Goal: Task Accomplishment & Management: Manage account settings

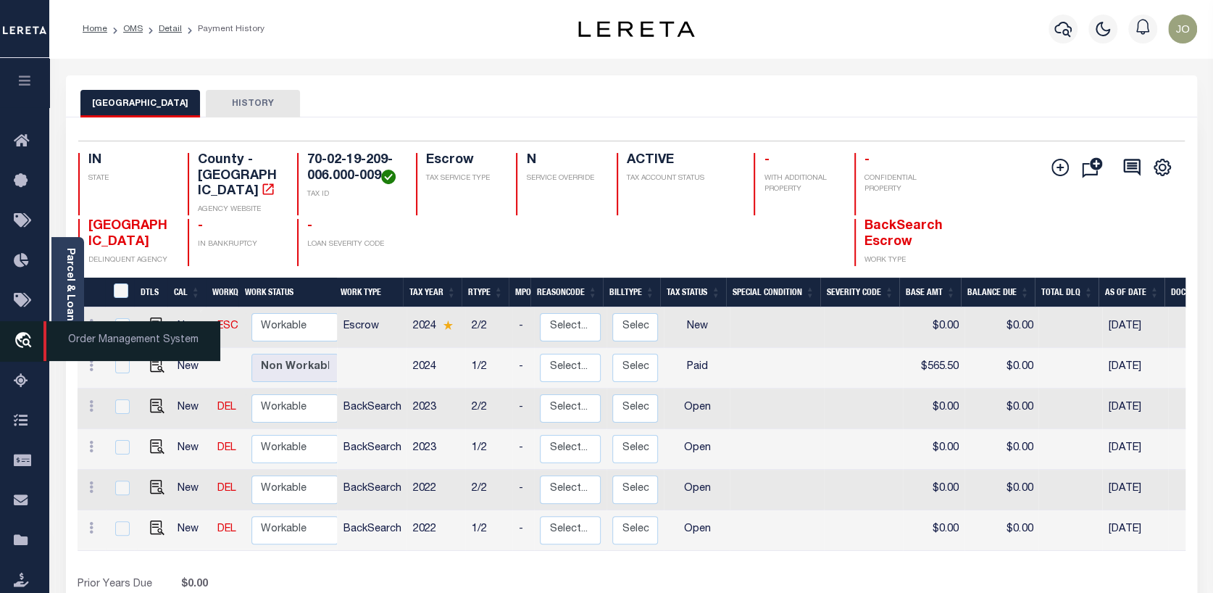
click at [64, 333] on span "Order Management System" at bounding box center [131, 341] width 177 height 40
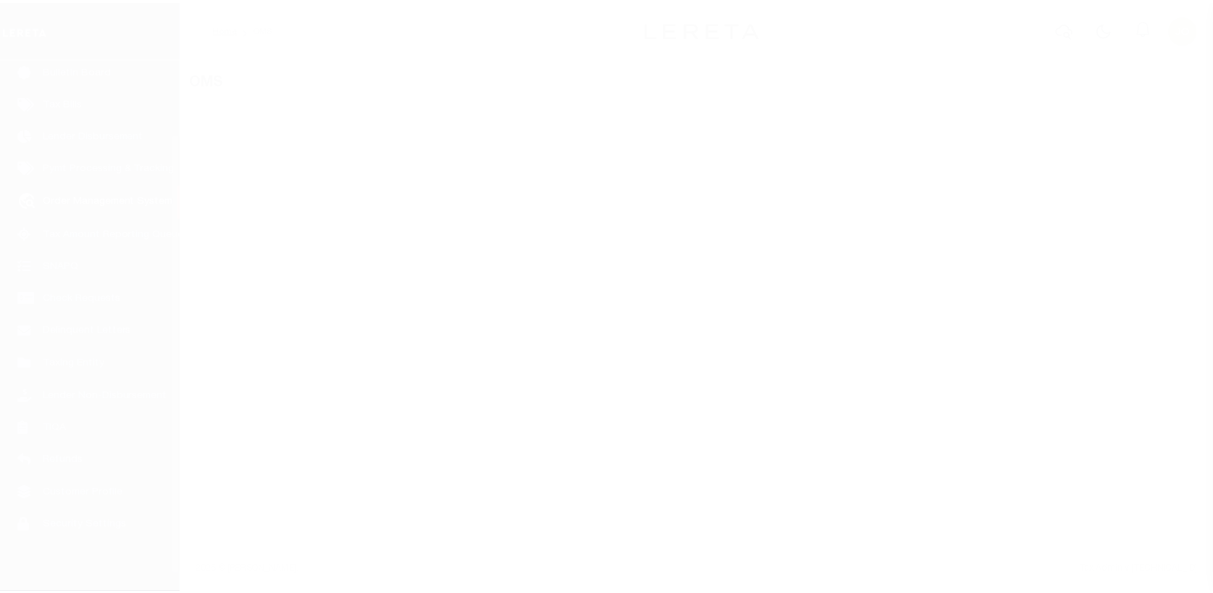
scroll to position [105, 0]
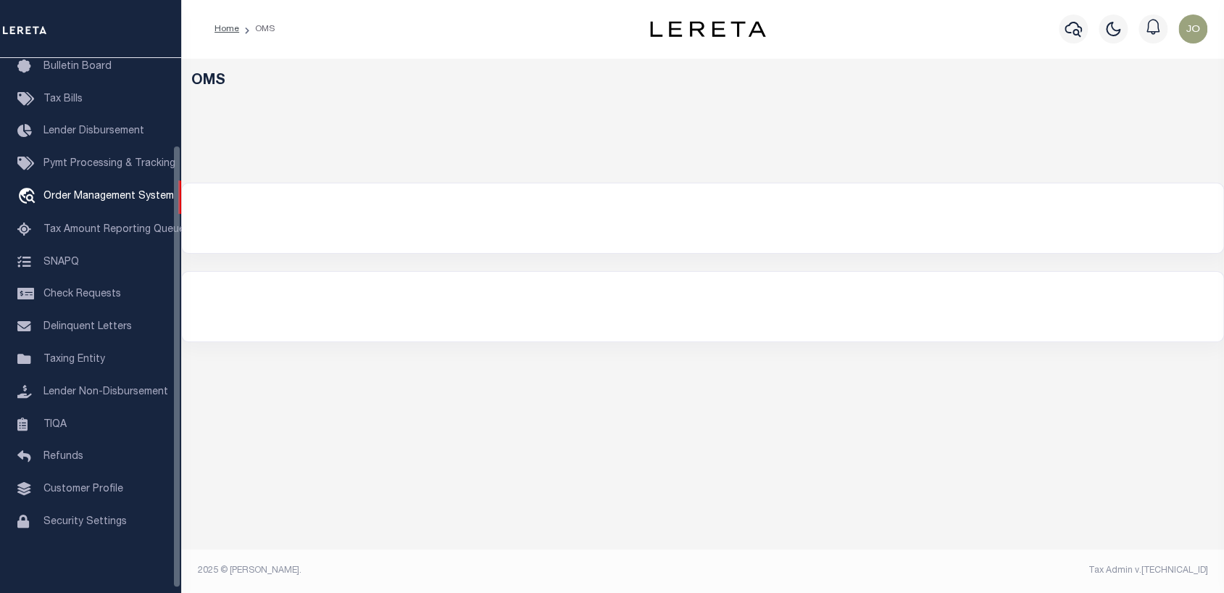
select select "200"
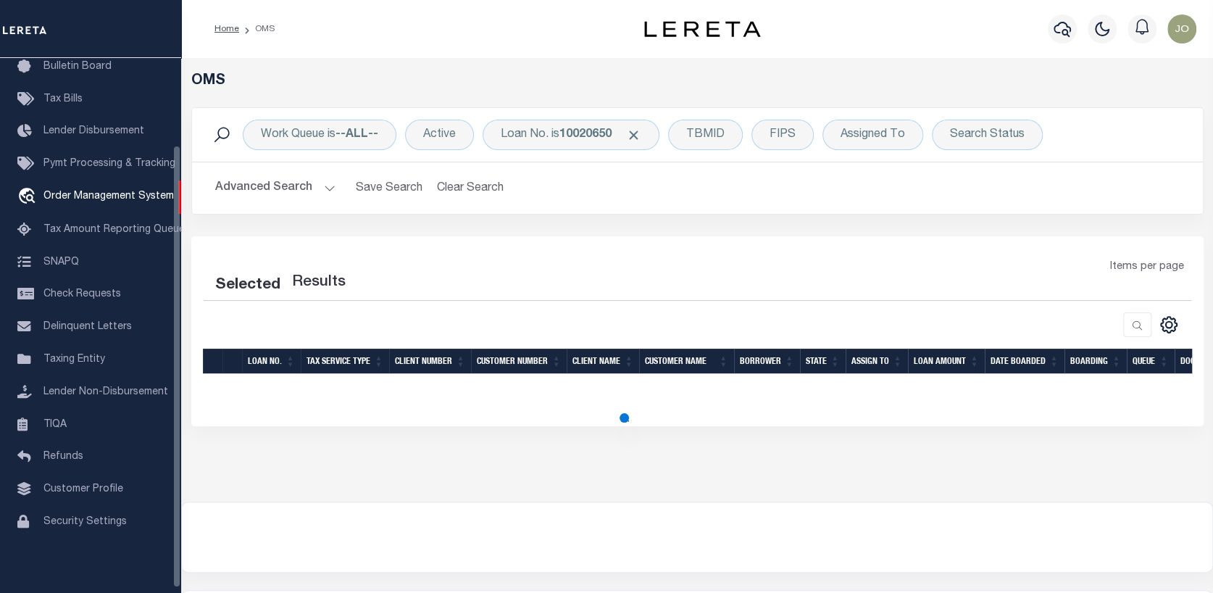
select select "200"
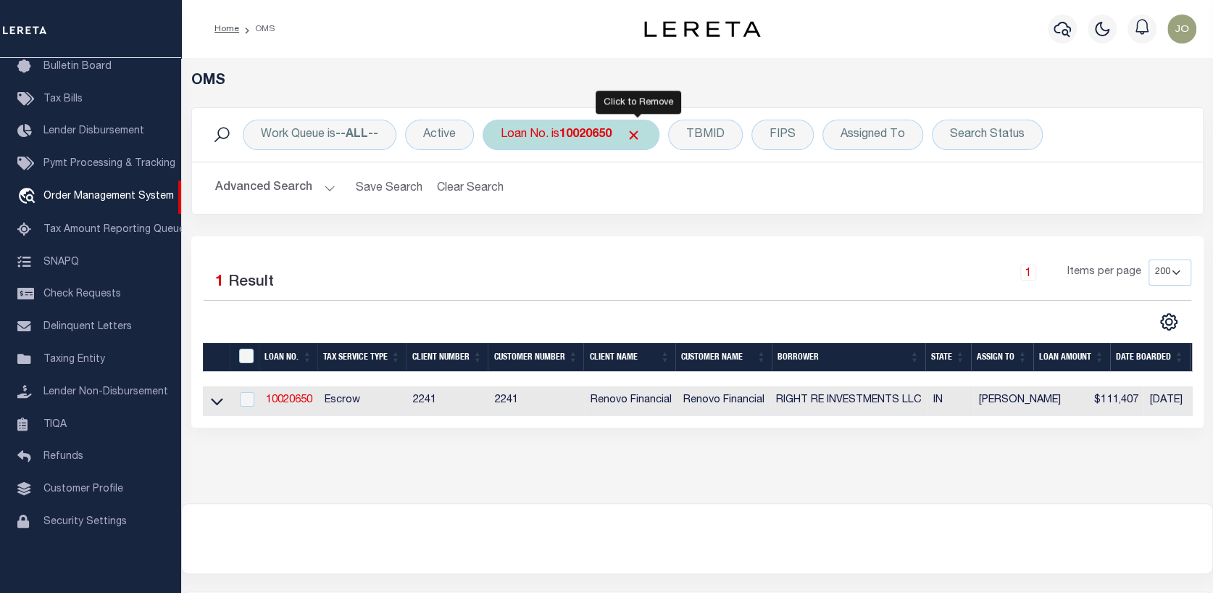
click at [637, 128] on span "Click to Remove" at bounding box center [633, 135] width 15 height 15
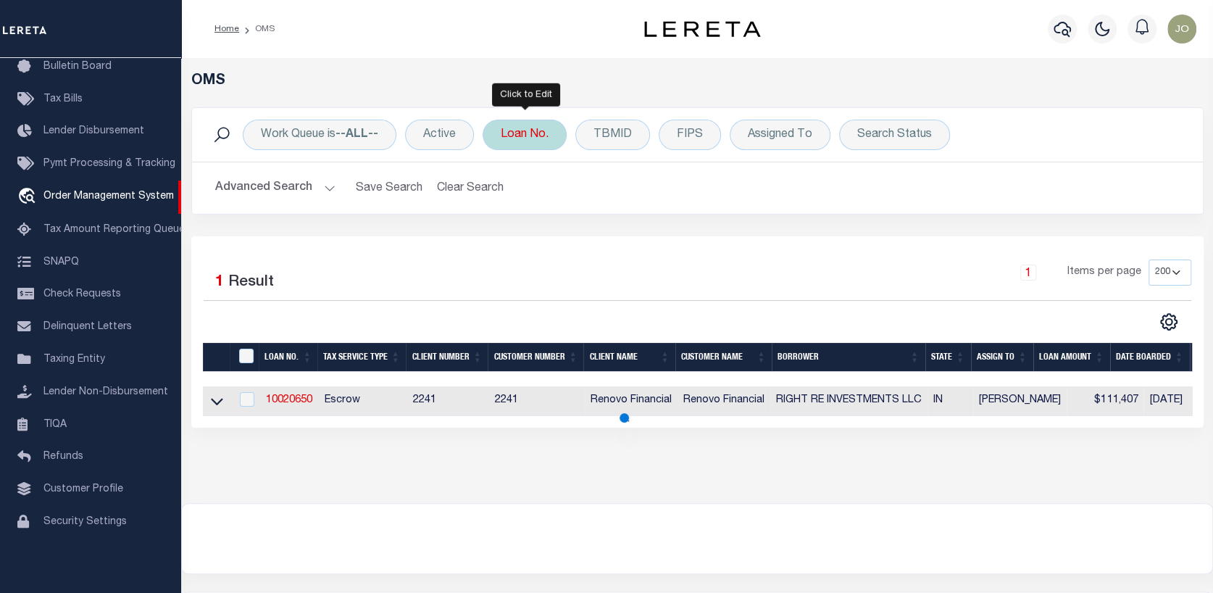
click at [541, 138] on div "Loan No." at bounding box center [525, 135] width 84 height 30
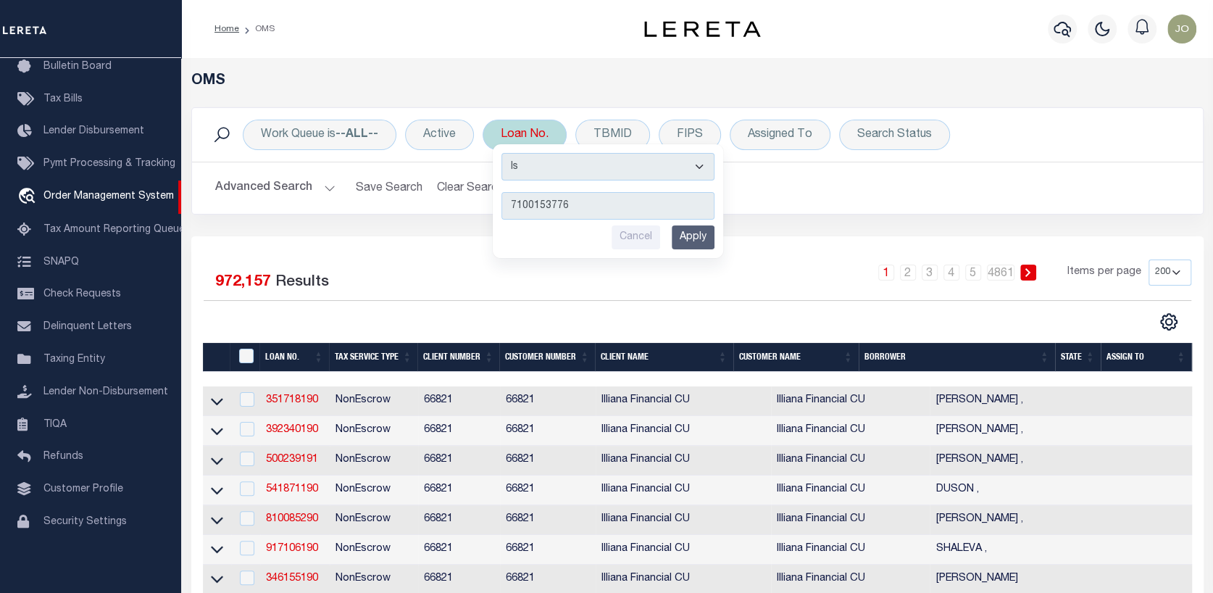
type input "7100153776"
click at [698, 230] on input "Apply" at bounding box center [693, 237] width 43 height 24
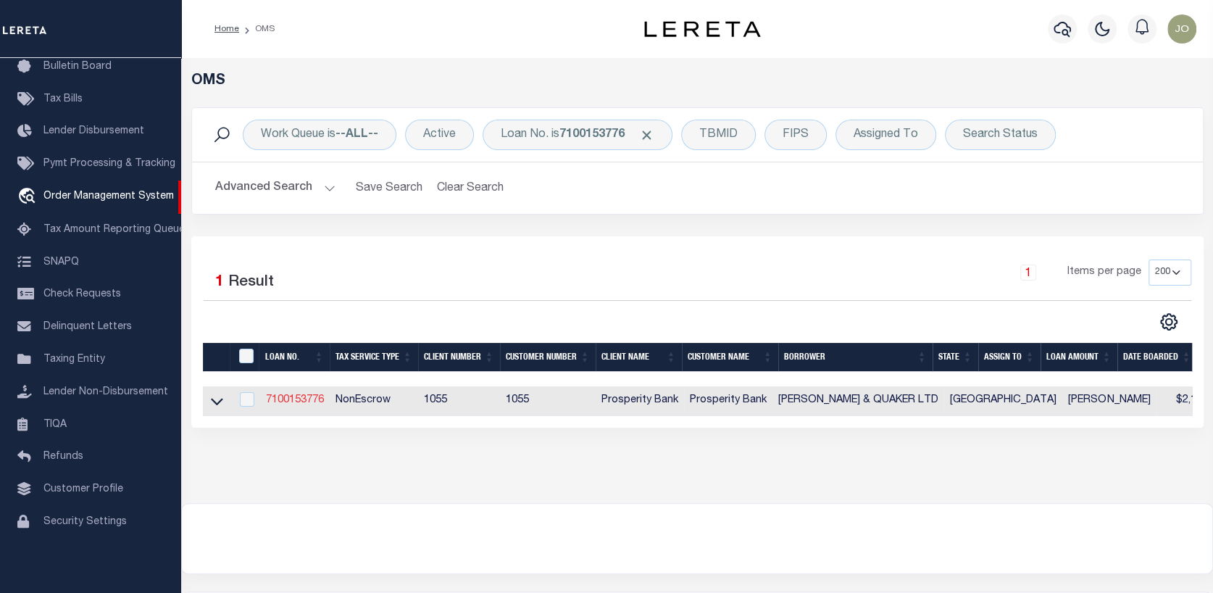
click at [309, 399] on link "7100153776" at bounding box center [295, 400] width 58 height 10
type input "7100153776"
type input "BROWNFIELD & QUAKER LTD"
select select
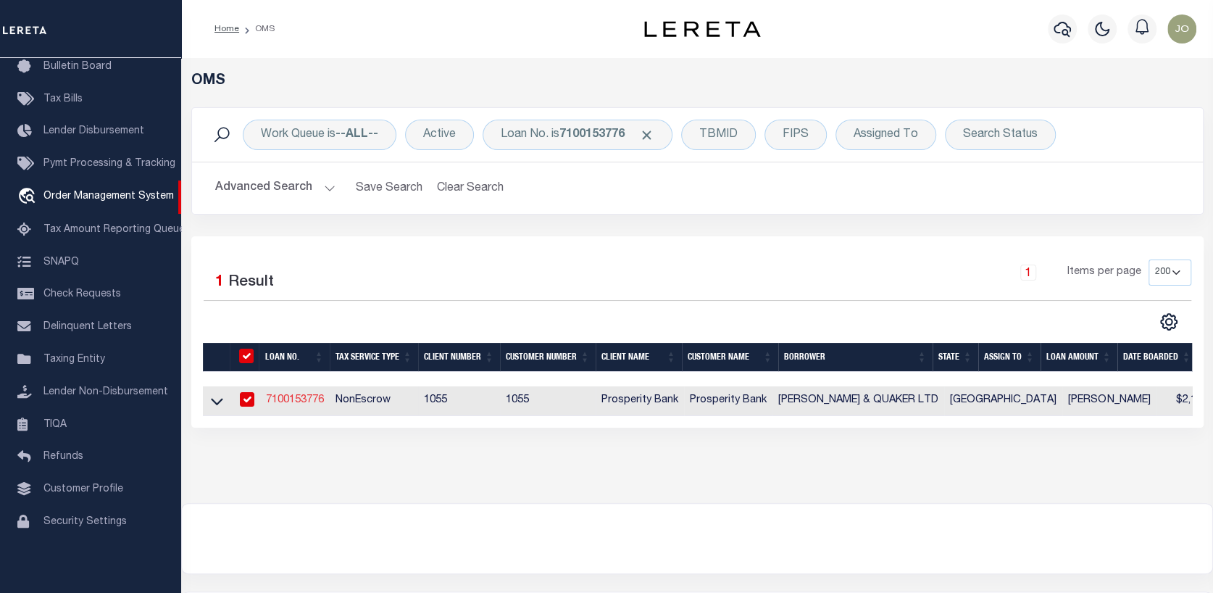
type input "PO BOX 6686"
type input "LUBBOCK TX 79493"
select select "400"
select select "NonEscrow"
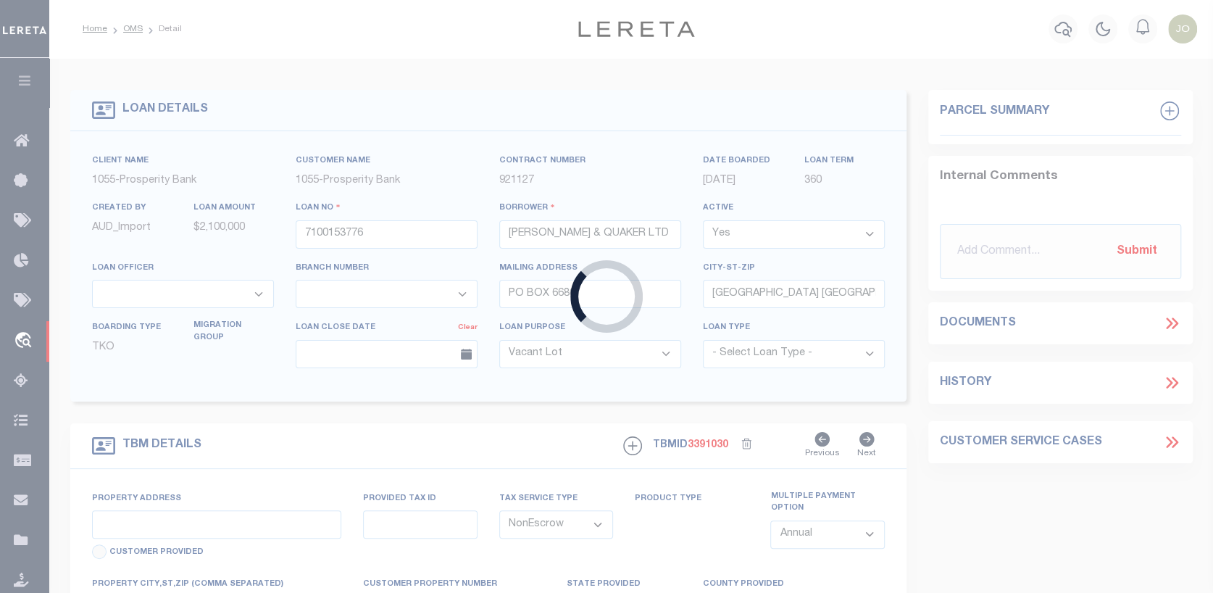
select select "14726"
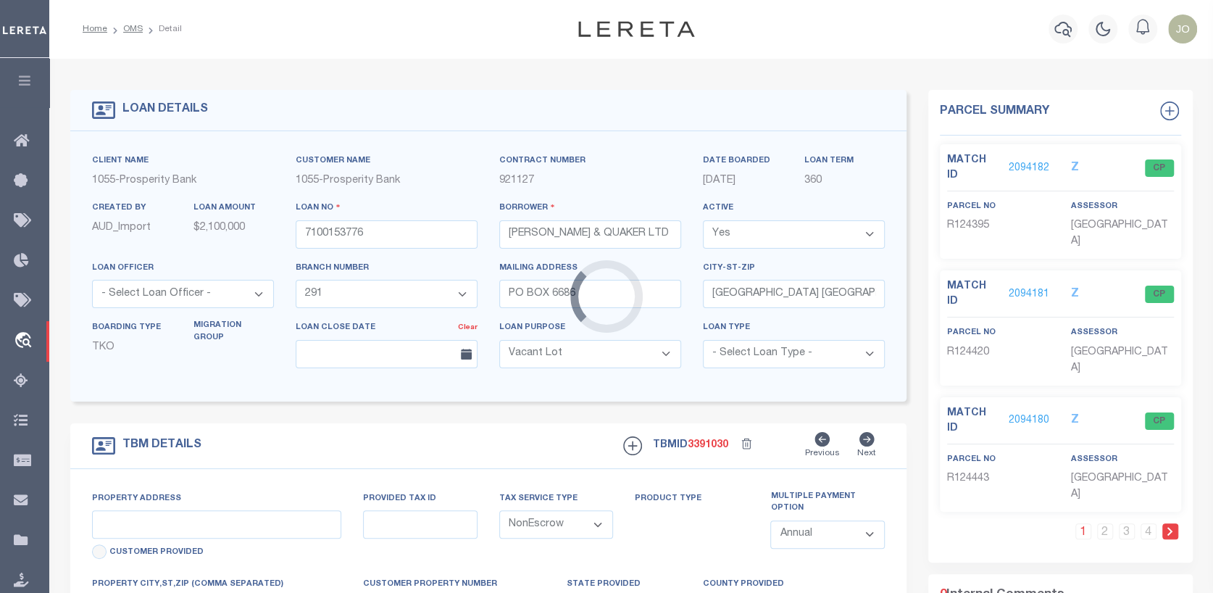
select select
type input "LUBBOCK, TX"
type input "[GEOGRAPHIC_DATA]"
type textarea "FLDT ON VARIOUS PROPERTIES LOCATED IN LUBBOCK TX"
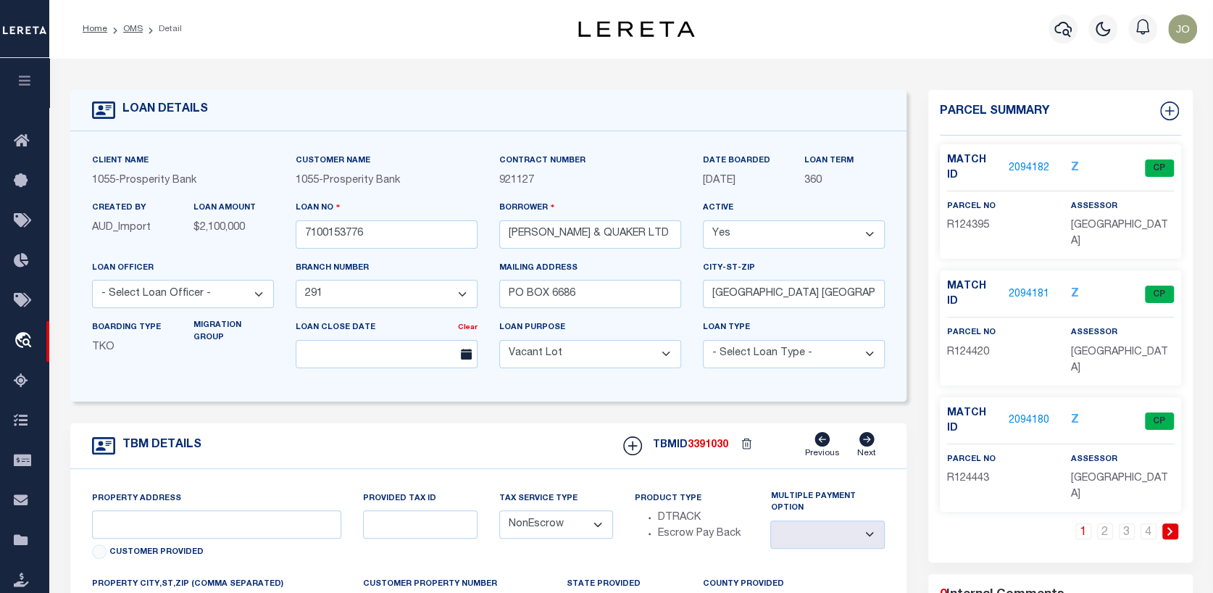
click at [1025, 161] on link "2094182" at bounding box center [1029, 168] width 41 height 15
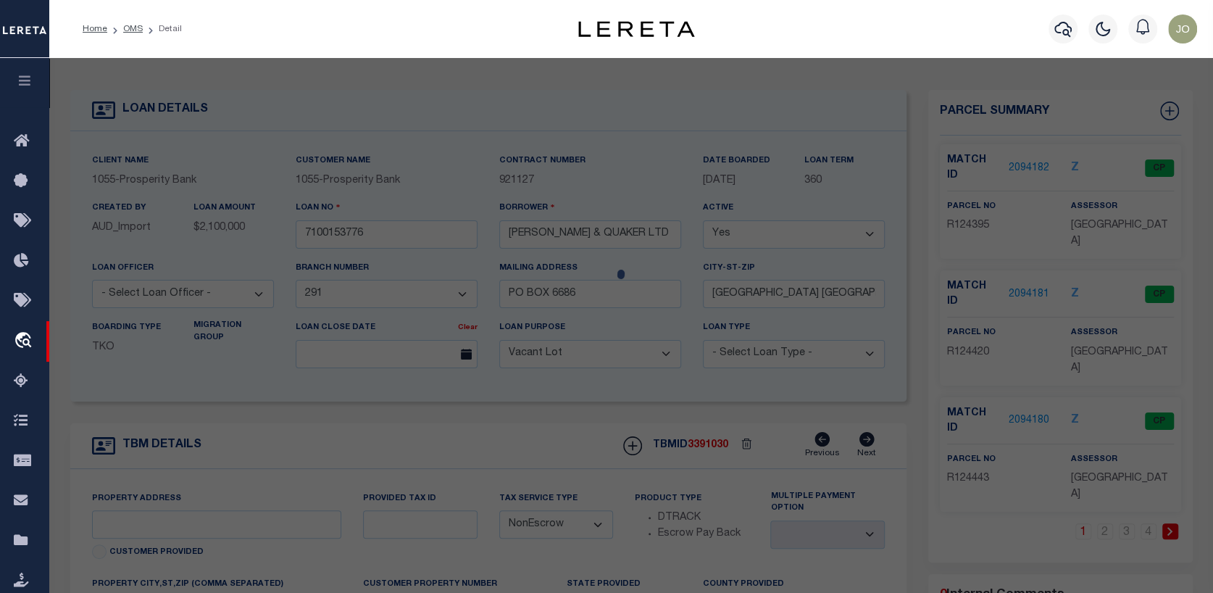
checkbox input "false"
select select "CP"
type input "LUBBOCK CITY OF"
select select "AGW"
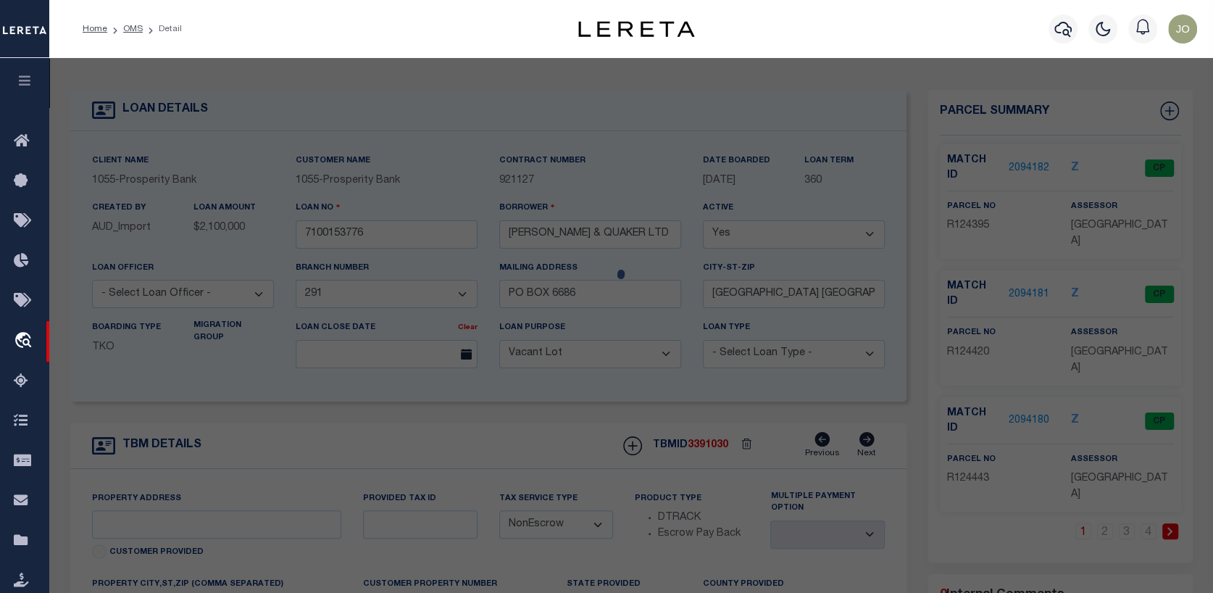
select select
type input "2015 50TH ST"
type input "LUBBOCK, TX"
type textarea "BRIERCROFT L C1 & W50'OF D"
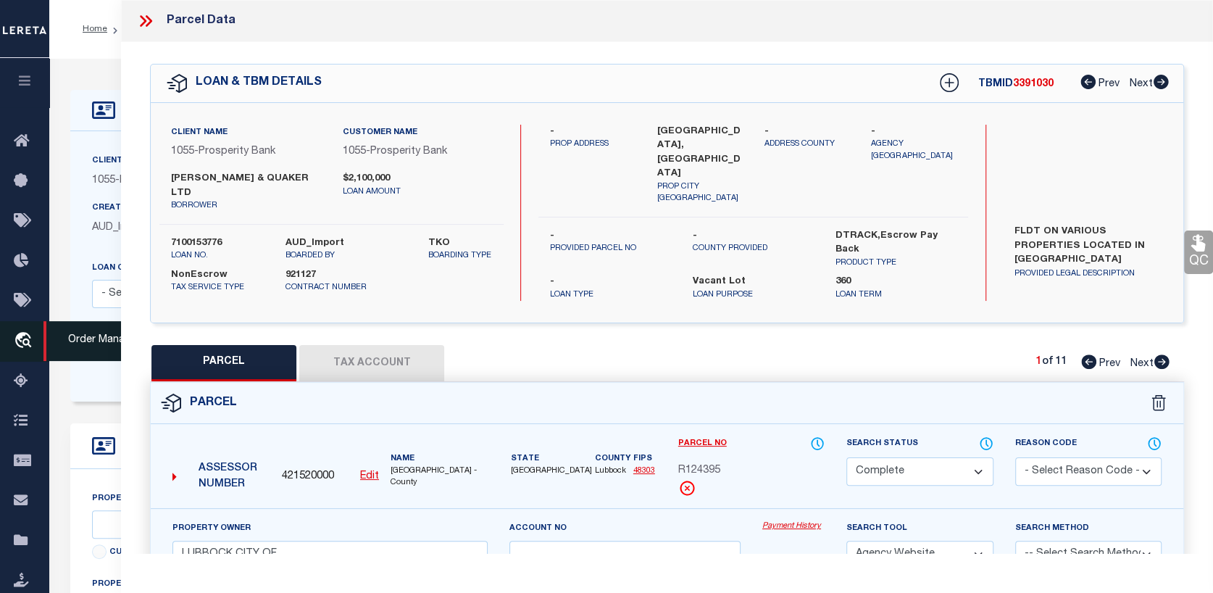
click at [27, 335] on icon "travel_explore" at bounding box center [25, 341] width 23 height 19
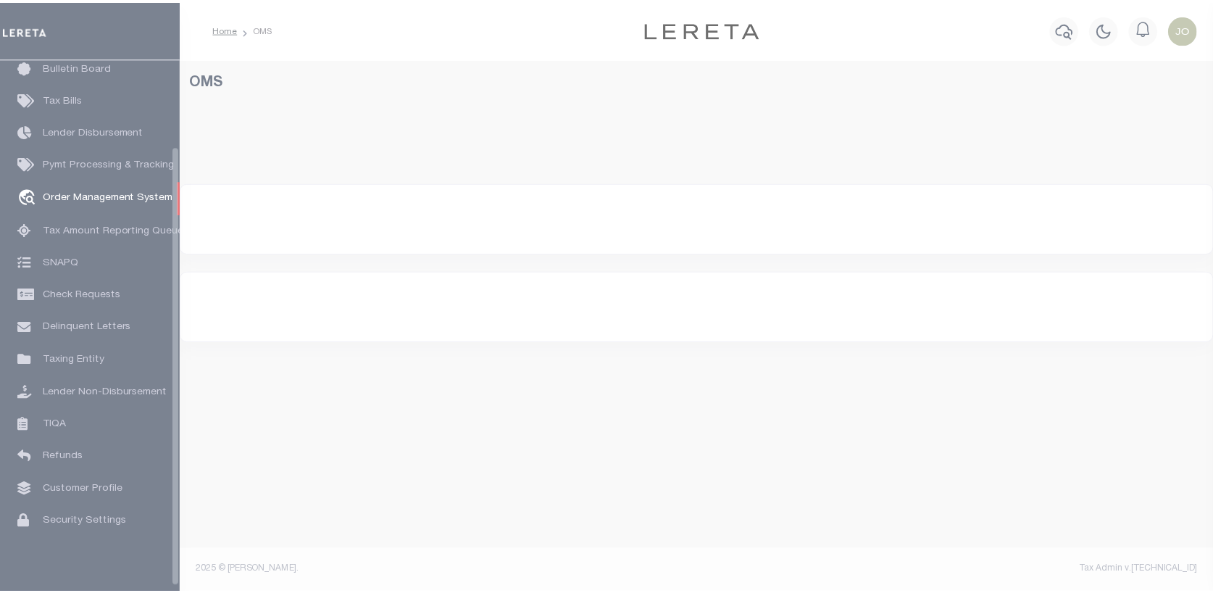
scroll to position [105, 0]
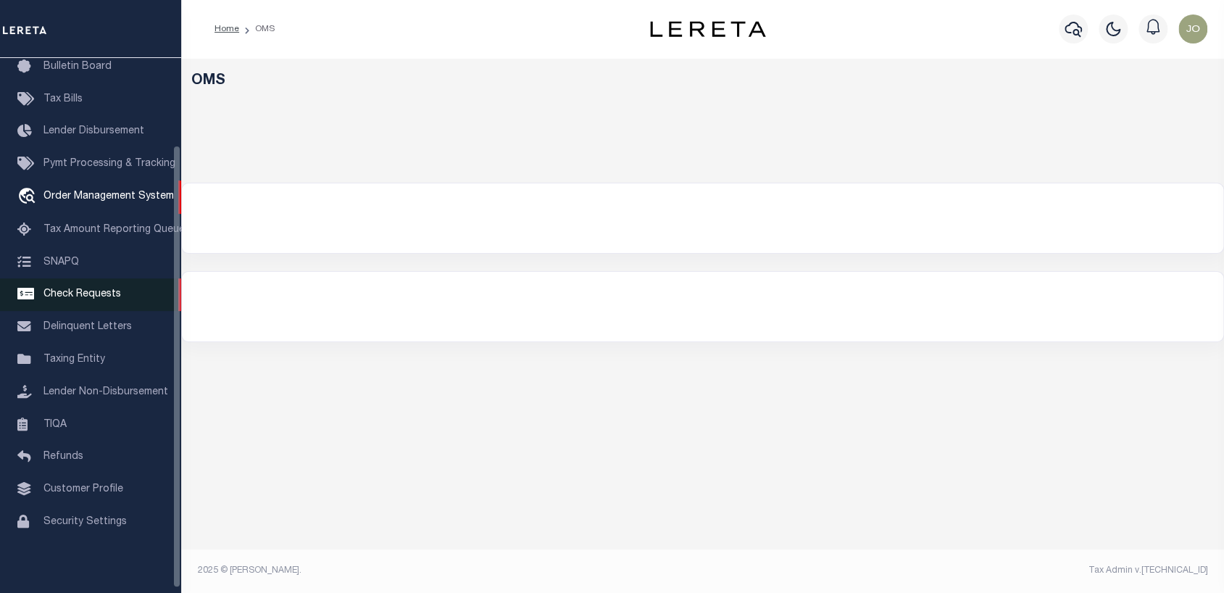
select select "200"
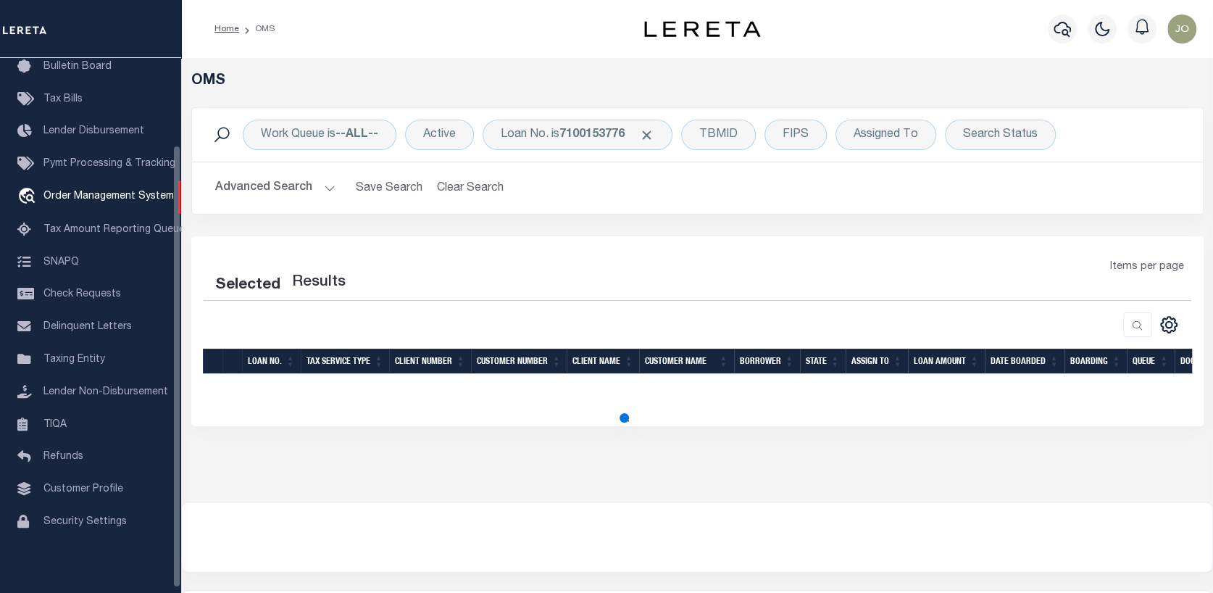
select select "200"
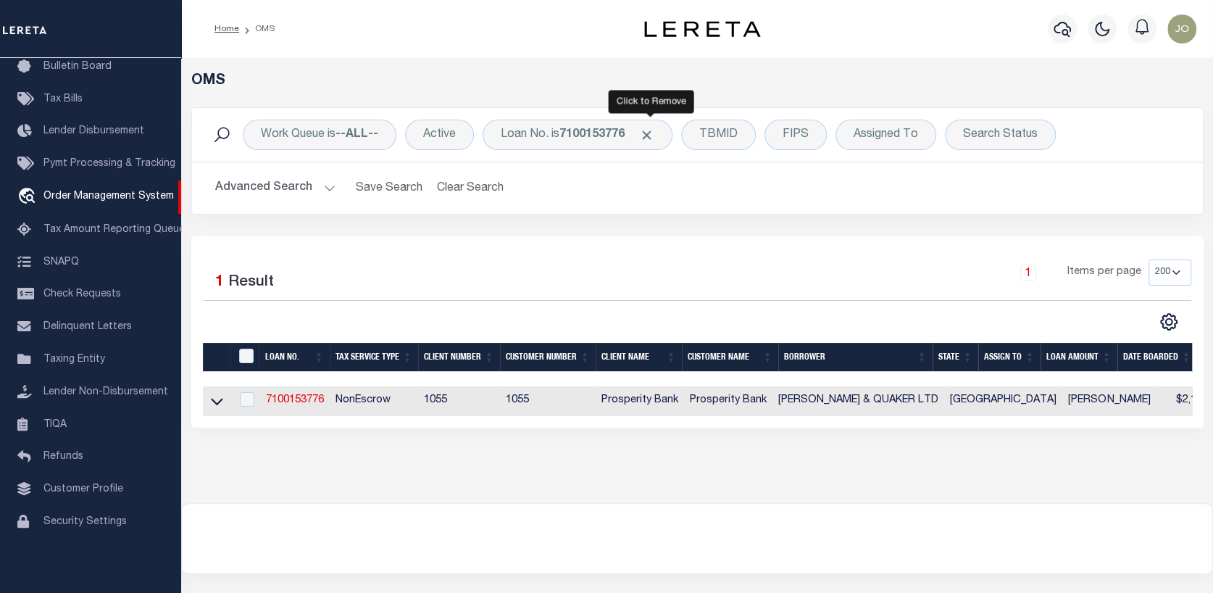
click at [651, 128] on span "Click to Remove" at bounding box center [646, 135] width 15 height 15
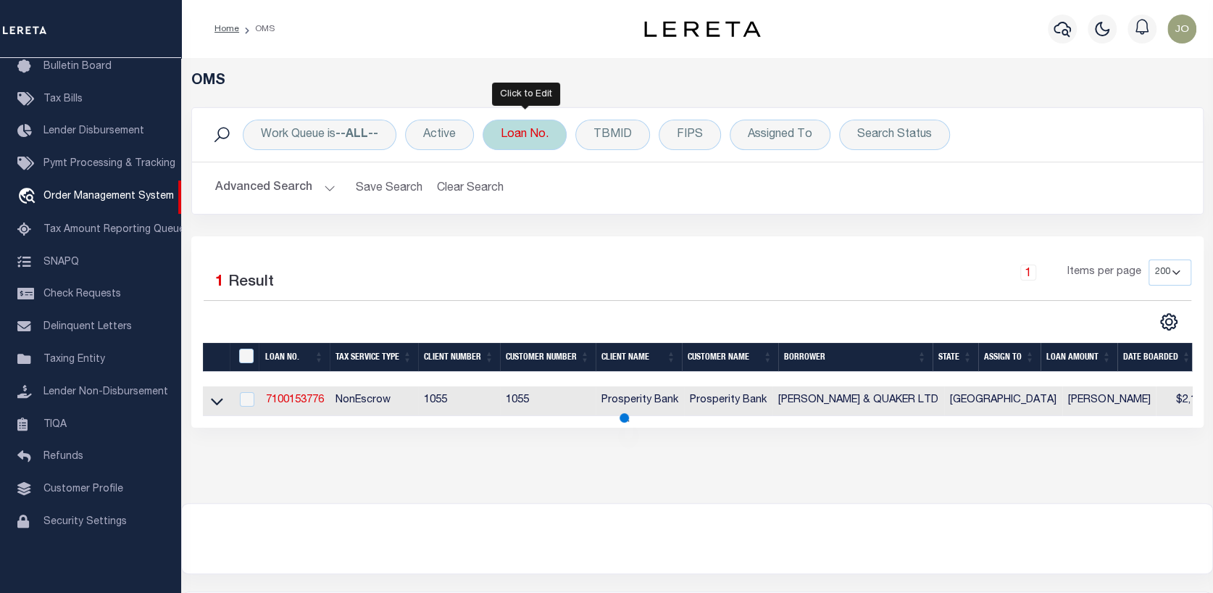
click at [543, 128] on div "Loan No." at bounding box center [525, 135] width 84 height 30
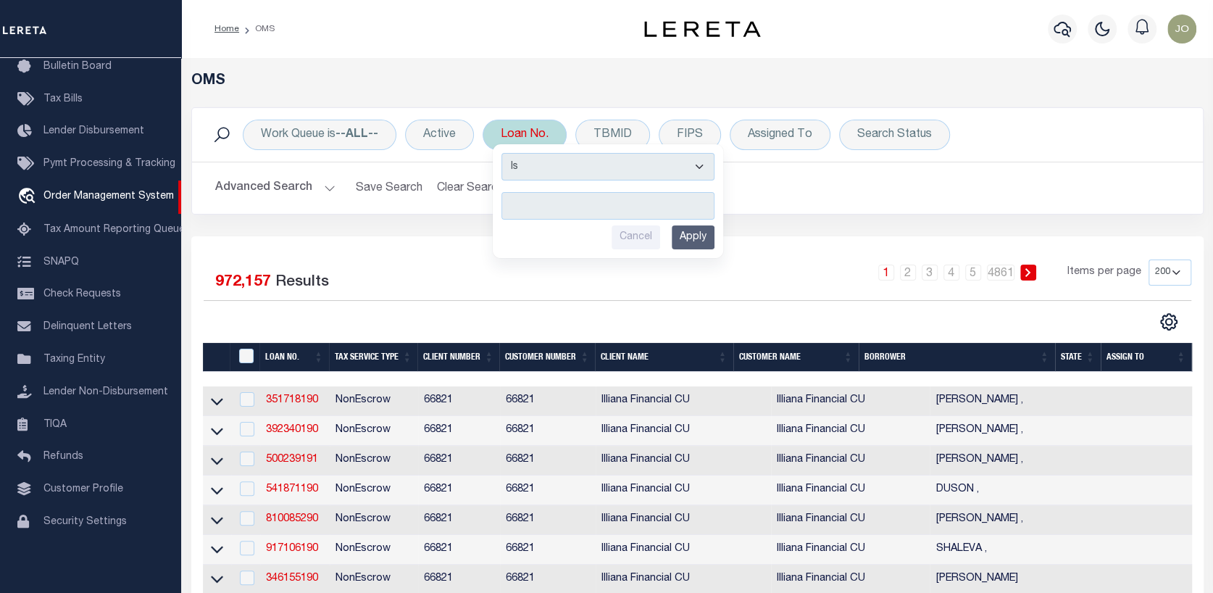
click at [514, 201] on input "text" at bounding box center [607, 206] width 213 height 28
type input "821265"
click at [693, 233] on input "Apply" at bounding box center [693, 237] width 43 height 24
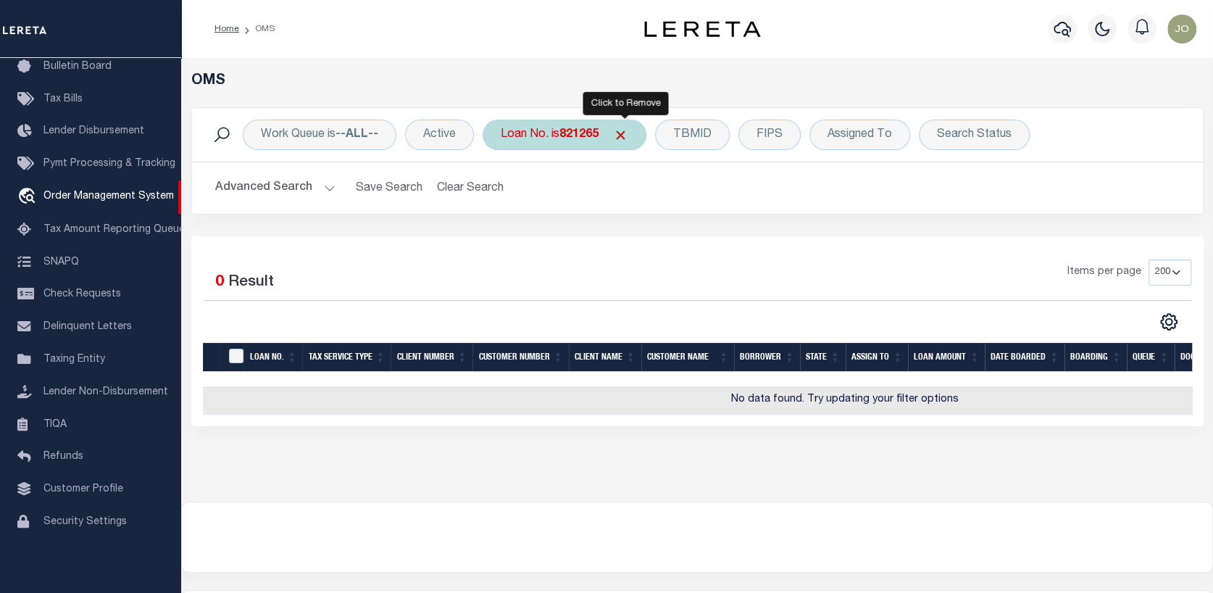
click at [626, 128] on span "Click to Remove" at bounding box center [620, 135] width 15 height 15
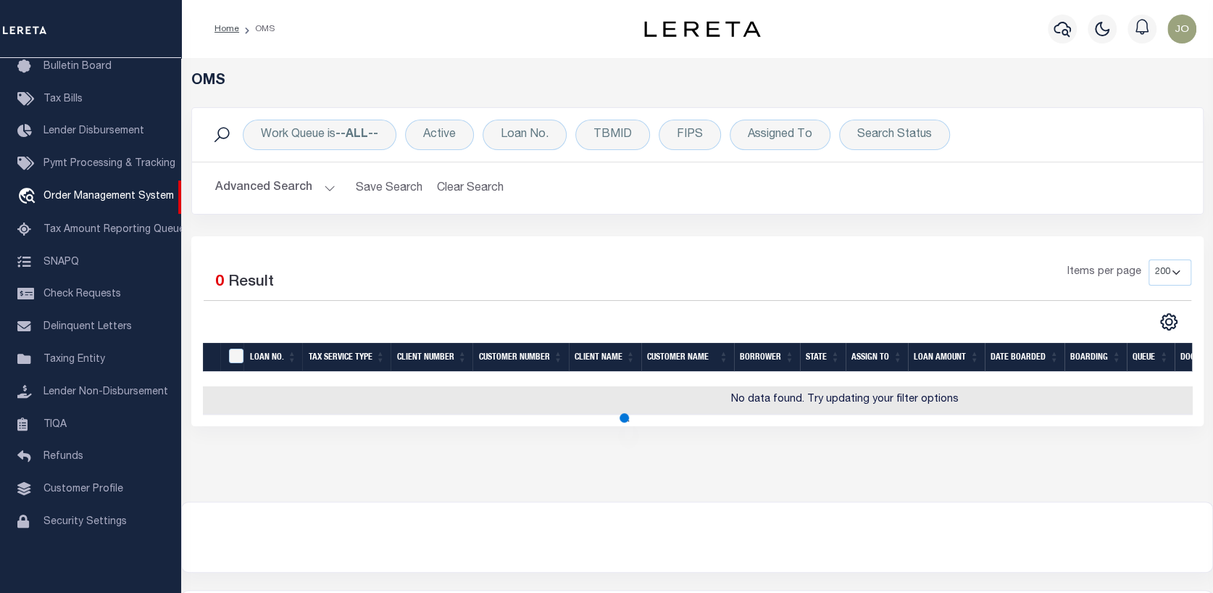
click at [498, 116] on div "Work Queue is --ALL-- Active Loan No. TBMID FIPS Assigned To Search Status Sear…" at bounding box center [697, 135] width 1011 height 54
click at [507, 128] on div "Loan No." at bounding box center [525, 135] width 84 height 30
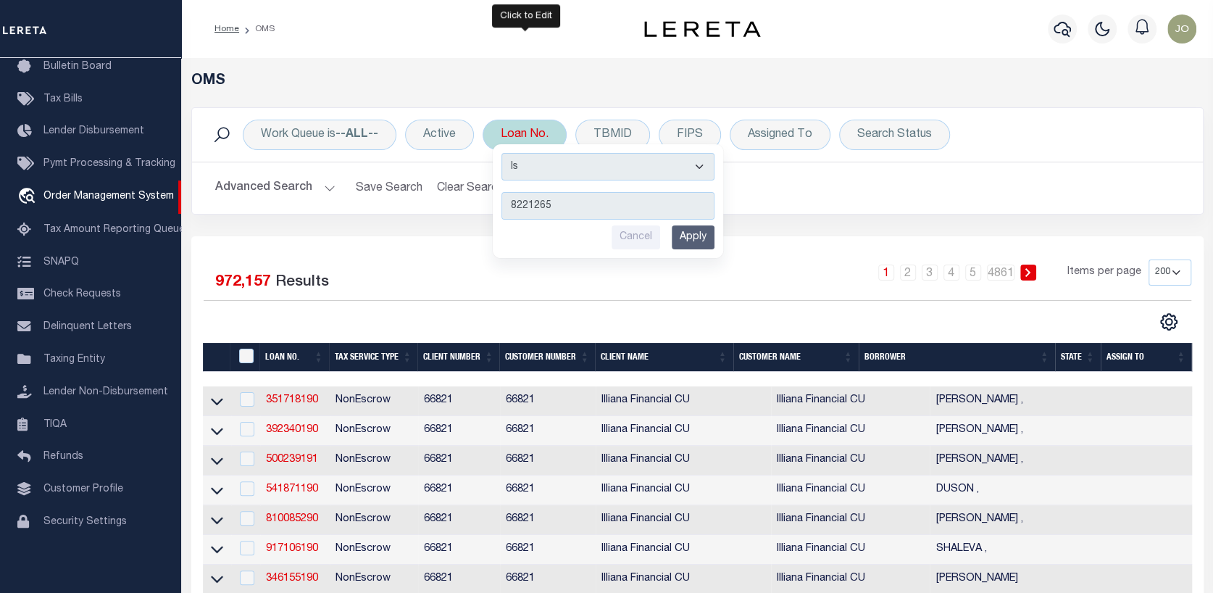
type input "8221265"
click at [687, 238] on input "Apply" at bounding box center [693, 237] width 43 height 24
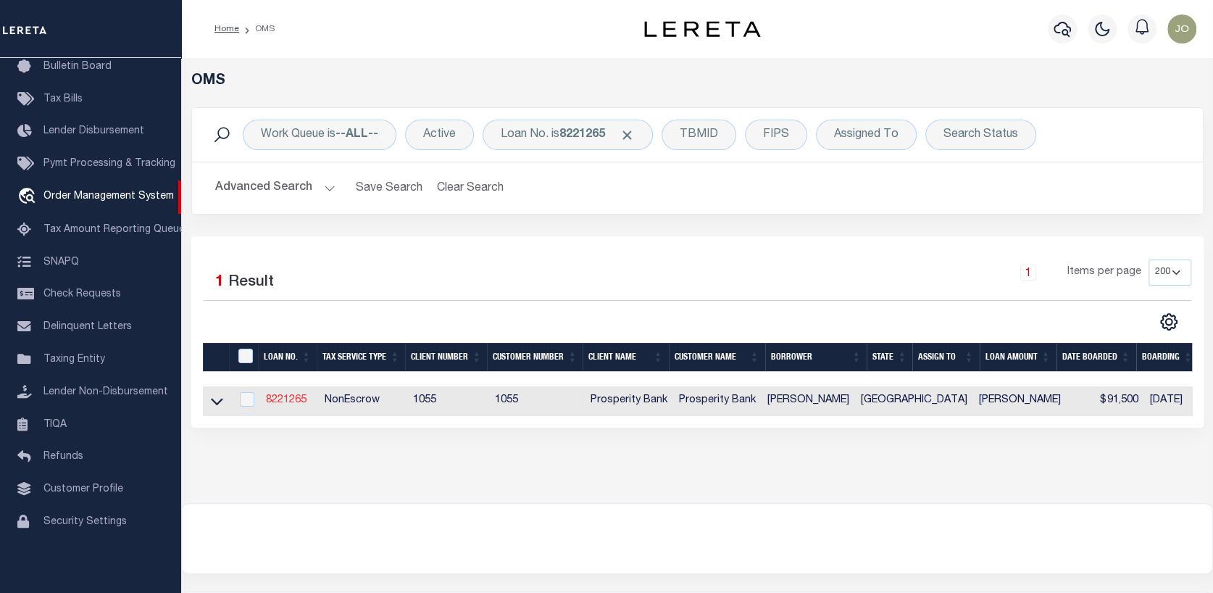
click at [296, 401] on link "8221265" at bounding box center [286, 400] width 41 height 10
type input "8221265"
type input "[PERSON_NAME]"
select select
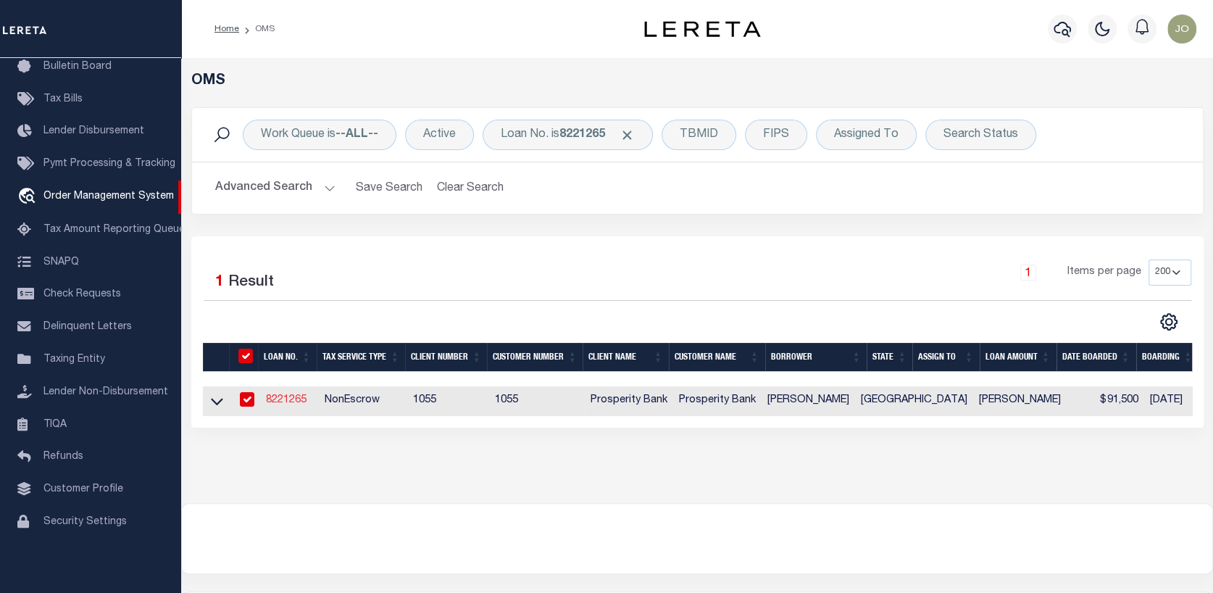
type input "PO BOX 1262"
type input "[GEOGRAPHIC_DATA]"
select select
select select "NonEscrow"
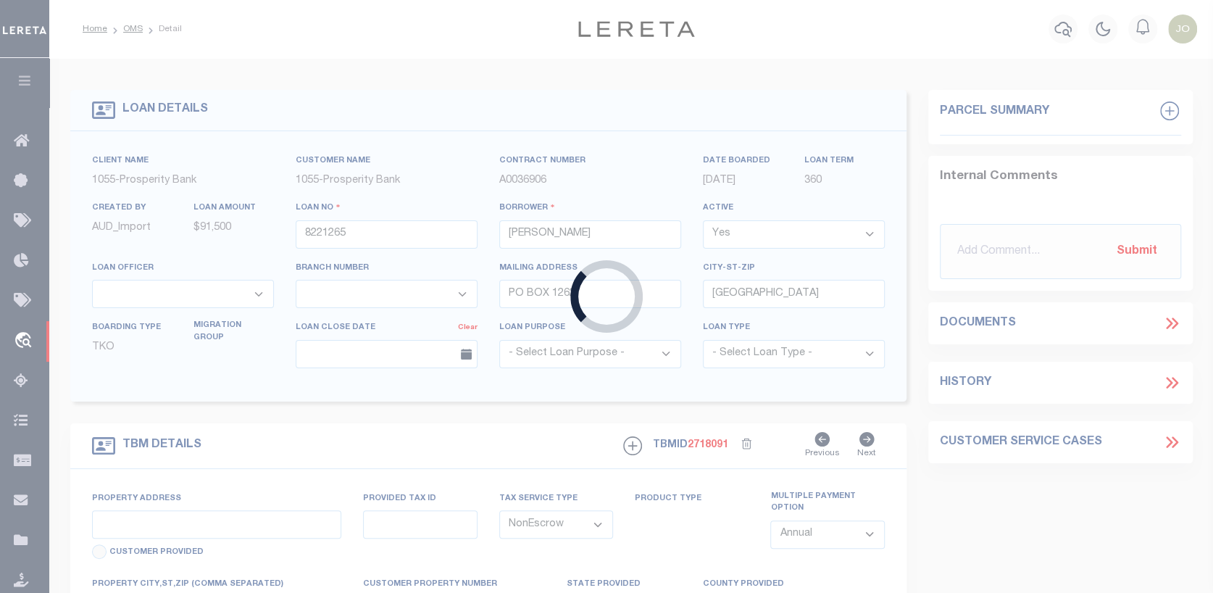
select select "10435"
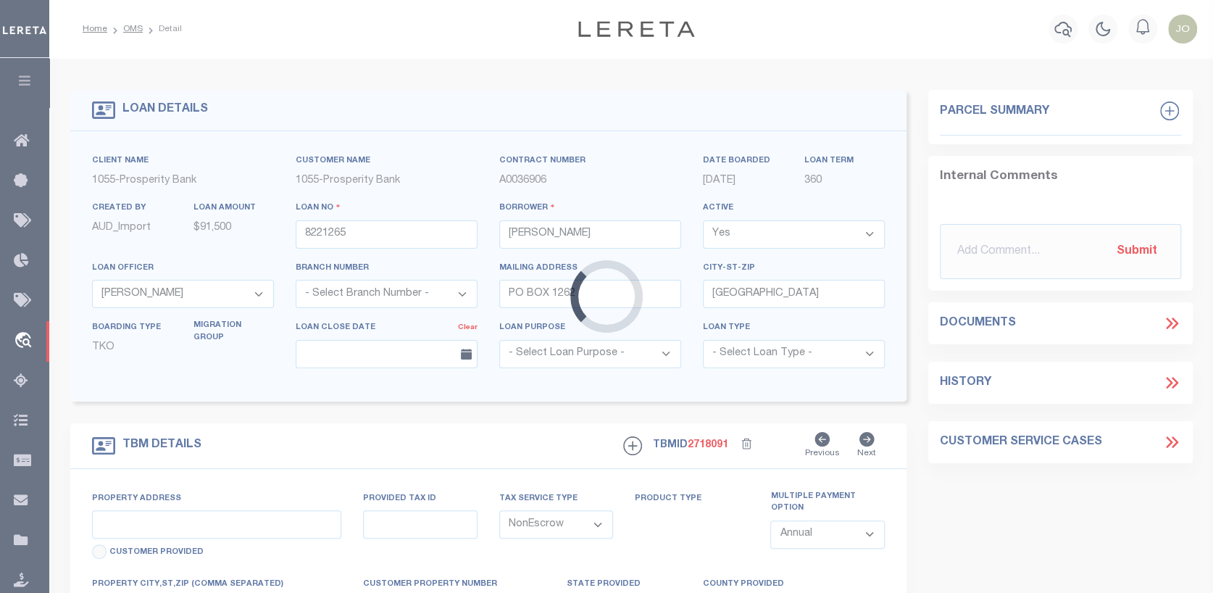
select select "3932"
type input "40357 [PERSON_NAME]"
select select
type input "[GEOGRAPHIC_DATA]"
type input "1"
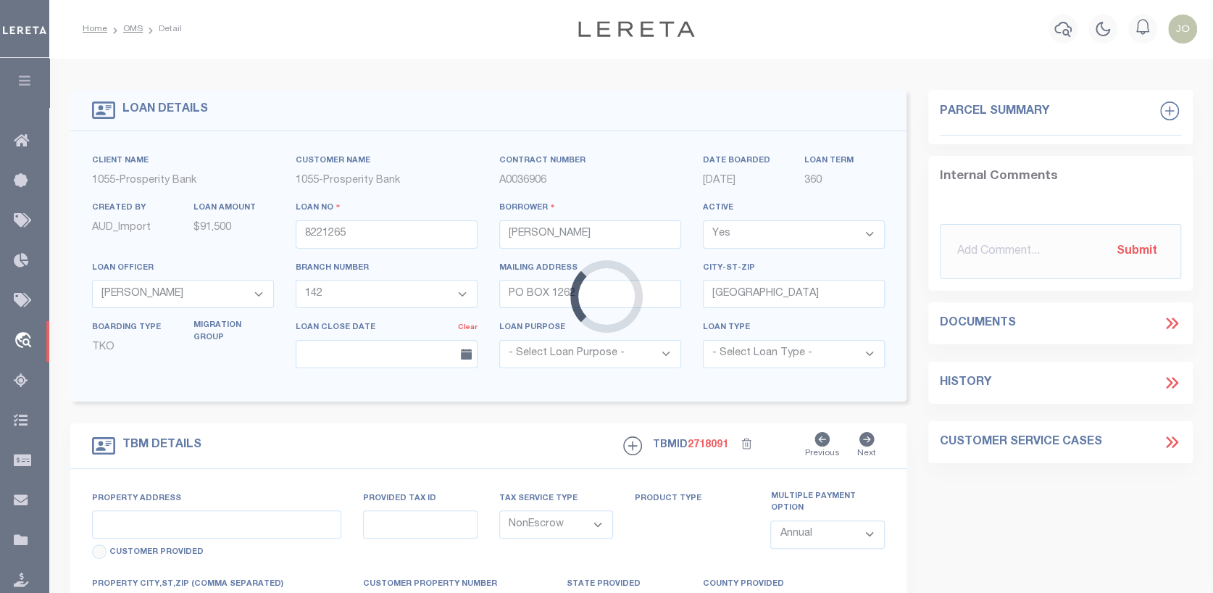
type input "[GEOGRAPHIC_DATA]"
type textarea "[GEOGRAPHIC_DATA][PERSON_NAME] 9.9775 ACRES [PERSON_NAME] SURVEY A30 [GEOGRAPHI…"
type textarea "1 OF 1"
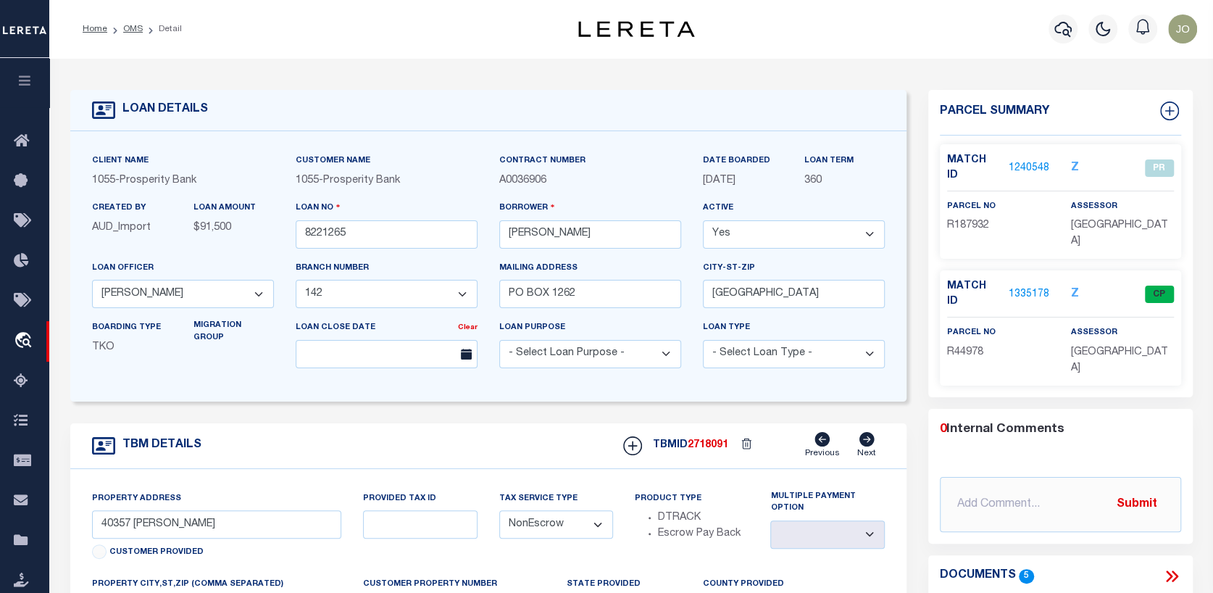
click at [1030, 287] on link "1335178" at bounding box center [1029, 294] width 41 height 15
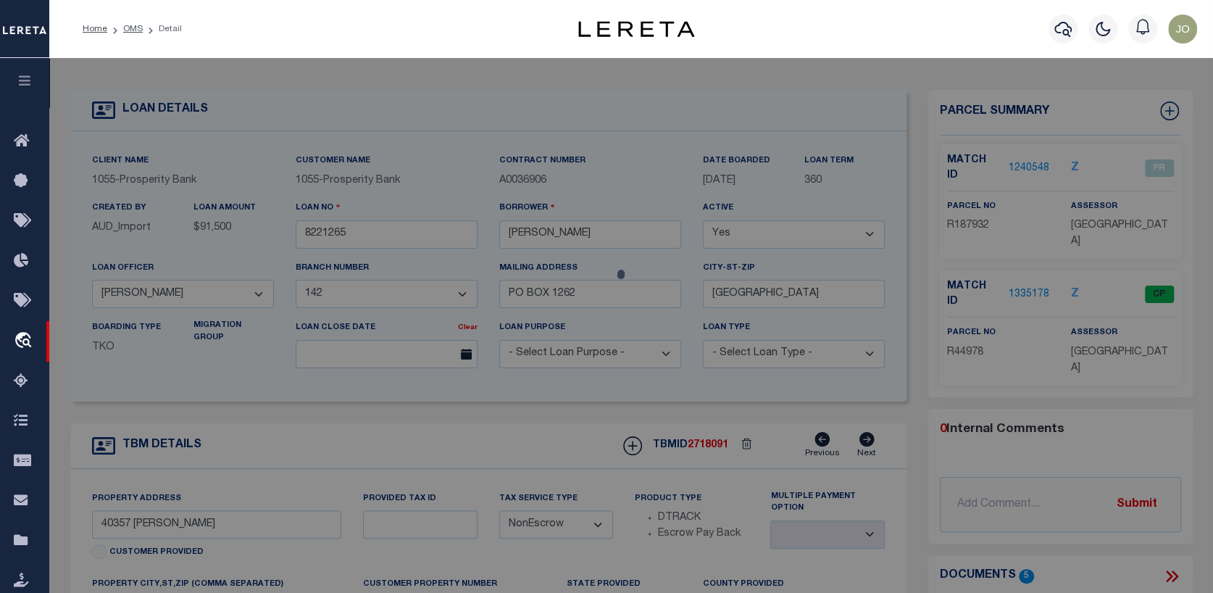
checkbox input "false"
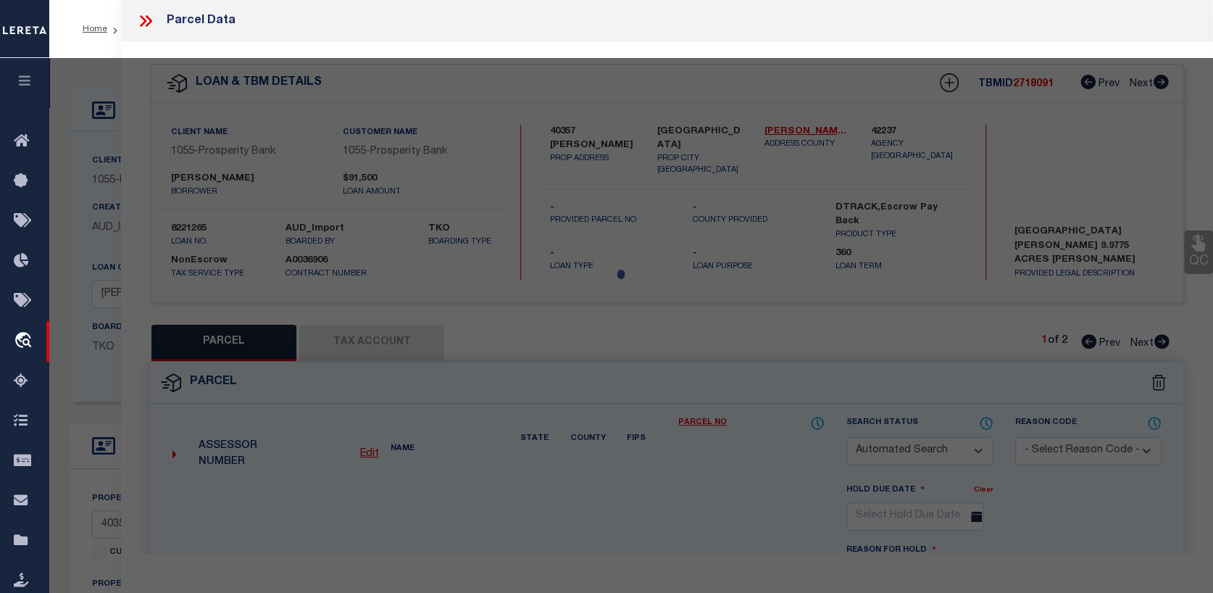
select select "CP"
type input "[PERSON_NAME]"
select select
type input "40357 [PERSON_NAME]"
checkbox input "false"
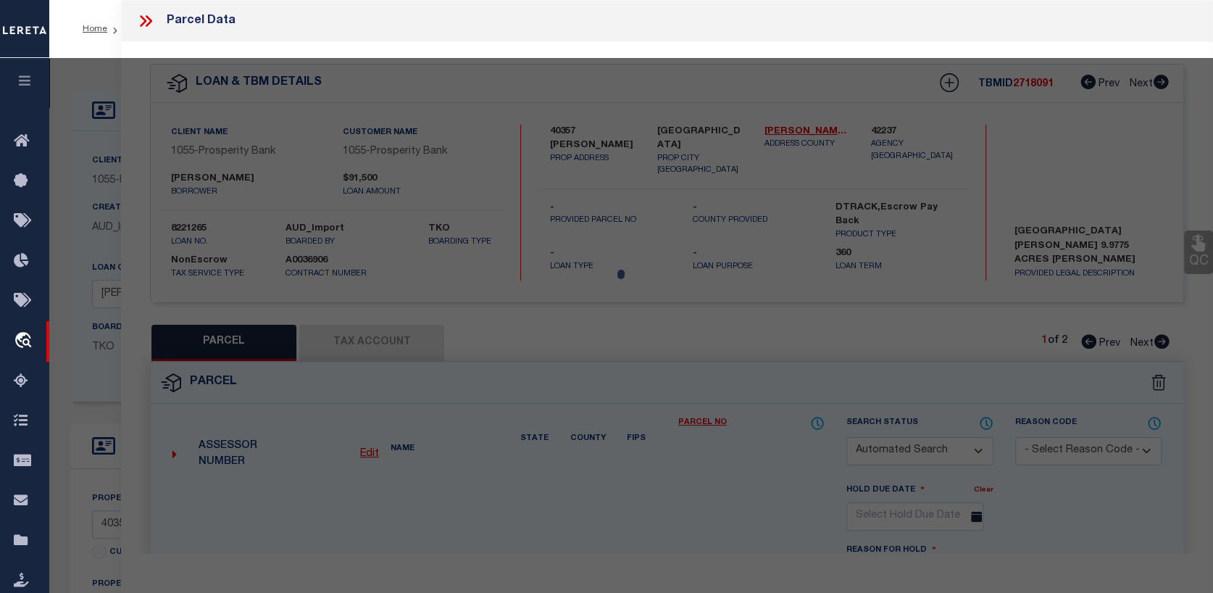
type input "[GEOGRAPHIC_DATA]"
type textarea "Tax ID Special Project"
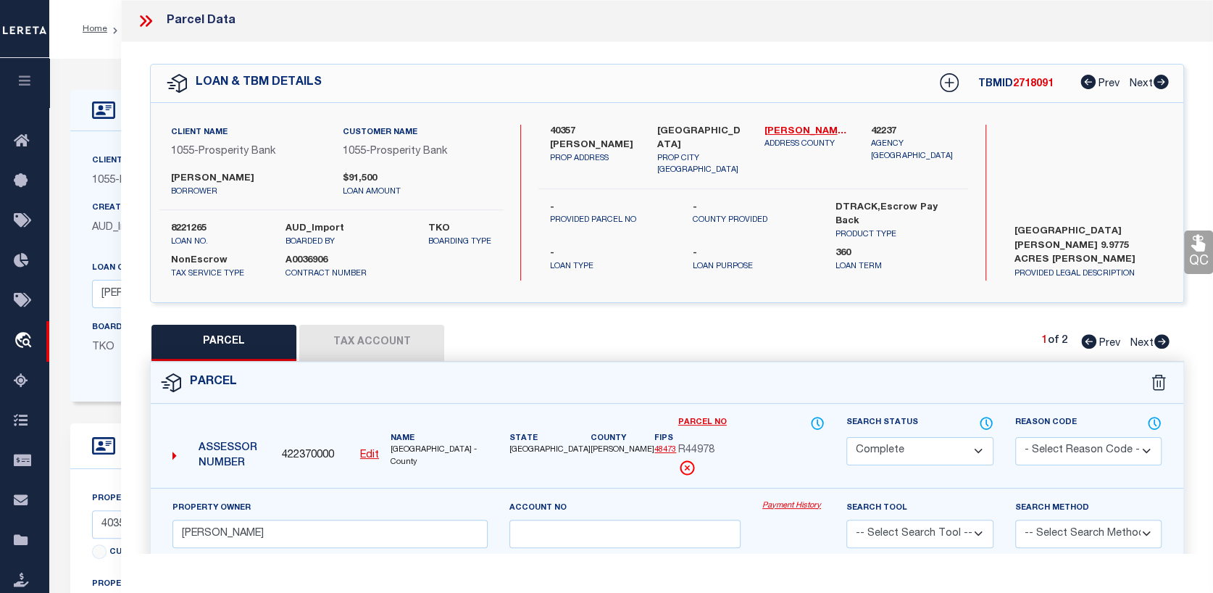
click at [805, 500] on link "Payment History" at bounding box center [793, 506] width 62 height 12
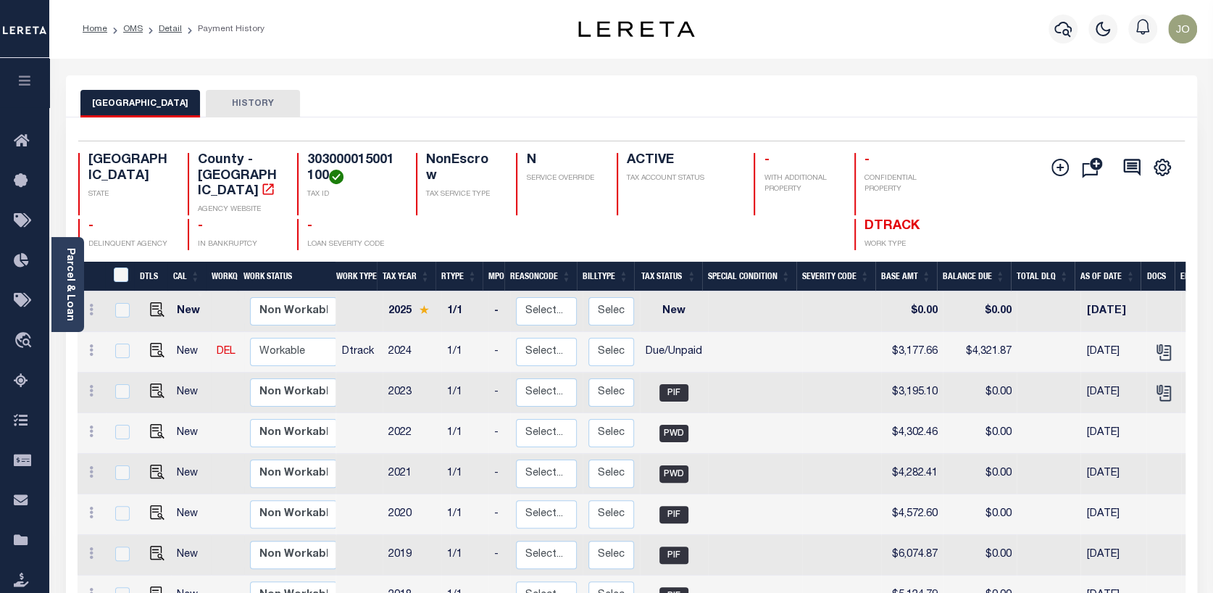
click at [112, 343] on div at bounding box center [121, 351] width 19 height 16
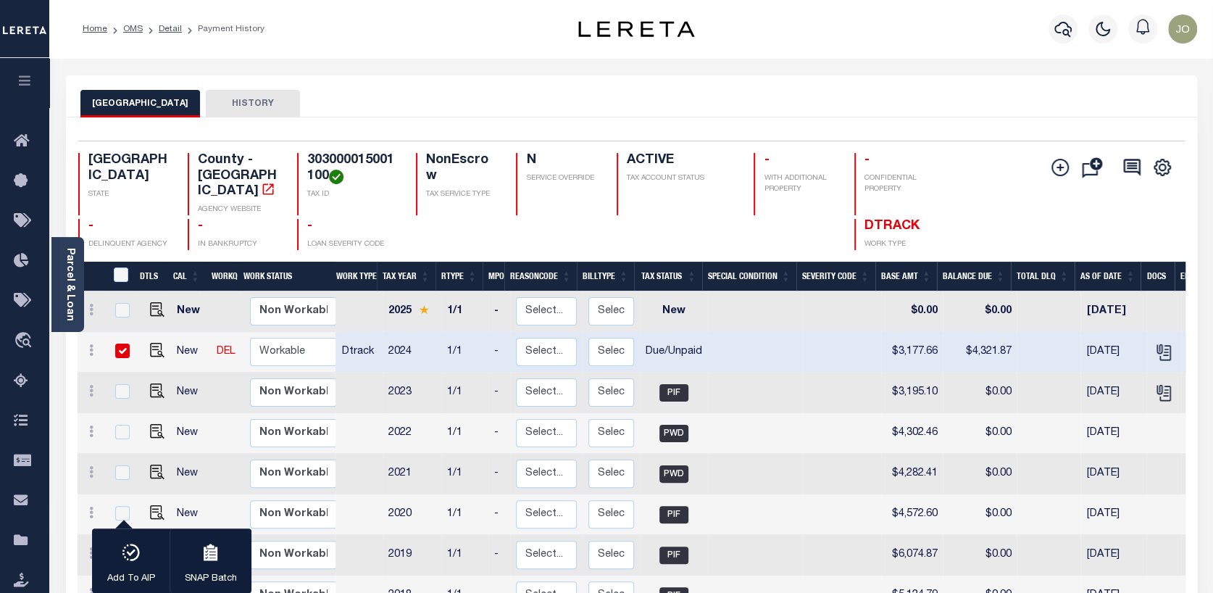
checkbox input "true"
click at [155, 343] on img "" at bounding box center [157, 350] width 14 height 14
checkbox input "false"
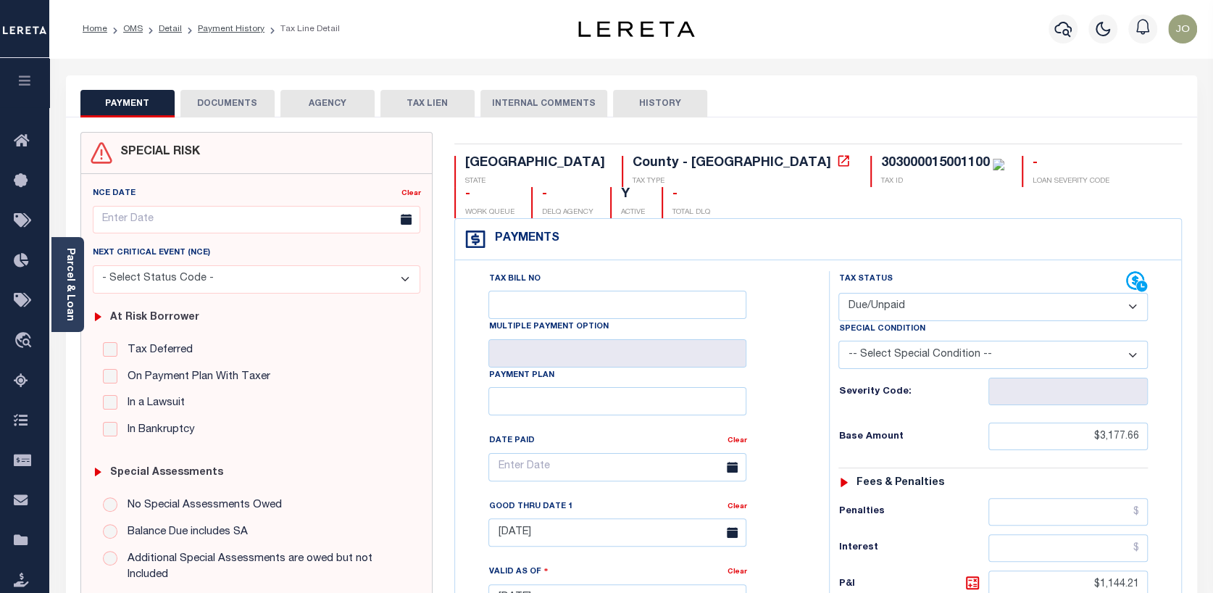
click at [1135, 293] on select "- Select Status Code - Open Due/Unpaid Paid Incomplete No Tax Due Internal Refu…" at bounding box center [992, 307] width 309 height 28
select select "PYD"
click at [838, 293] on select "- Select Status Code - Open Due/Unpaid Paid Incomplete No Tax Due Internal Refu…" at bounding box center [992, 307] width 309 height 28
type input "[DATE]"
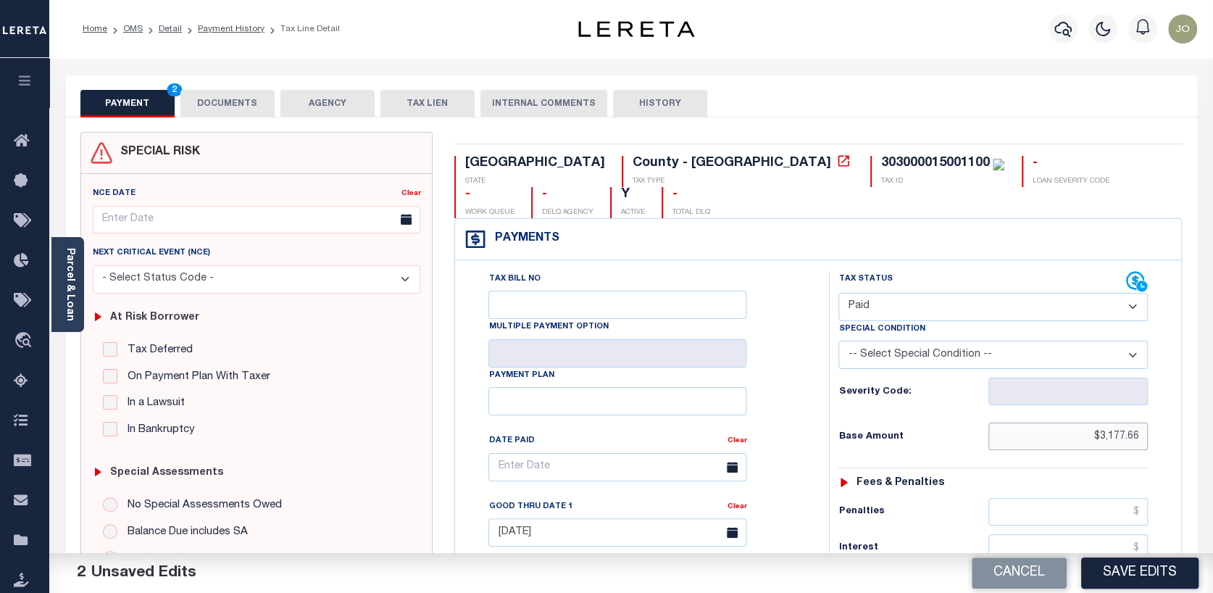
click at [1100, 422] on input "$3,177.66" at bounding box center [1067, 436] width 159 height 28
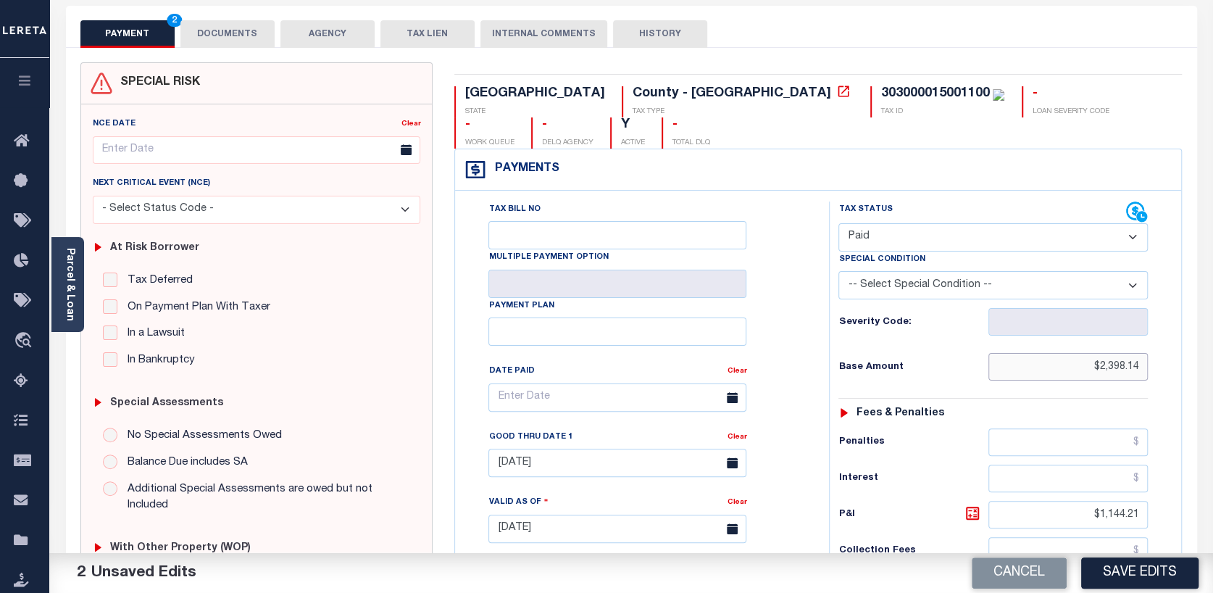
scroll to position [72, 0]
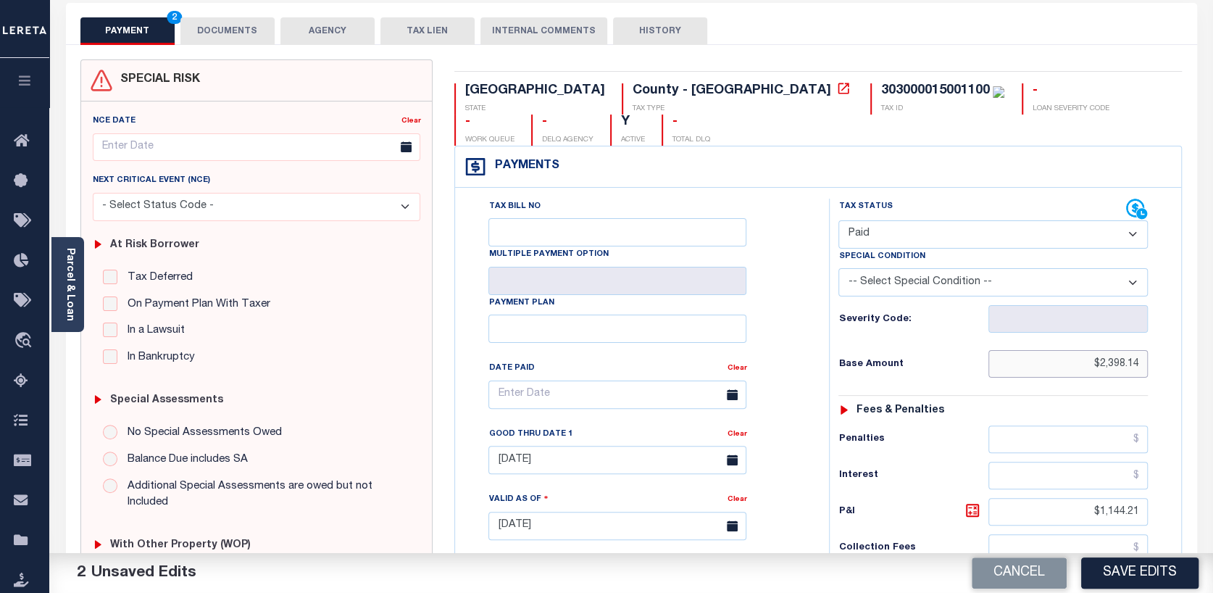
type input "$2,398.14"
click at [1097, 498] on input "$1,144.21" at bounding box center [1067, 512] width 159 height 28
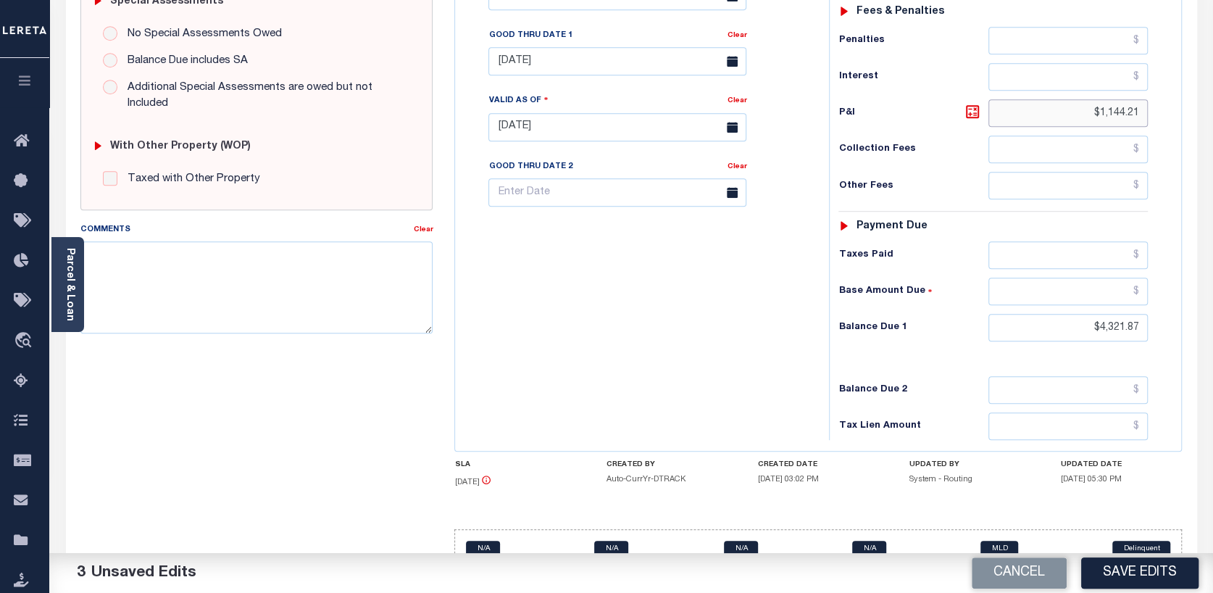
click at [1136, 99] on input "$1,144.21" at bounding box center [1067, 113] width 159 height 28
type input "$"
click at [1099, 314] on input "$4,321.87" at bounding box center [1067, 328] width 159 height 28
type input "$2,398.14"
click at [1127, 568] on button "Save Edits" at bounding box center [1139, 572] width 117 height 31
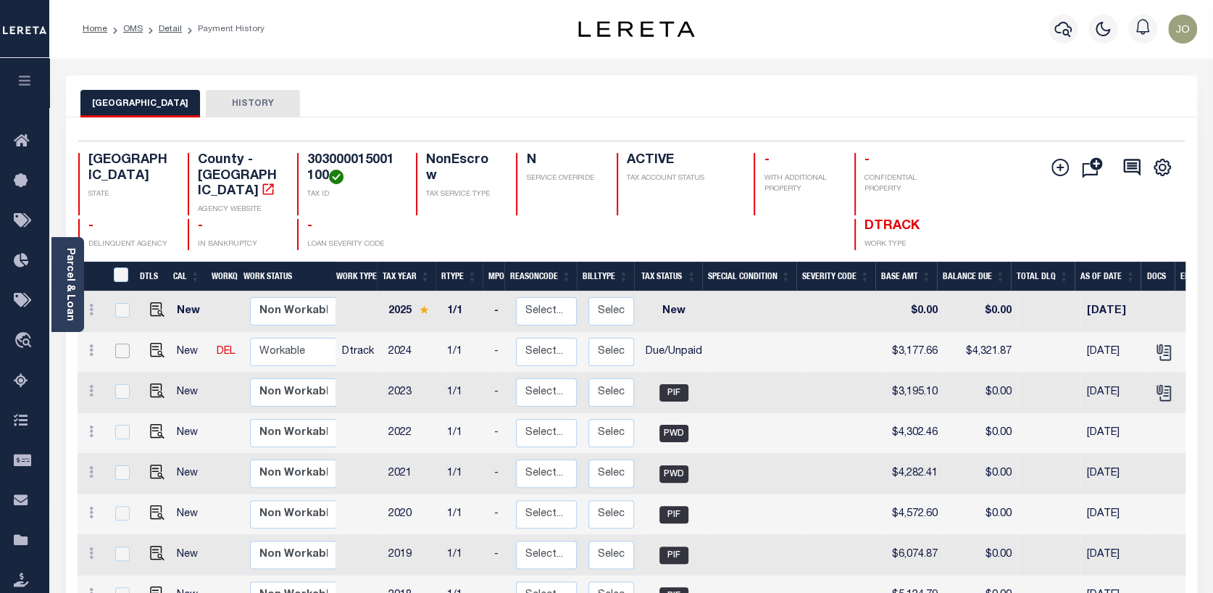
click at [119, 343] on input "checkbox" at bounding box center [122, 350] width 14 height 14
checkbox input "true"
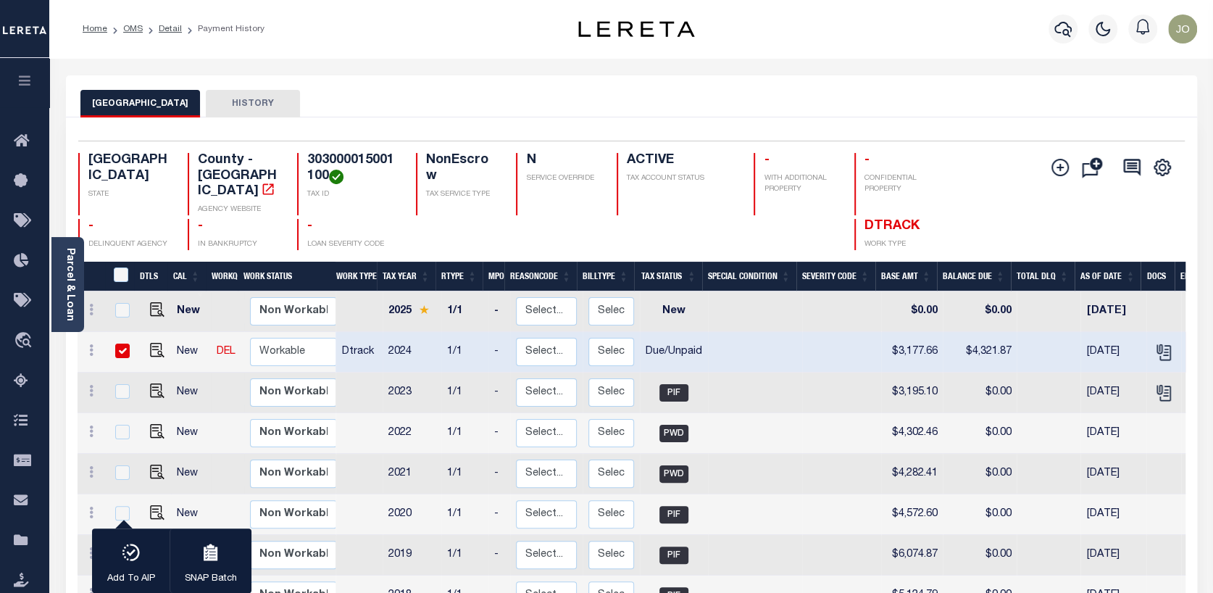
click at [150, 332] on td at bounding box center [154, 352] width 35 height 41
checkbox input "false"
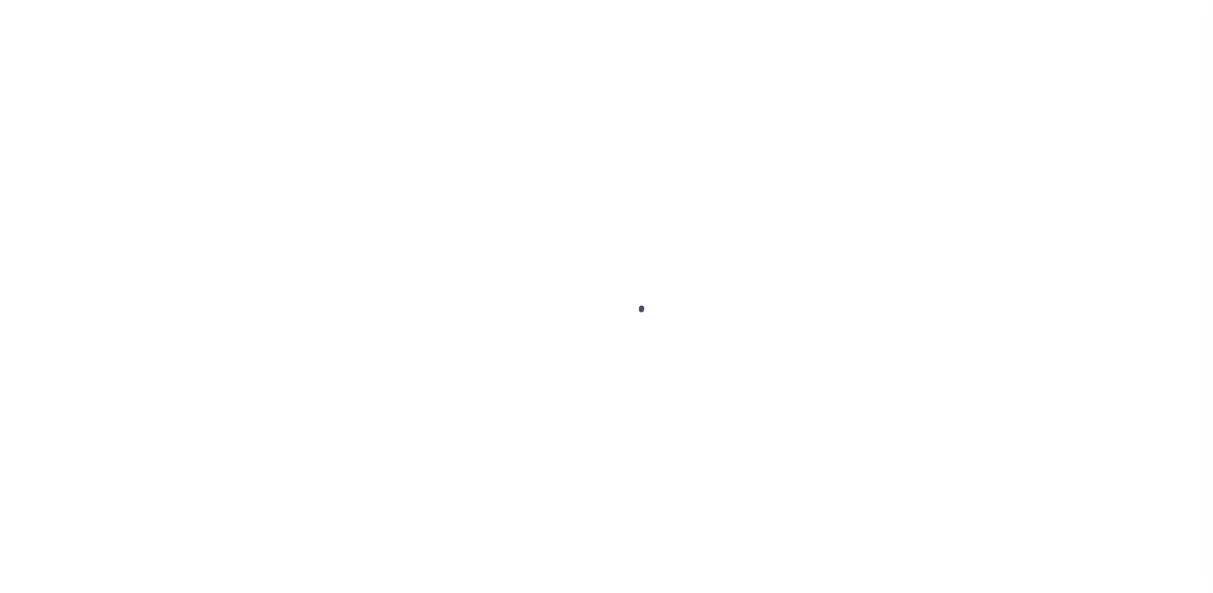
select select "NonEscrow"
select select
select select "10435"
select select "3932"
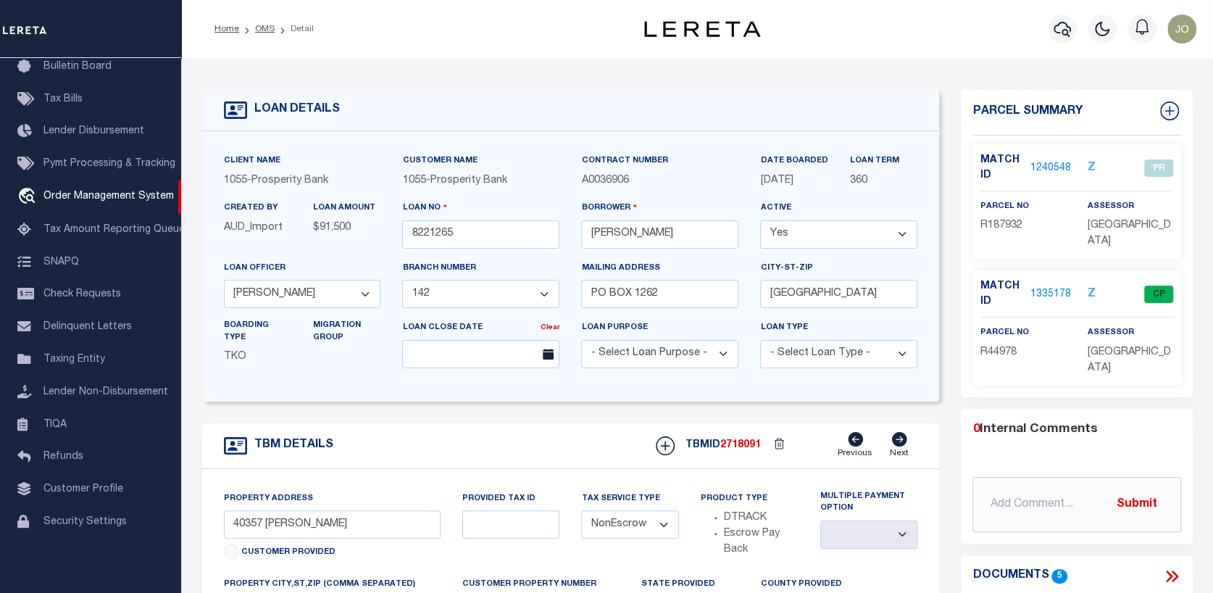
click at [1048, 295] on link "1335178" at bounding box center [1050, 294] width 41 height 15
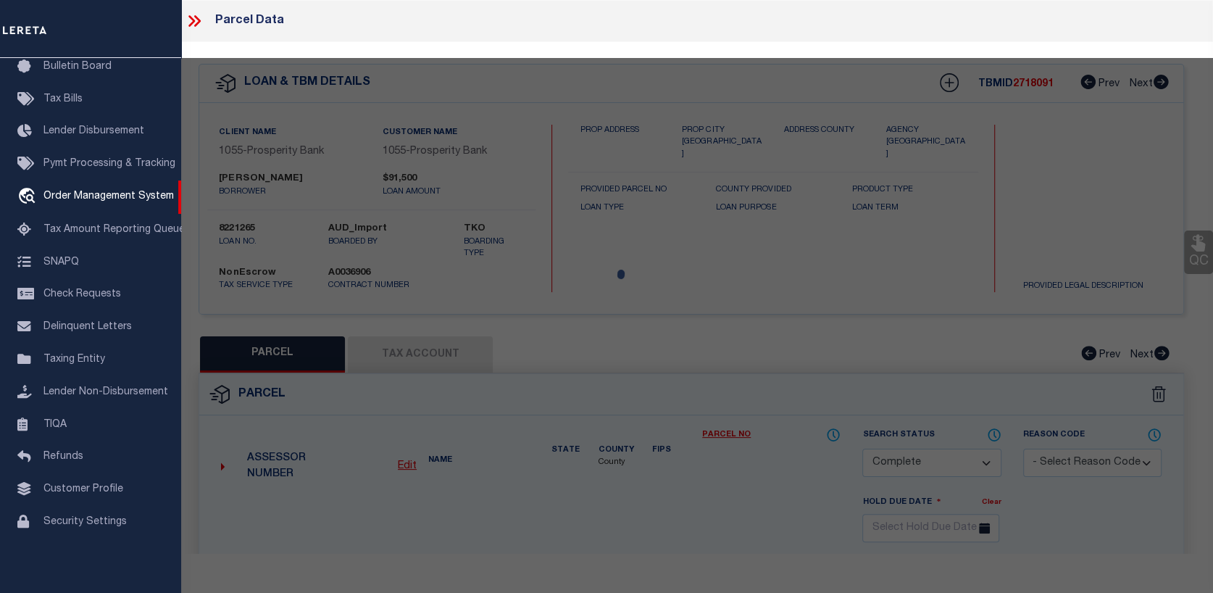
select select "AS"
checkbox input "false"
select select "CP"
type input "[PERSON_NAME]"
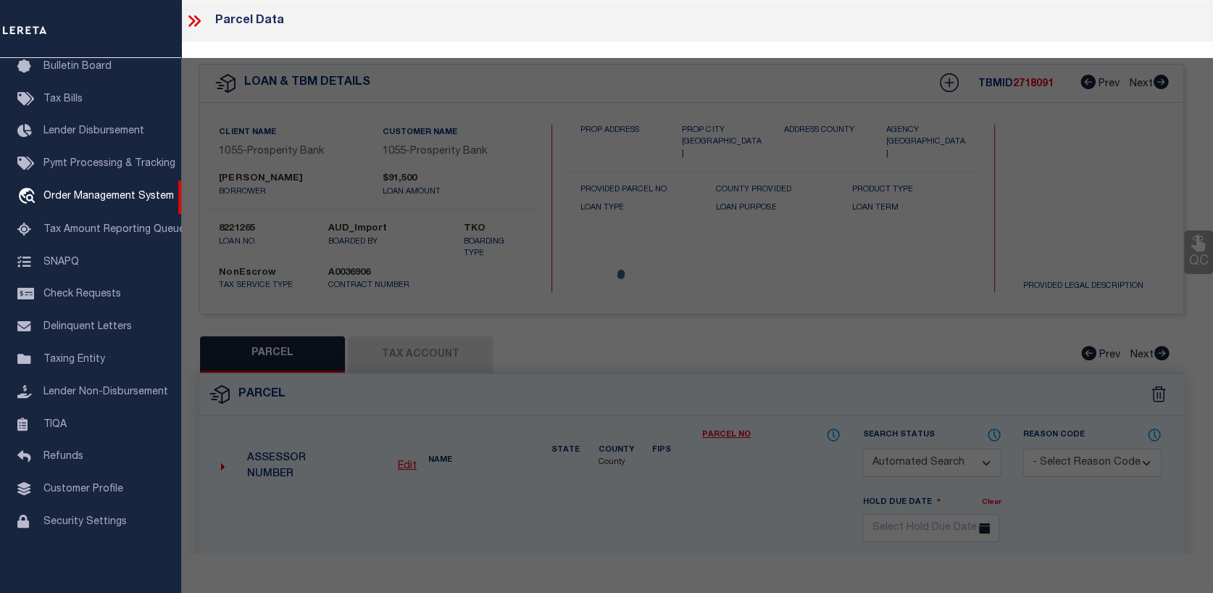
select select
type input "40357 [PERSON_NAME]"
checkbox input "false"
type input "[GEOGRAPHIC_DATA]"
type textarea "Tax ID Special Project"
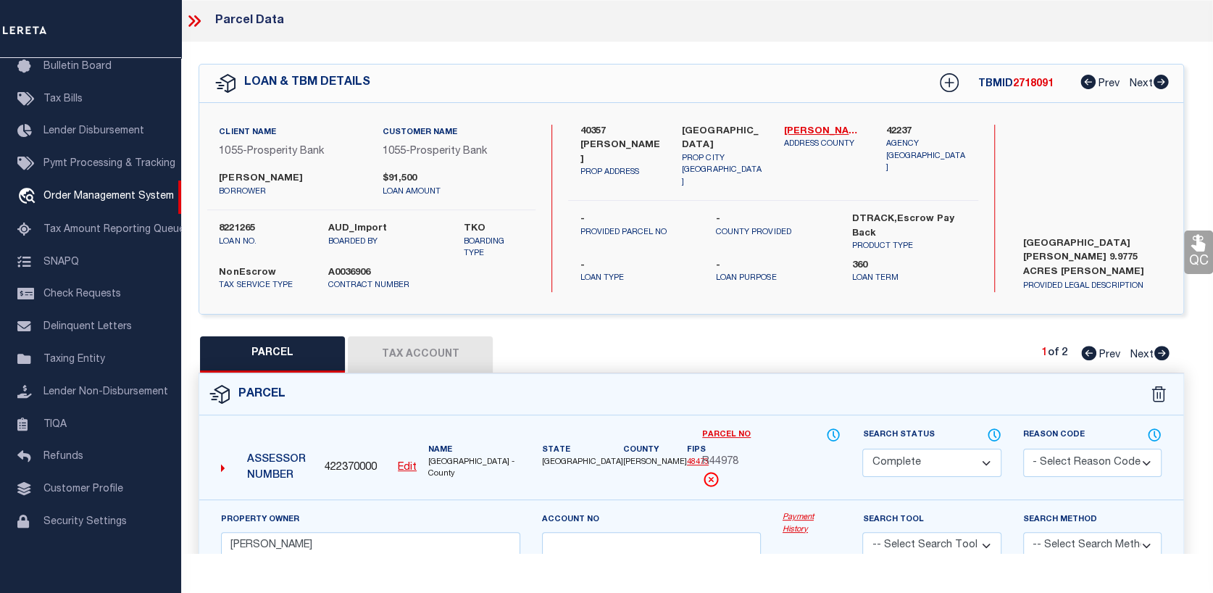
click at [791, 513] on link "Payment History" at bounding box center [812, 524] width 59 height 24
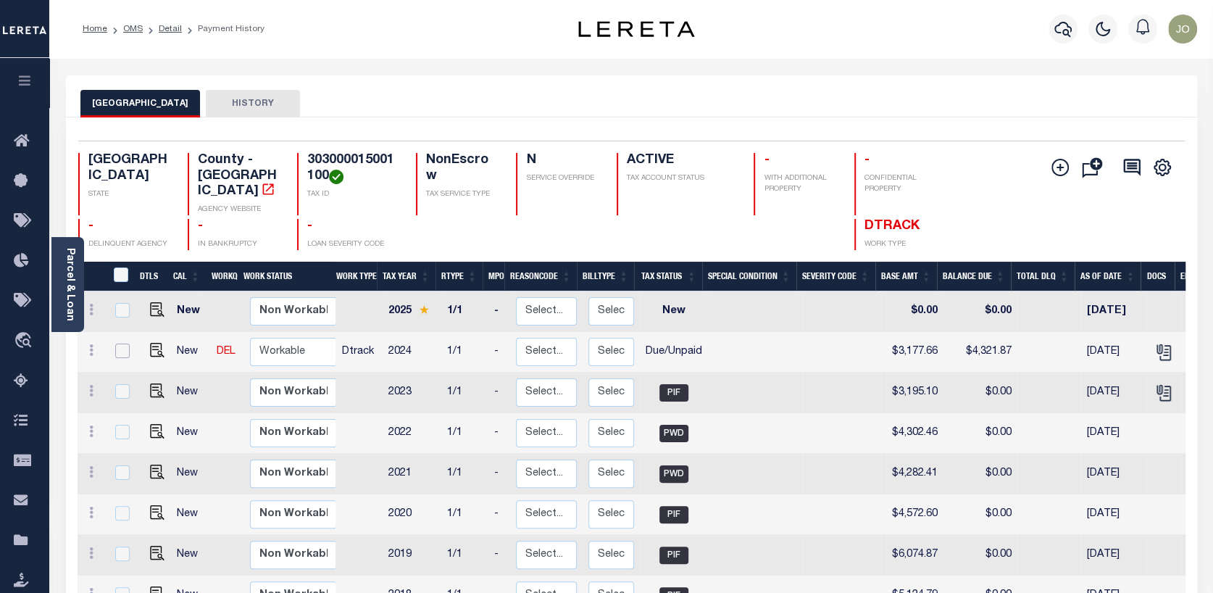
click at [120, 343] on input "checkbox" at bounding box center [122, 350] width 14 height 14
checkbox input "true"
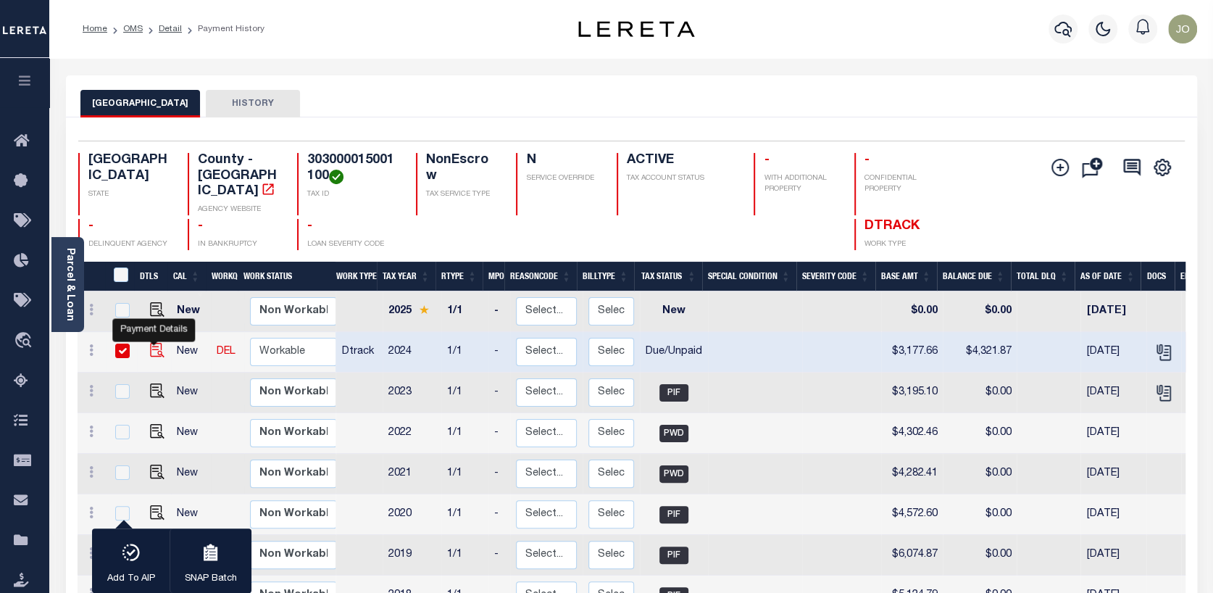
click at [150, 343] on img "" at bounding box center [157, 350] width 14 height 14
checkbox input "false"
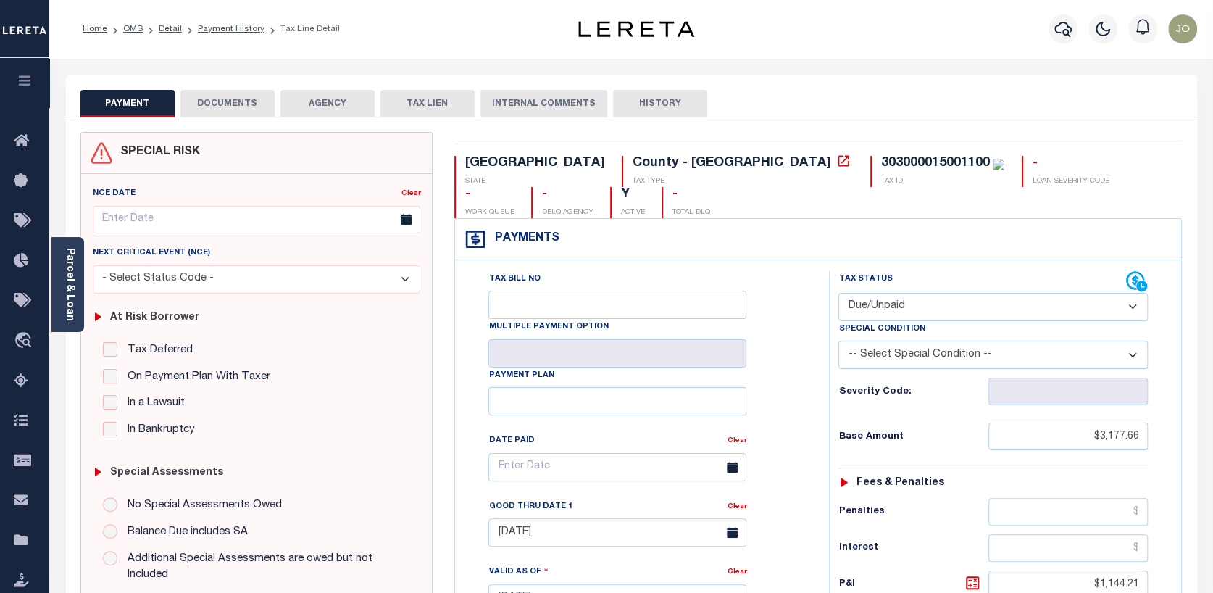
click at [1137, 293] on select "- Select Status Code - Open Due/Unpaid Paid Incomplete No Tax Due Internal Refu…" at bounding box center [992, 307] width 309 height 28
select select "PYD"
click at [838, 293] on select "- Select Status Code - Open Due/Unpaid Paid Incomplete No Tax Due Internal Refu…" at bounding box center [992, 307] width 309 height 28
type input "[DATE]"
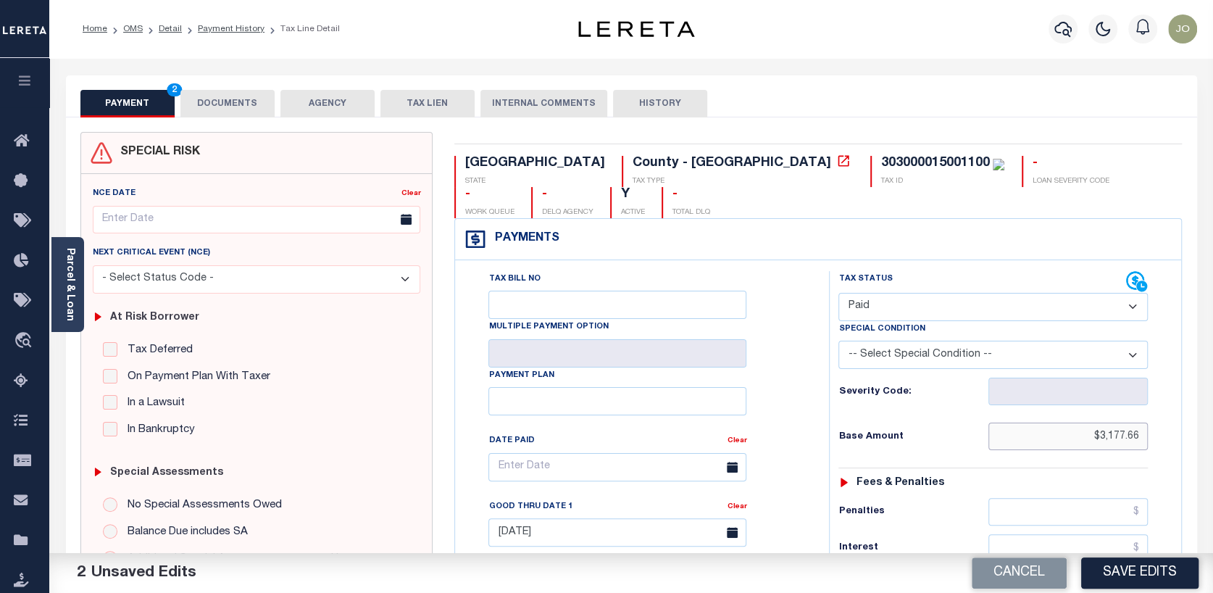
click at [1101, 422] on input "$3,177.66" at bounding box center [1067, 436] width 159 height 28
type input "$"
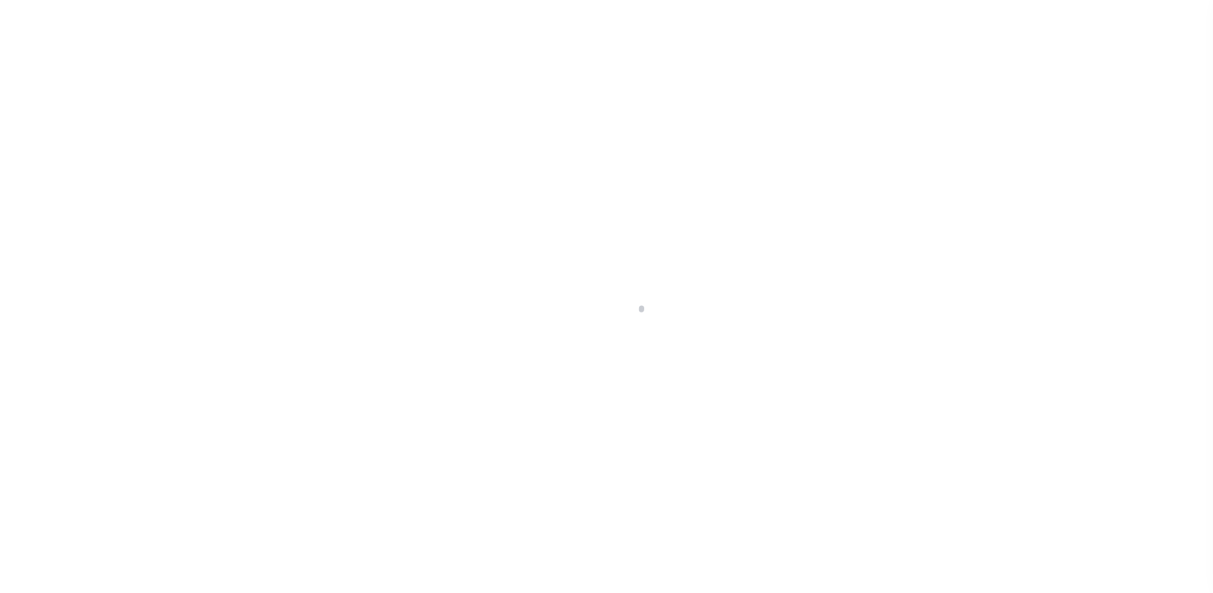
select select "10435"
select select "3932"
select select "NonEscrow"
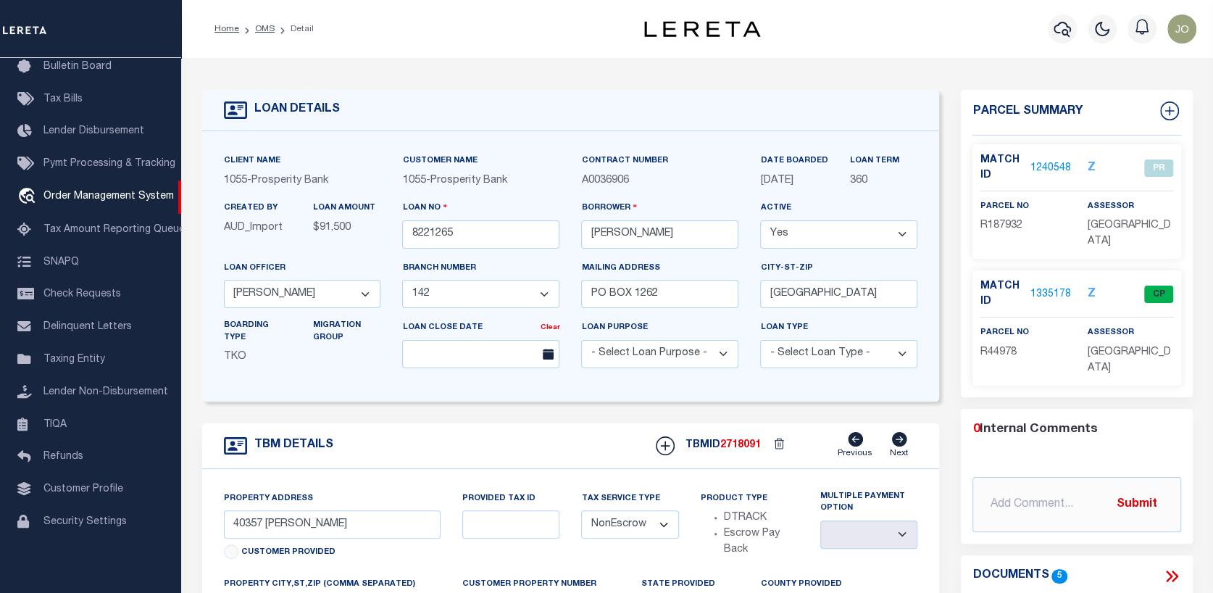
click at [1054, 165] on link "1240548" at bounding box center [1050, 168] width 41 height 15
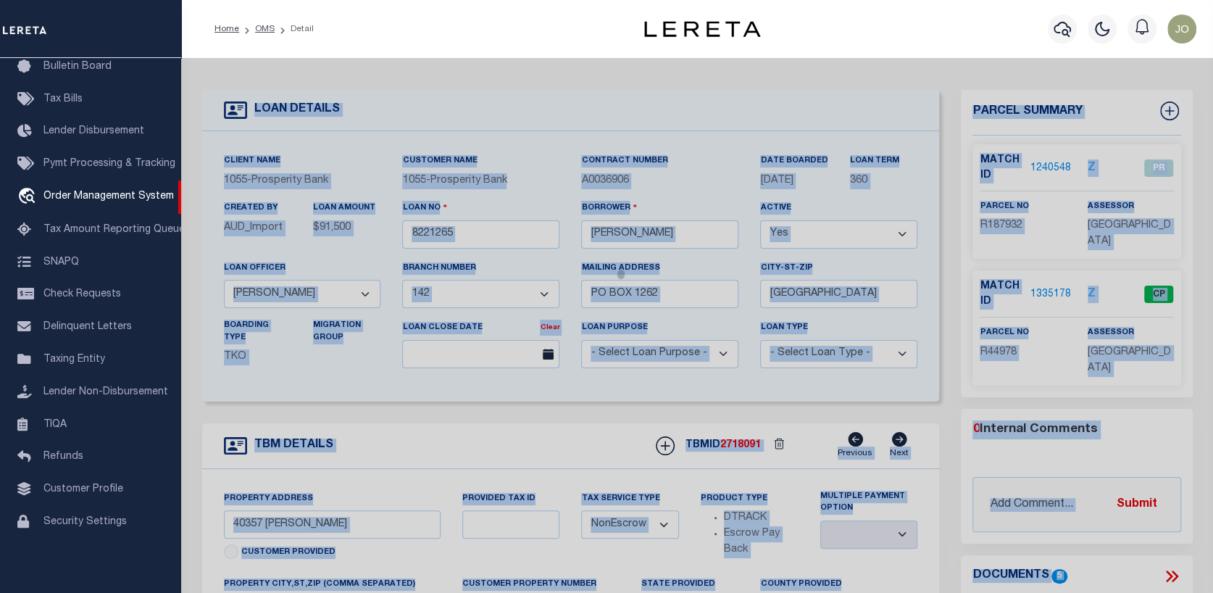
click at [1054, 165] on div at bounding box center [697, 582] width 1032 height 1048
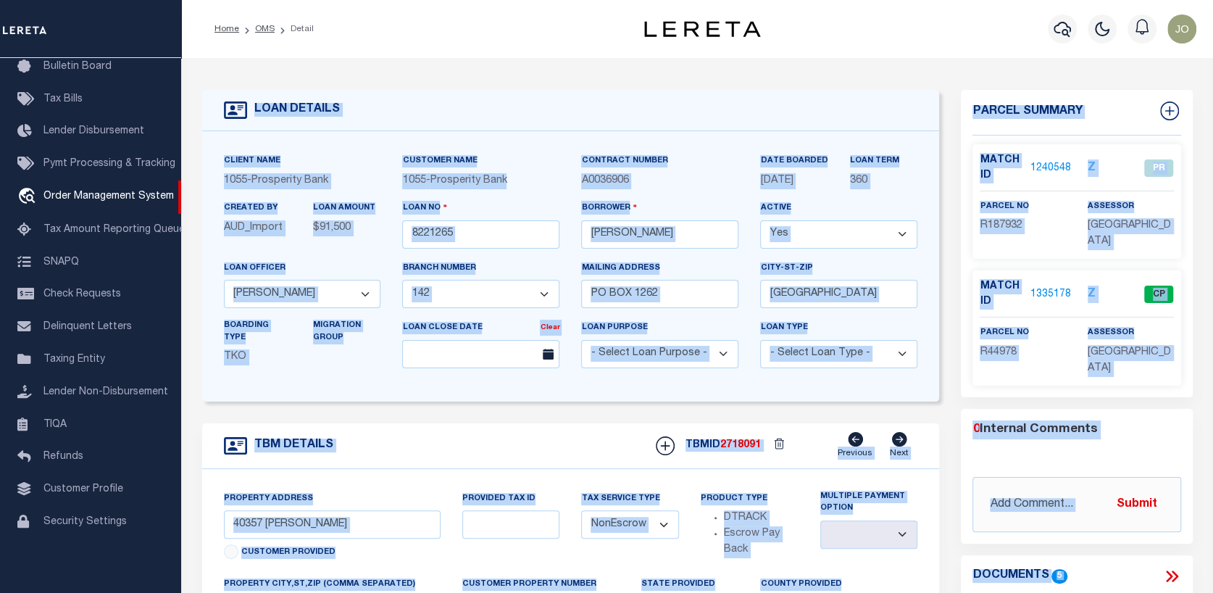
click at [1045, 169] on link "1240548" at bounding box center [1050, 168] width 41 height 15
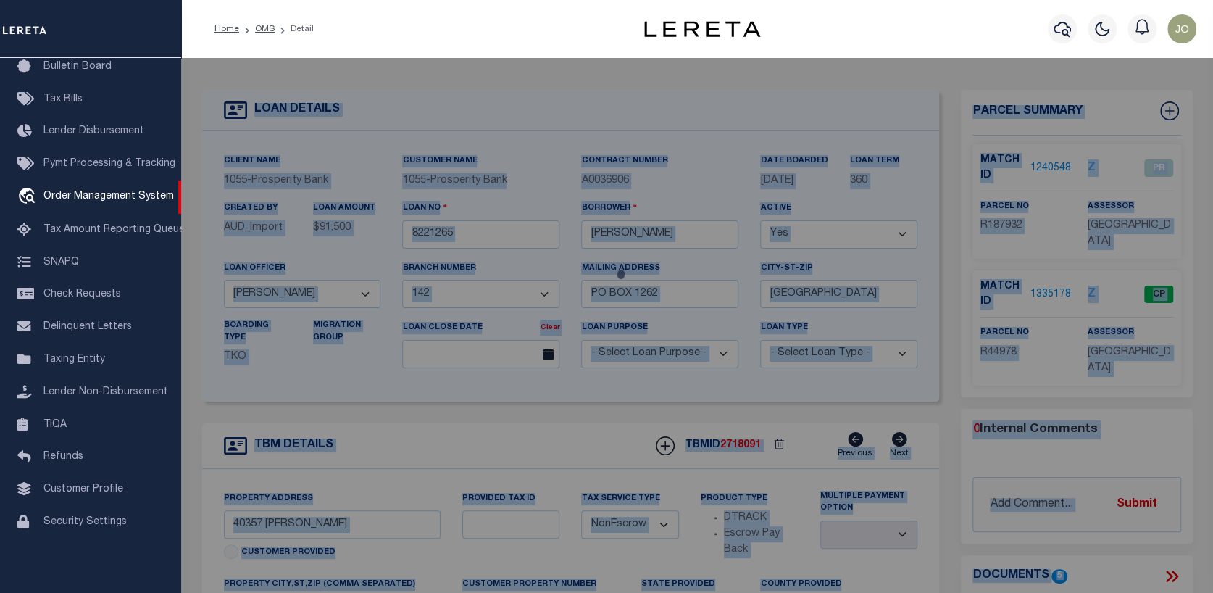
click at [1045, 169] on div at bounding box center [697, 582] width 1032 height 1048
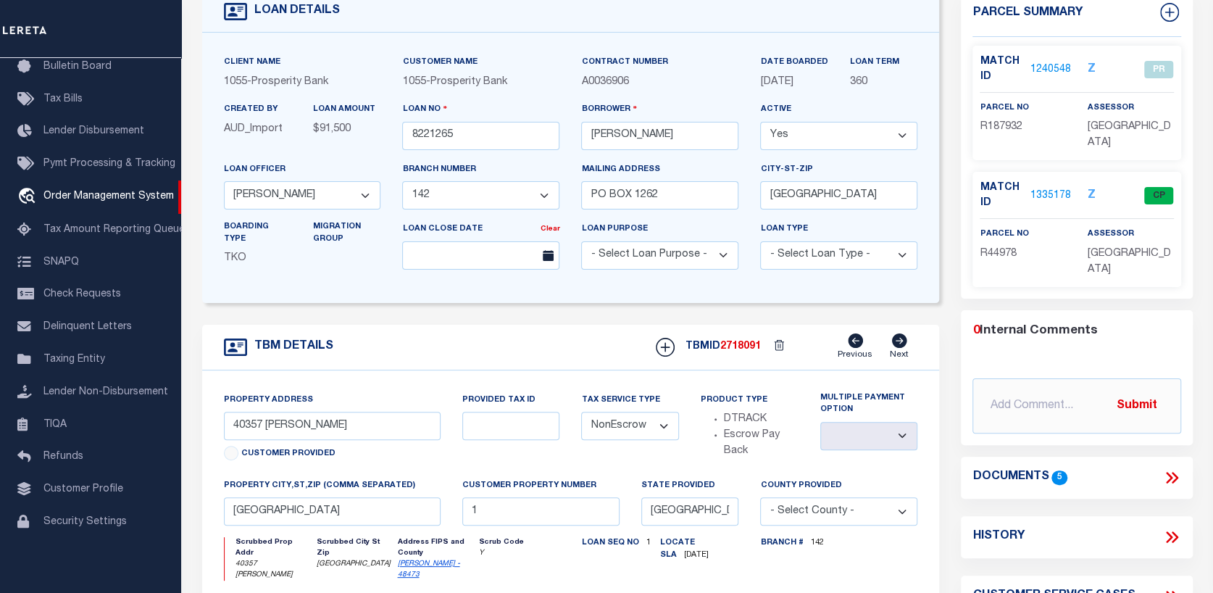
scroll to position [145, 0]
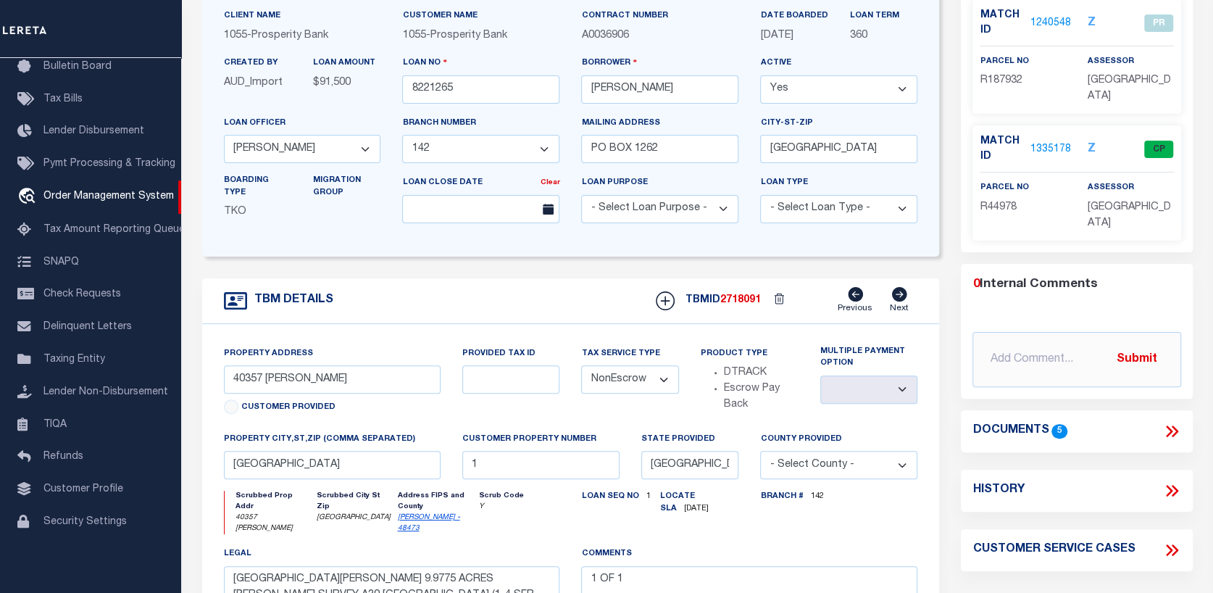
click at [1035, 20] on link "1240548" at bounding box center [1050, 23] width 41 height 15
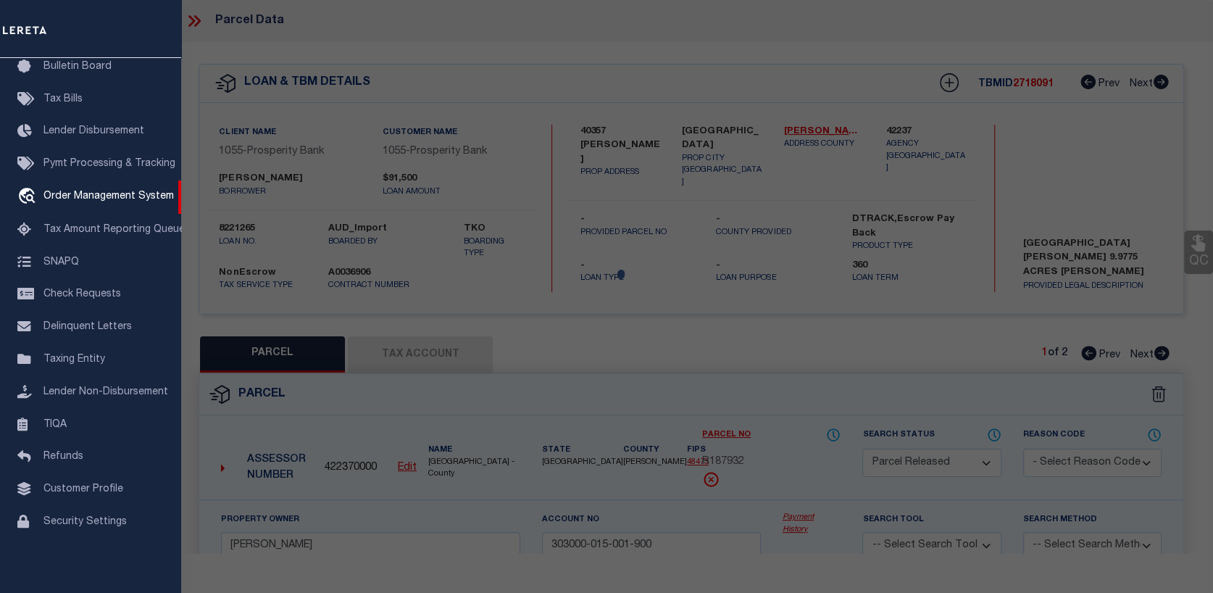
select select "AS"
checkbox input "false"
select select "PR"
type input "KOCH, EDGAR W IV"
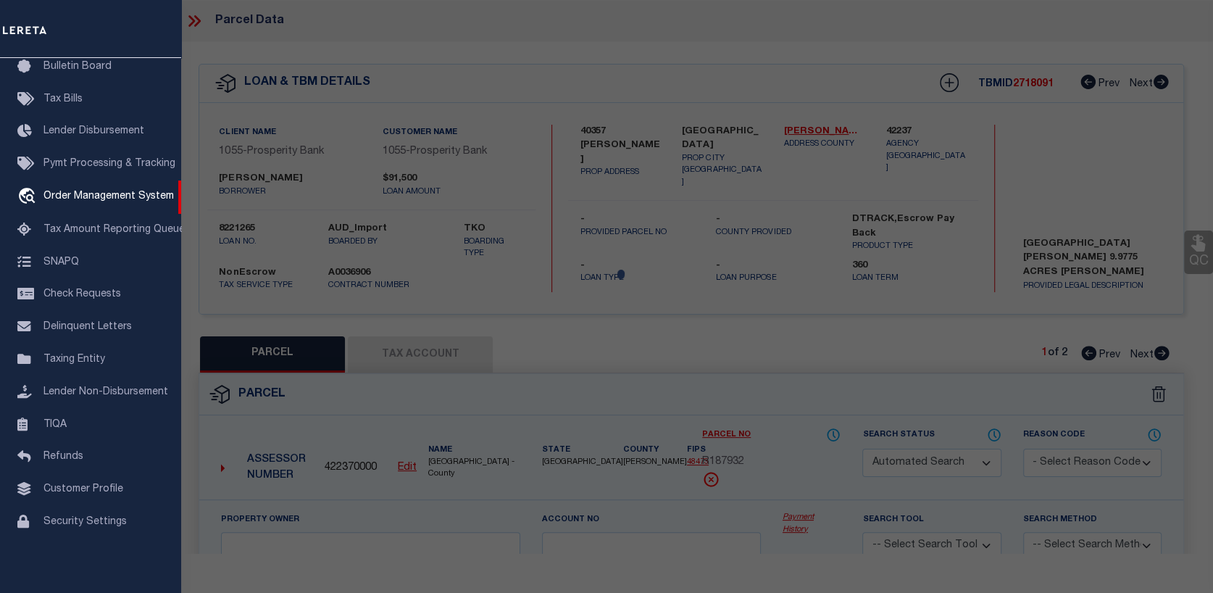
type input "303000-015-001-900"
type input "40357 JOZWIAK LANE"
checkbox input "false"
type input "[GEOGRAPHIC_DATA]"
type textarea "A303000 A-30 JARED E GROCE, TRACT 15-1, MH SERIAL # CBH004699TX, TITLE # 009400…"
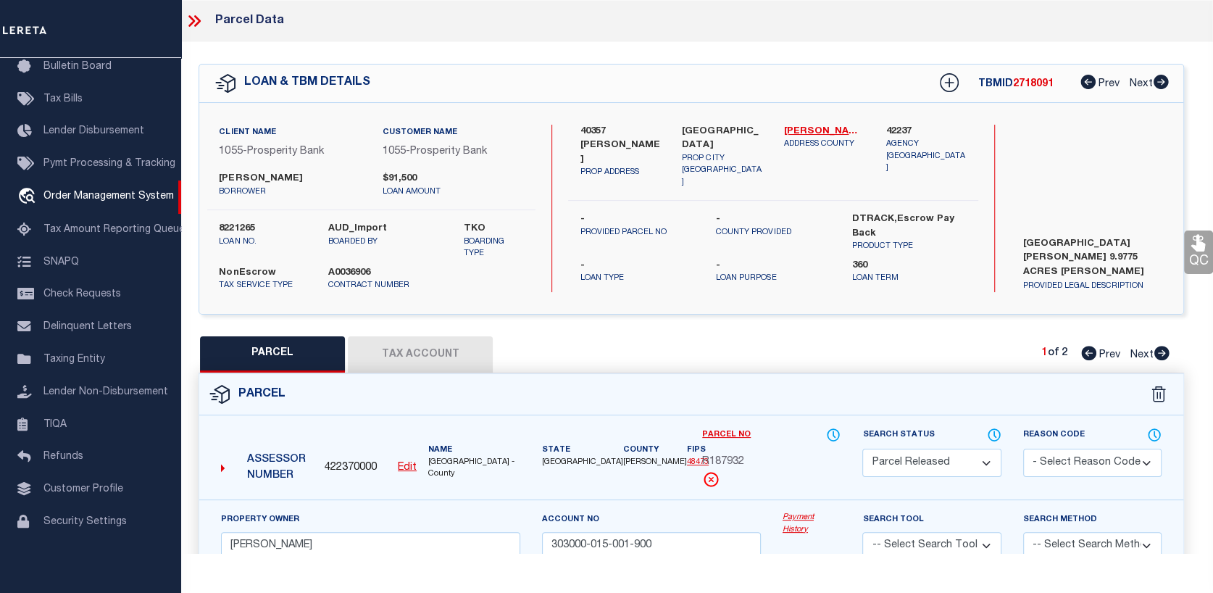
click at [803, 517] on link "Payment History" at bounding box center [812, 524] width 59 height 24
click at [798, 526] on link "Payment History" at bounding box center [812, 524] width 59 height 24
click at [783, 529] on link "Payment History" at bounding box center [812, 524] width 59 height 24
click at [803, 516] on link "Payment History" at bounding box center [812, 524] width 59 height 24
click at [798, 517] on link "Payment History" at bounding box center [812, 524] width 59 height 24
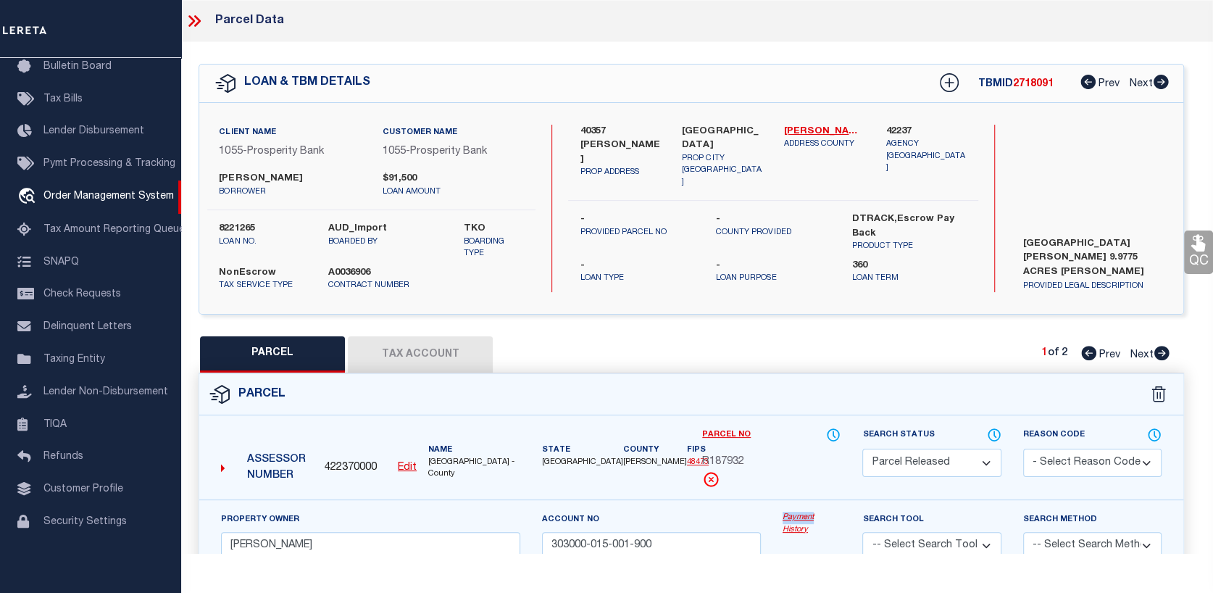
click at [798, 519] on link "Payment History" at bounding box center [812, 524] width 59 height 24
click at [786, 534] on div "Payment History" at bounding box center [812, 541] width 80 height 59
click at [798, 517] on link "Payment History" at bounding box center [812, 524] width 59 height 24
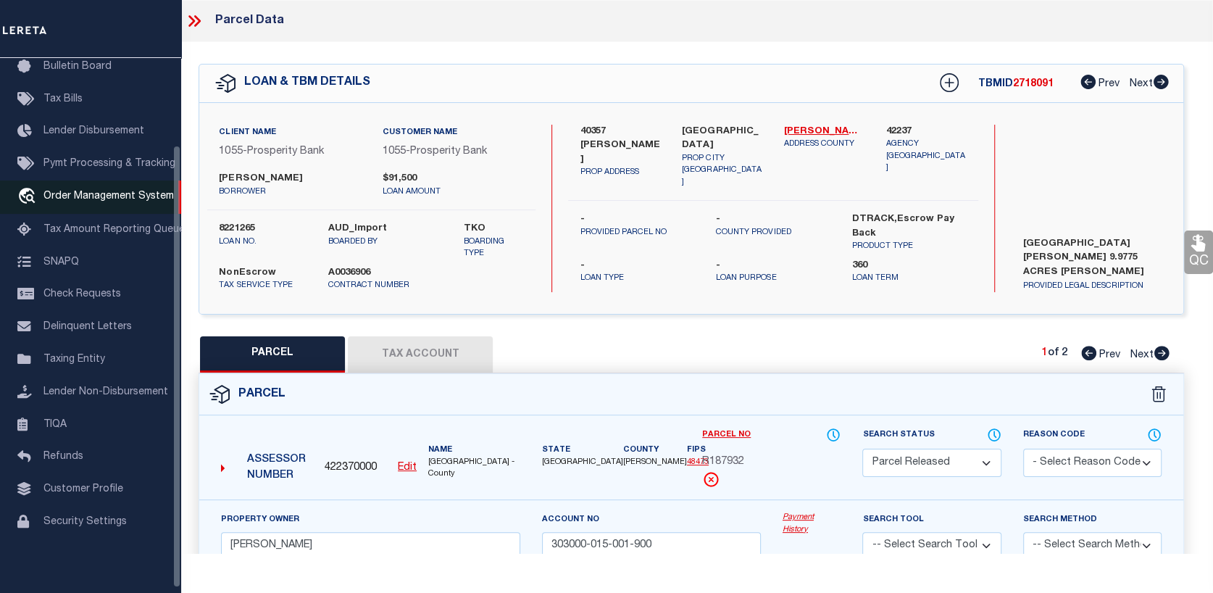
click at [57, 197] on span "Order Management System" at bounding box center [108, 196] width 130 height 10
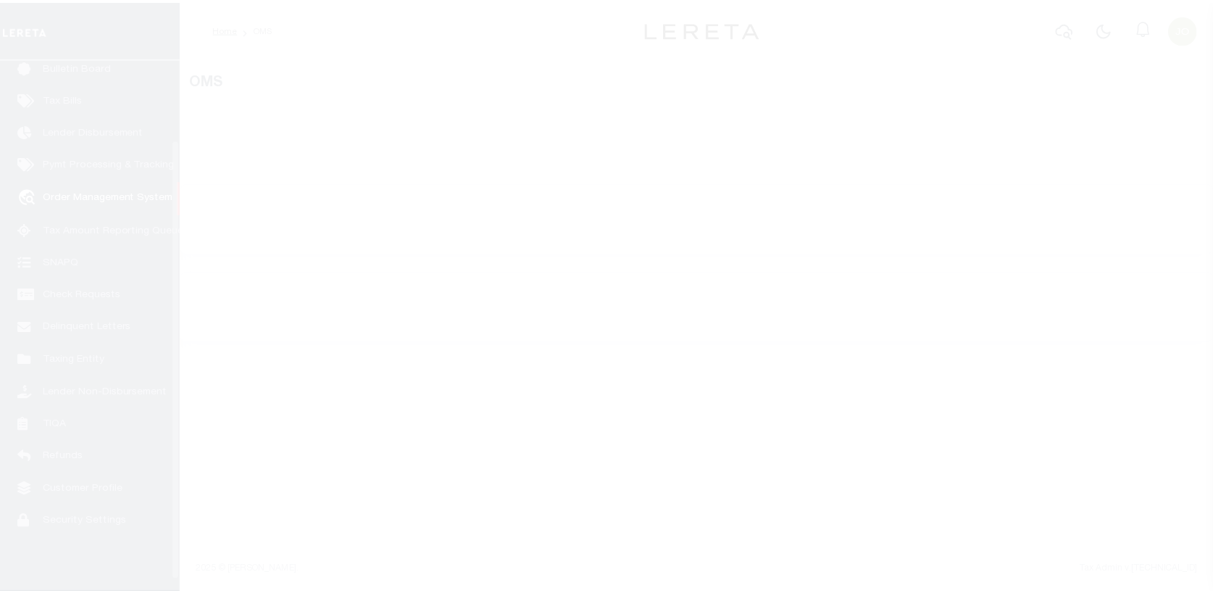
scroll to position [105, 0]
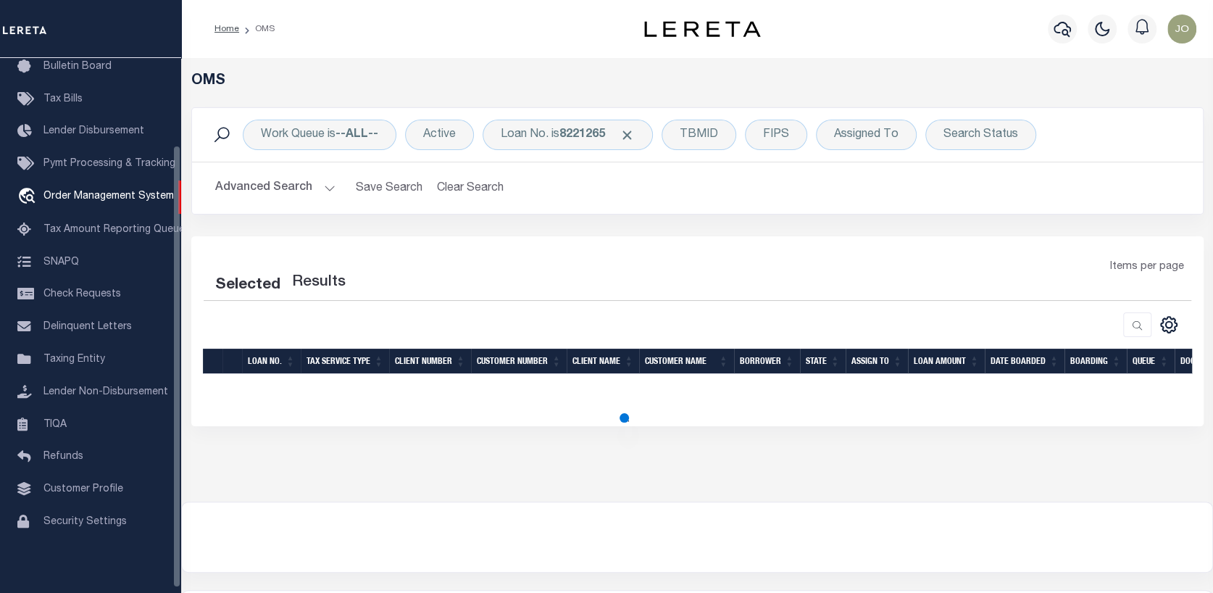
select select "200"
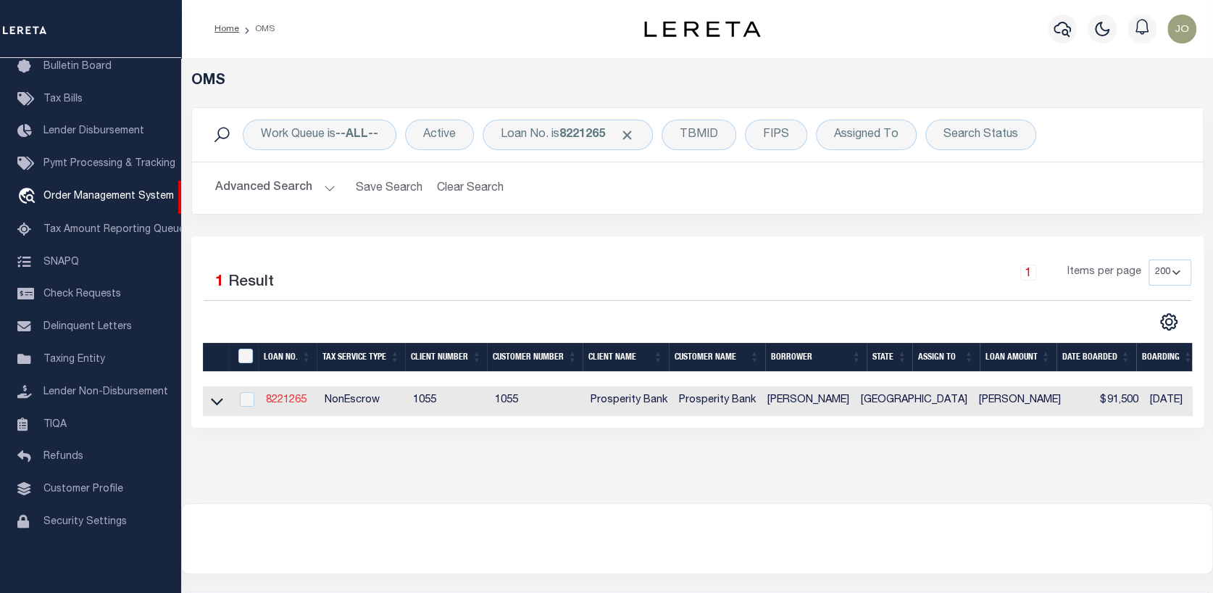
click at [298, 402] on link "8221265" at bounding box center [286, 400] width 41 height 10
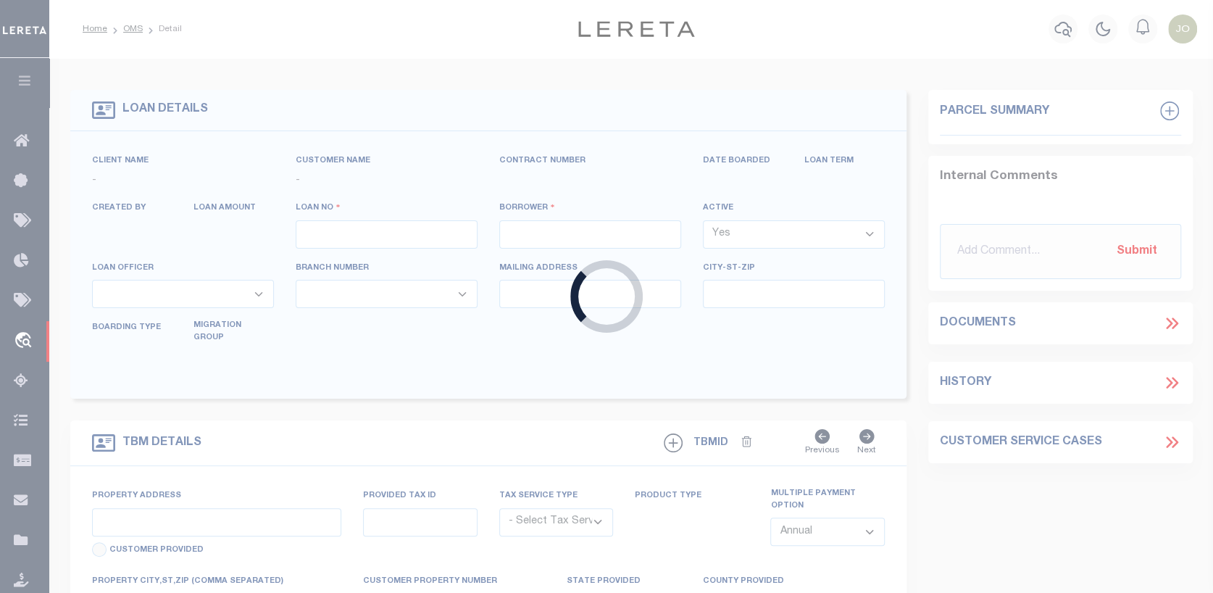
type input "8221265"
type input "[PERSON_NAME]"
select select
type input "PO BOX 1262"
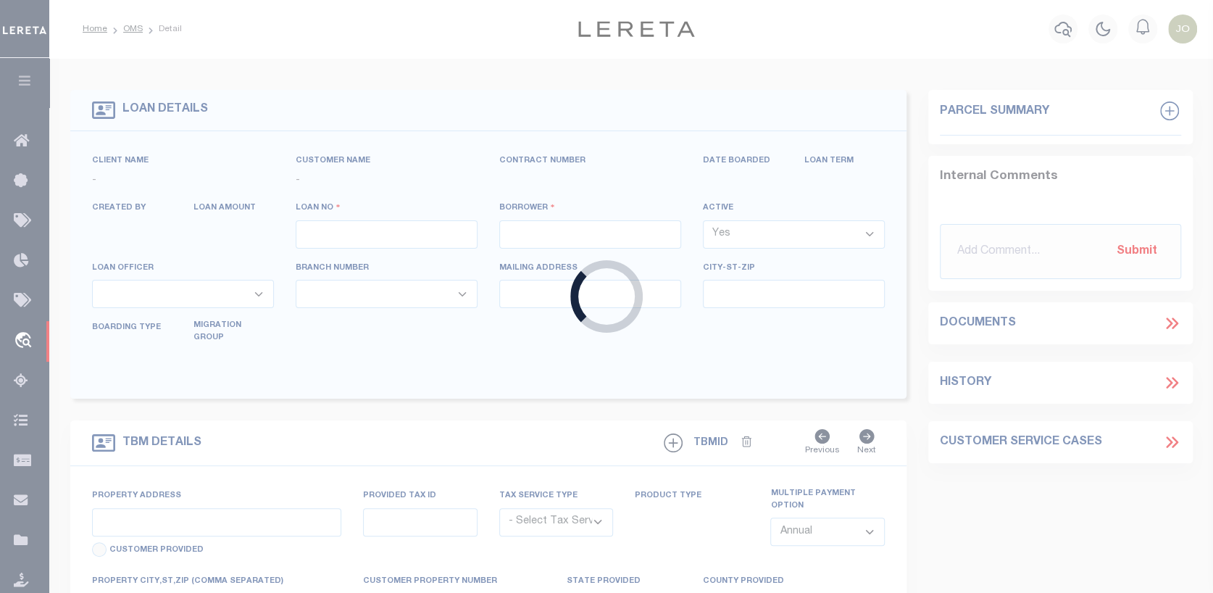
type input "[GEOGRAPHIC_DATA]"
select select
select select "NonEscrow"
type input "40357 [PERSON_NAME]"
select select
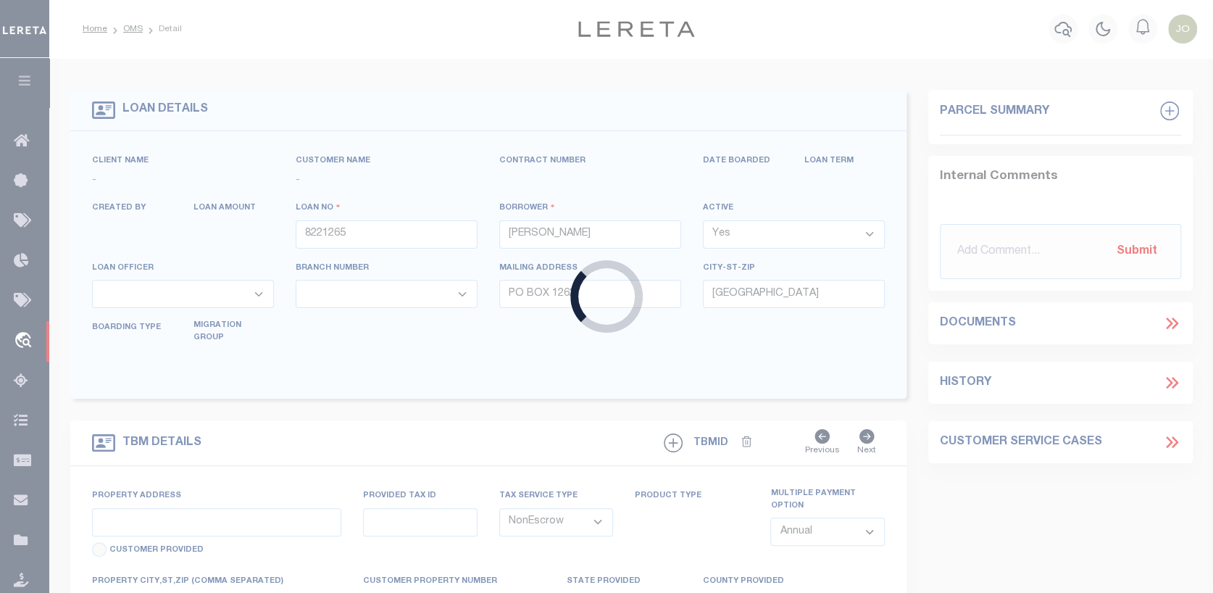
type input "[GEOGRAPHIC_DATA]"
type input "1"
type input "[GEOGRAPHIC_DATA]"
type textarea "[GEOGRAPHIC_DATA][PERSON_NAME] 9.9775 ACRES [PERSON_NAME] SURVEY A30 [GEOGRAPHI…"
type textarea "1 OF 1"
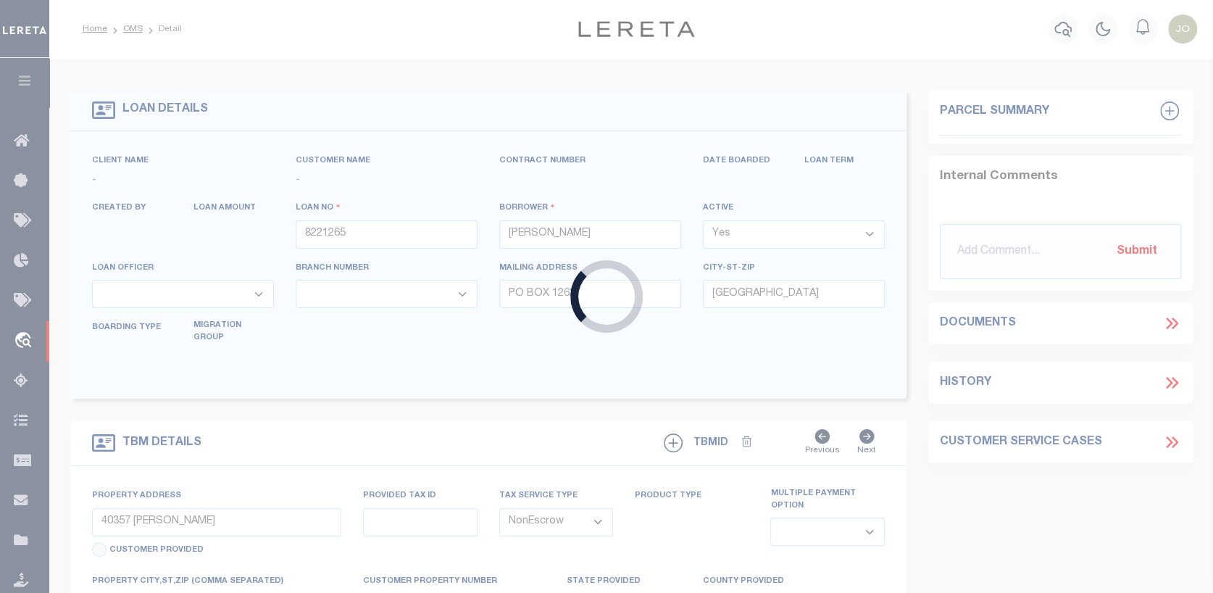
select select "10435"
select select "3932"
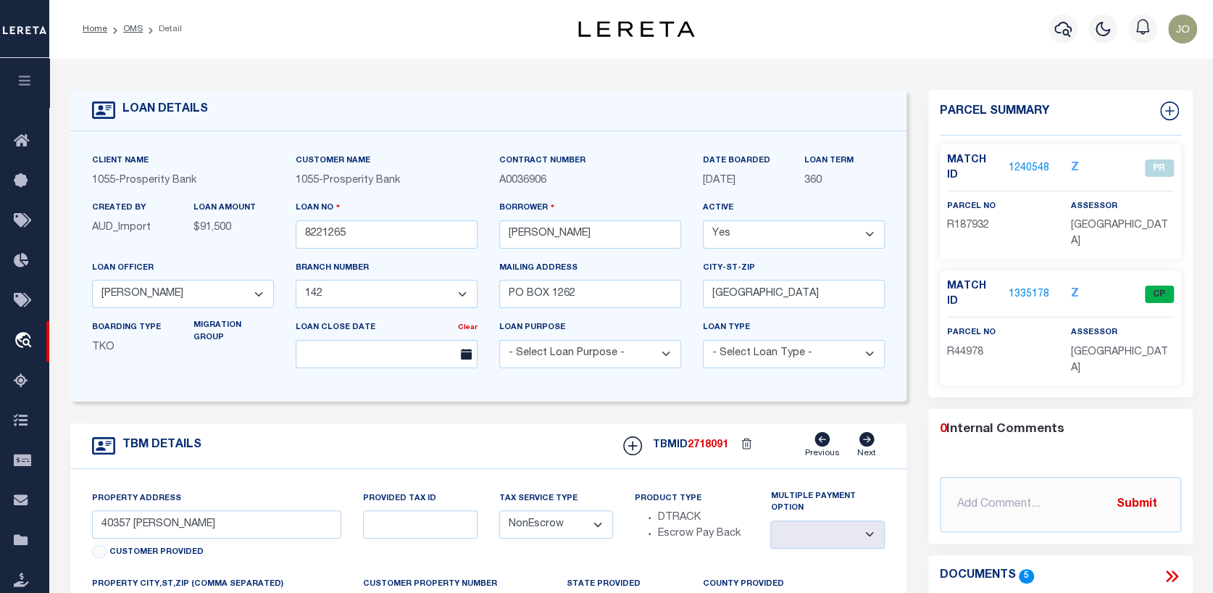
click at [1032, 287] on link "1335178" at bounding box center [1029, 294] width 41 height 15
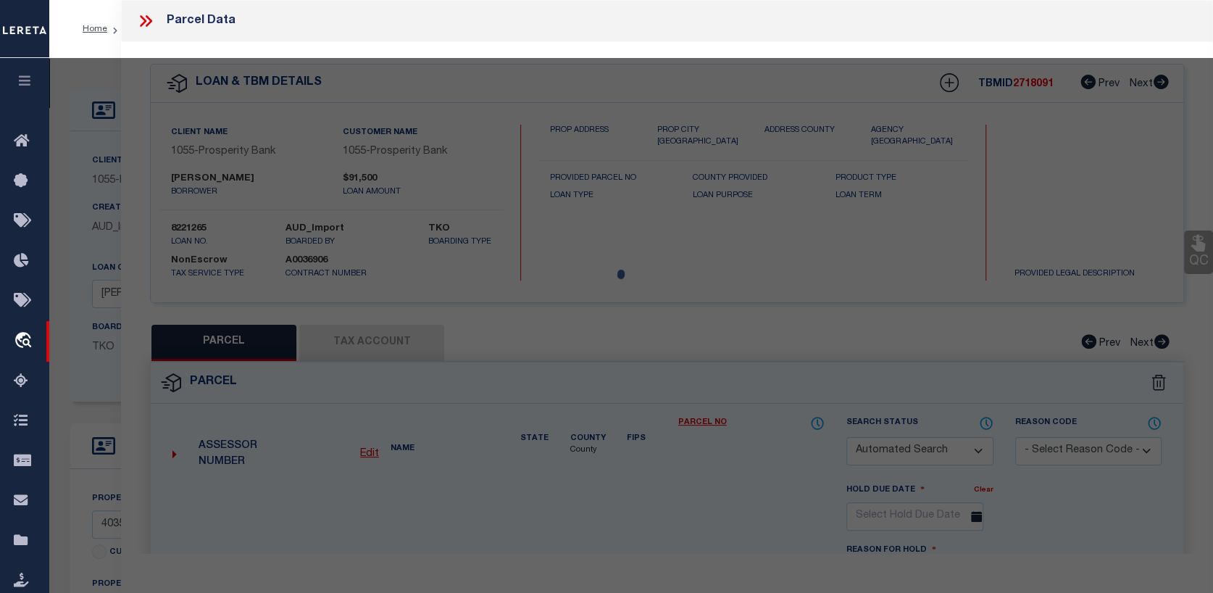
checkbox input "false"
select select "CP"
type input "[PERSON_NAME]"
select select
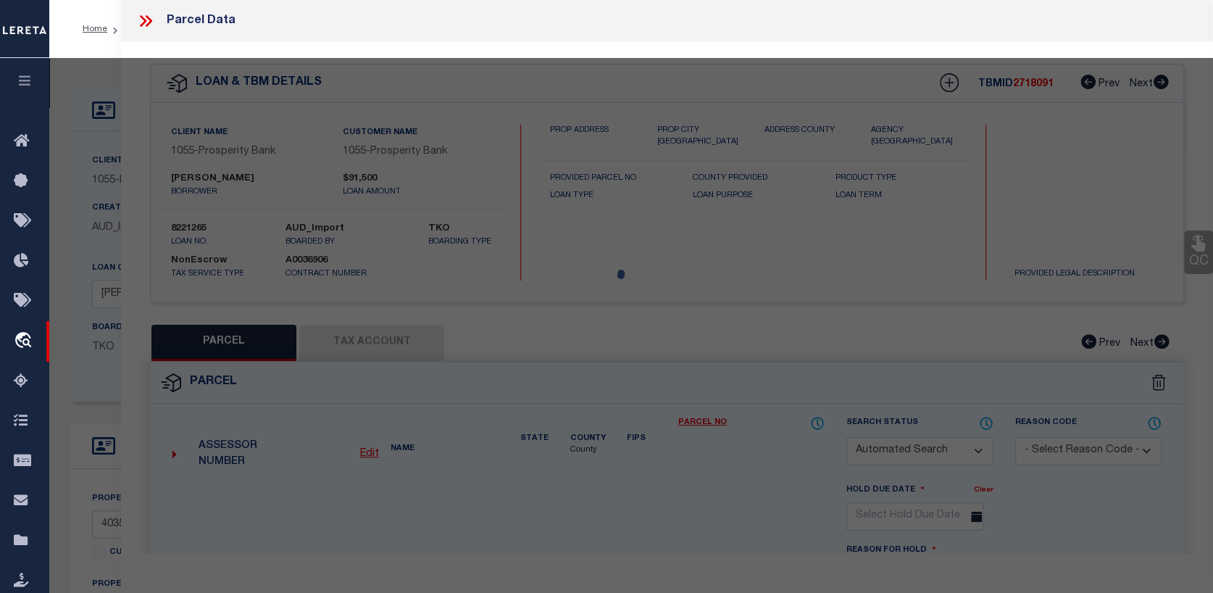
type input "40357 [PERSON_NAME]"
checkbox input "false"
type input "HEMPSTEAD TX 77445"
type textarea "Tax ID Special Project"
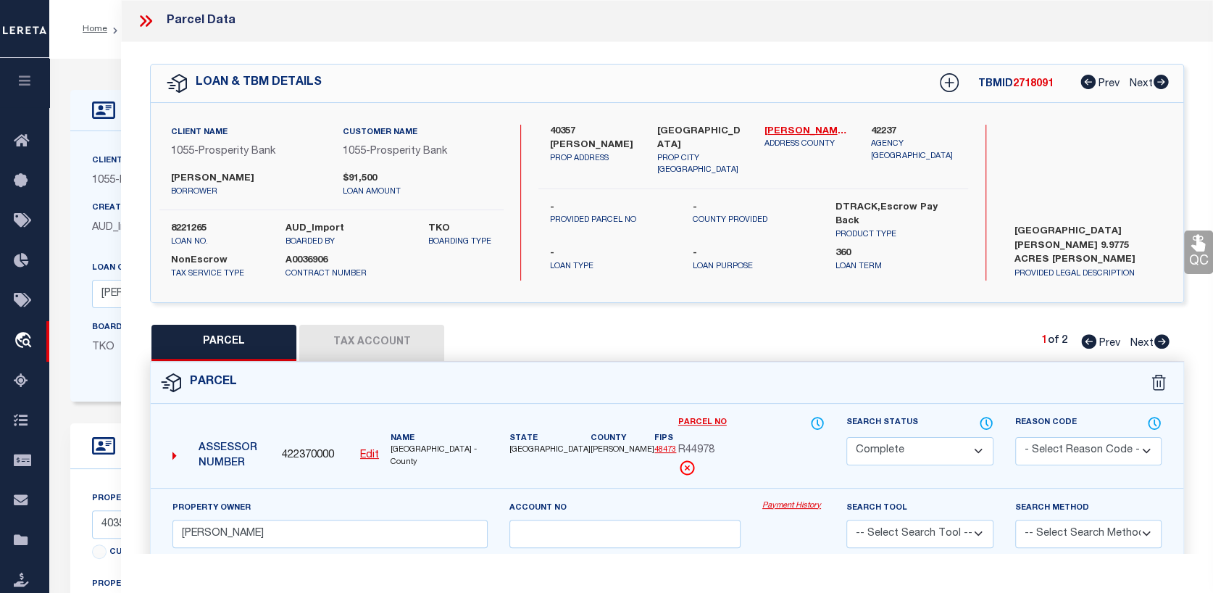
click at [816, 505] on link "Payment History" at bounding box center [793, 506] width 62 height 12
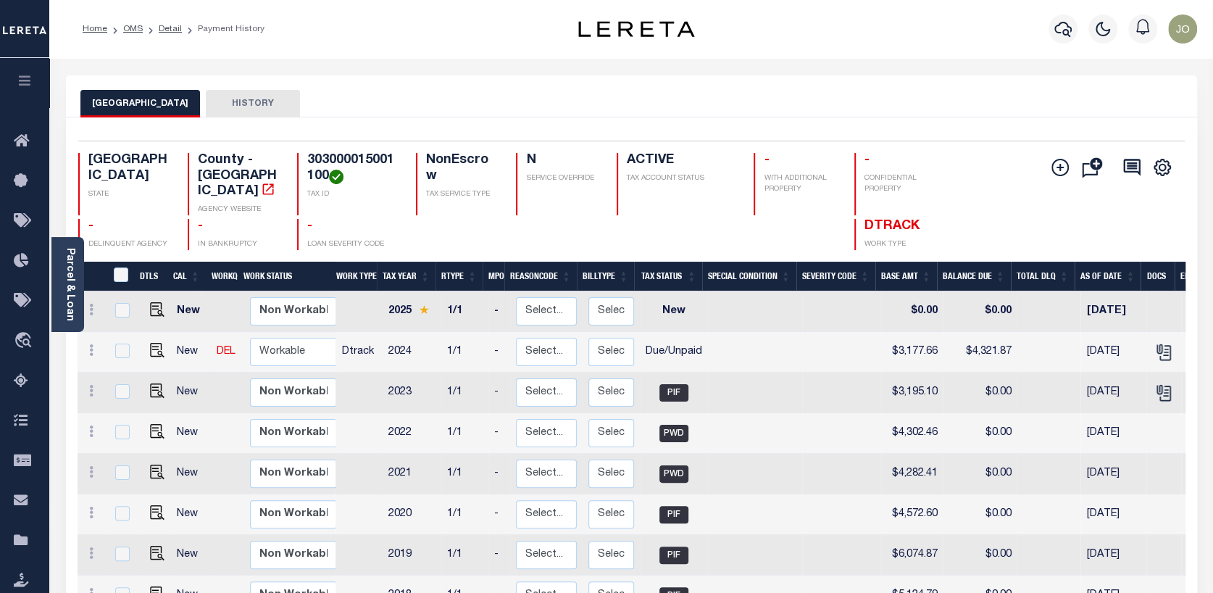
click at [113, 343] on div at bounding box center [121, 351] width 19 height 16
checkbox input "true"
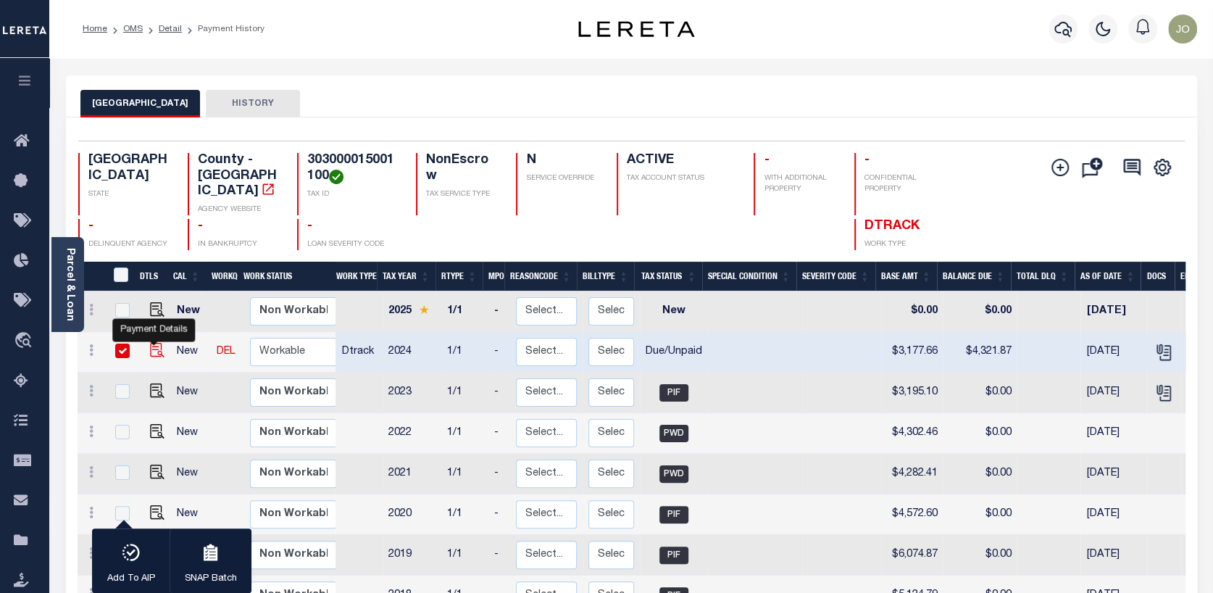
click at [150, 343] on img "" at bounding box center [157, 350] width 14 height 14
checkbox input "false"
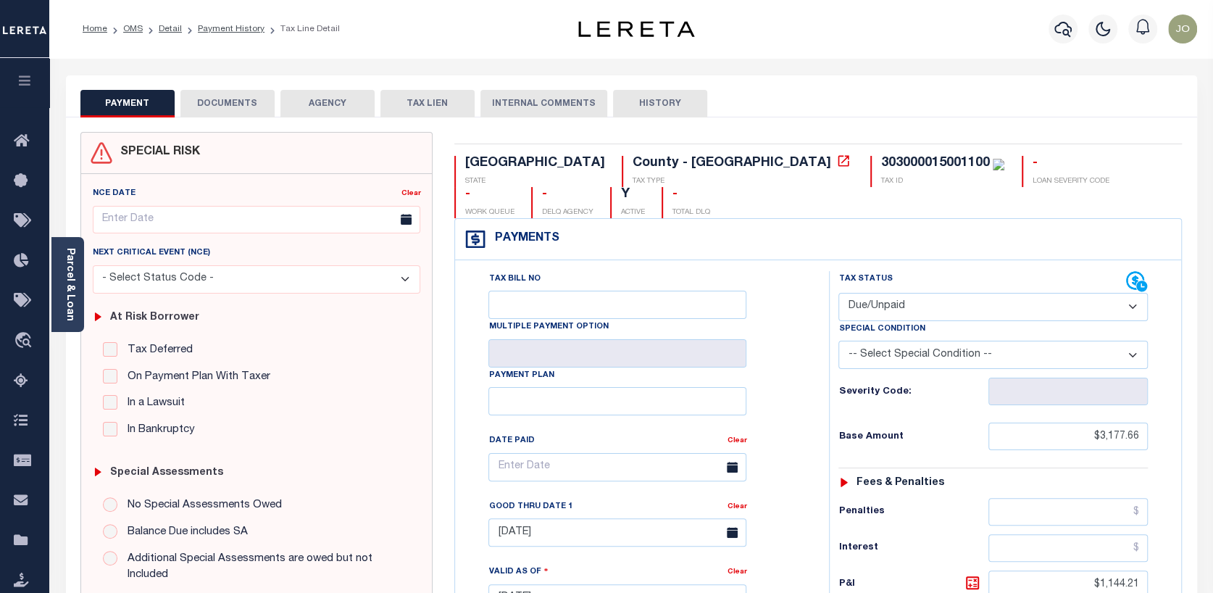
drag, startPoint x: 1134, startPoint y: 274, endPoint x: 1122, endPoint y: 277, distance: 11.9
click at [1134, 293] on select "- Select Status Code - Open Due/Unpaid Paid Incomplete No Tax Due Internal Refu…" at bounding box center [992, 307] width 309 height 28
select select "PYD"
click at [838, 293] on select "- Select Status Code - Open Due/Unpaid Paid Incomplete No Tax Due Internal Refu…" at bounding box center [992, 307] width 309 height 28
type input "[DATE]"
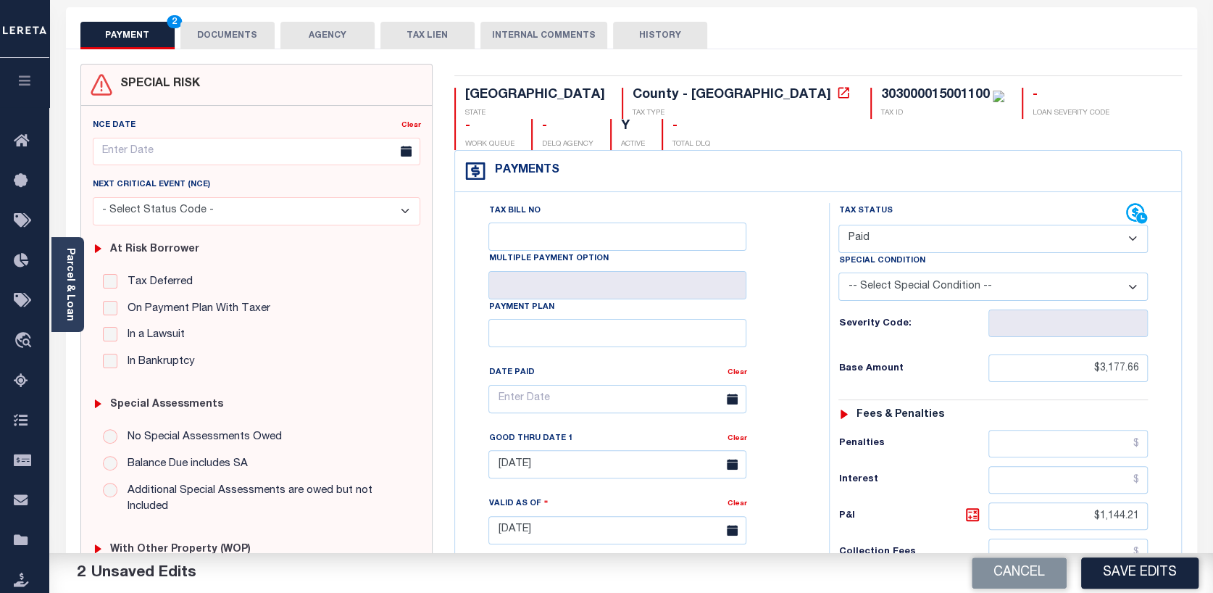
scroll to position [72, 0]
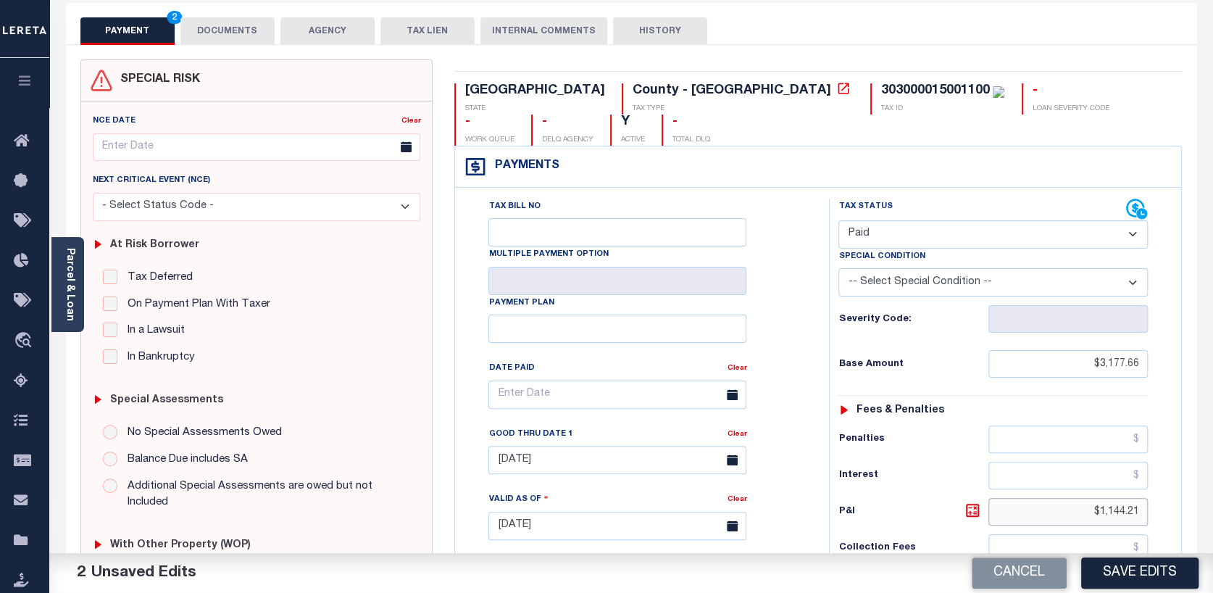
click at [1101, 498] on input "$1,144.21" at bounding box center [1067, 512] width 159 height 28
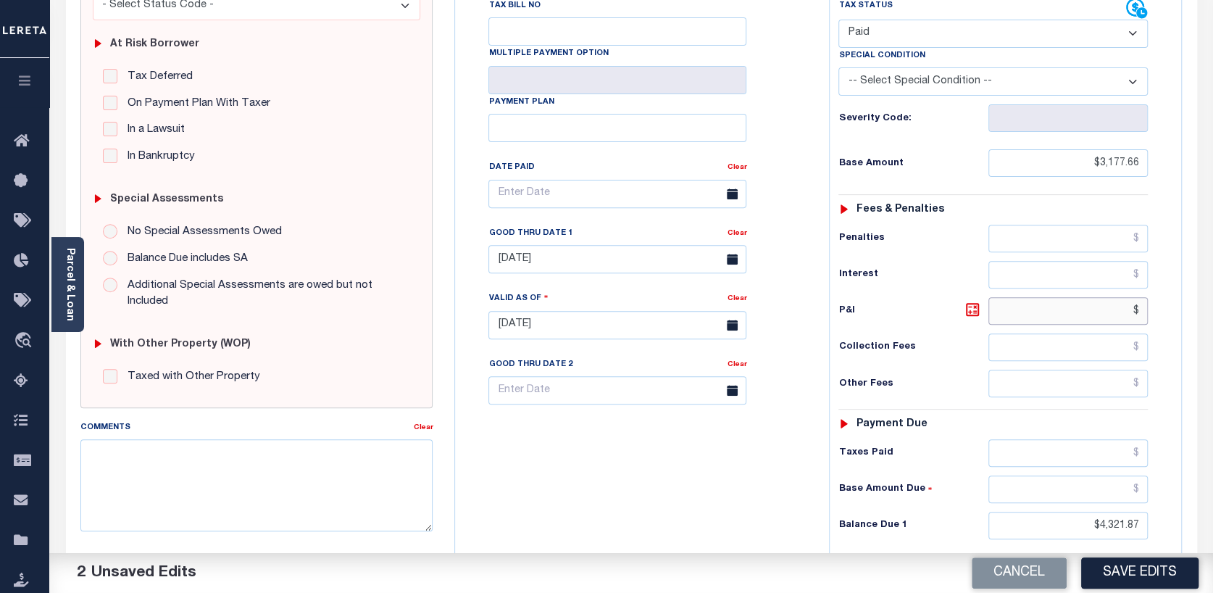
scroll to position [290, 0]
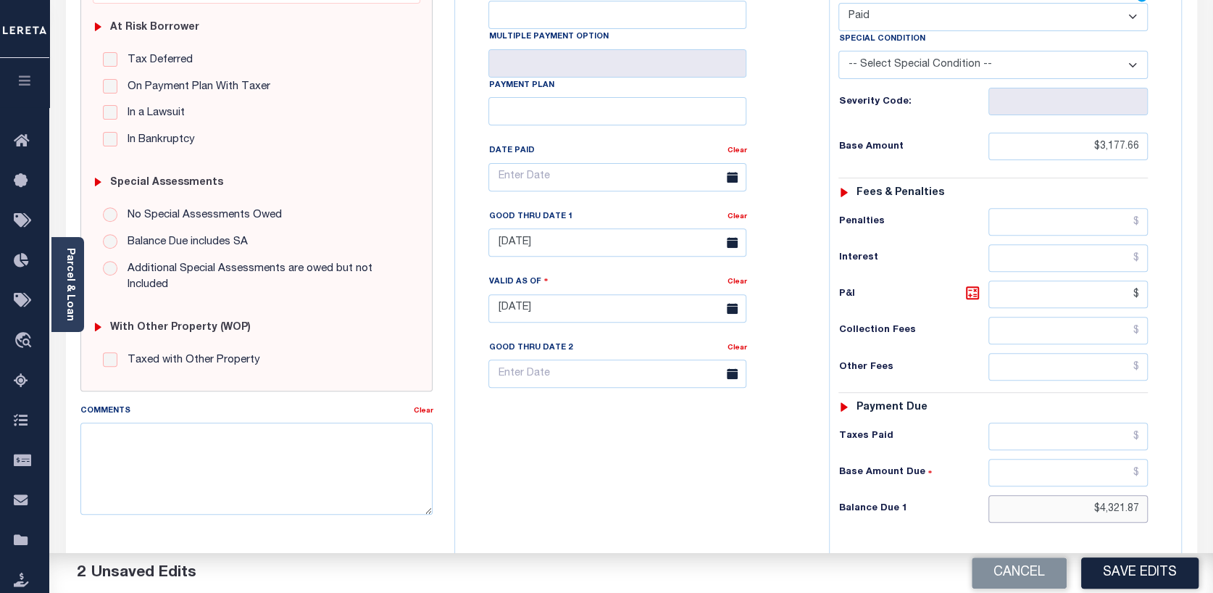
type input "$.00"
click at [1098, 495] on input "$4,321.87" at bounding box center [1067, 509] width 159 height 28
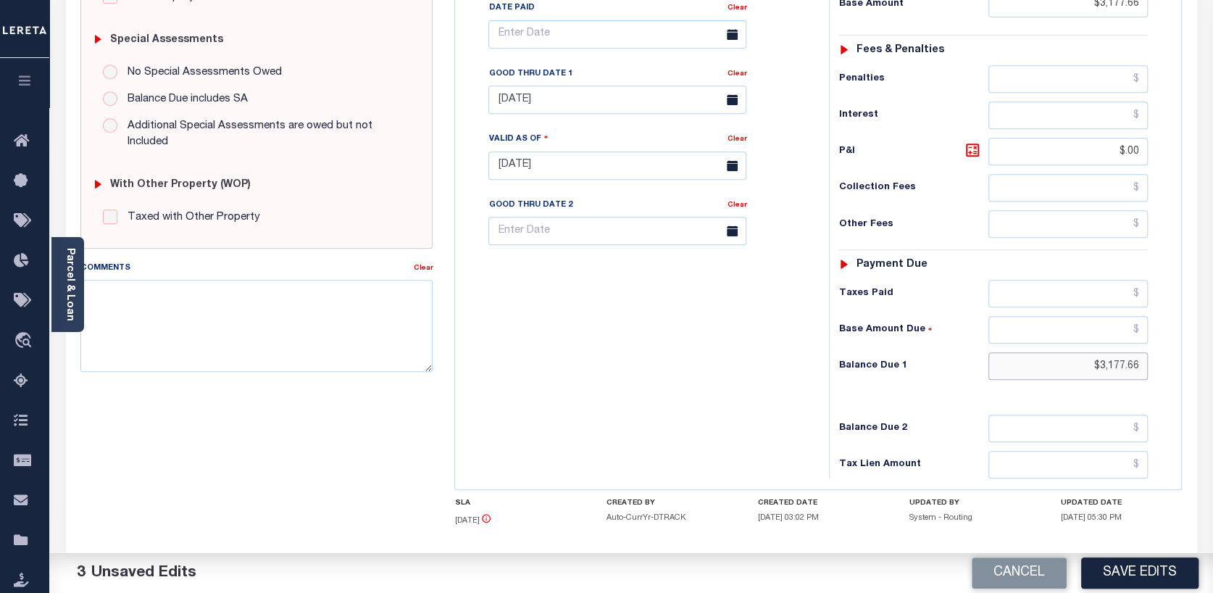
scroll to position [435, 0]
click at [1146, 350] on input "$3,177.66" at bounding box center [1067, 364] width 159 height 28
type input "$"
type input "$0.00"
click at [1138, 278] on input "text" at bounding box center [1067, 292] width 159 height 28
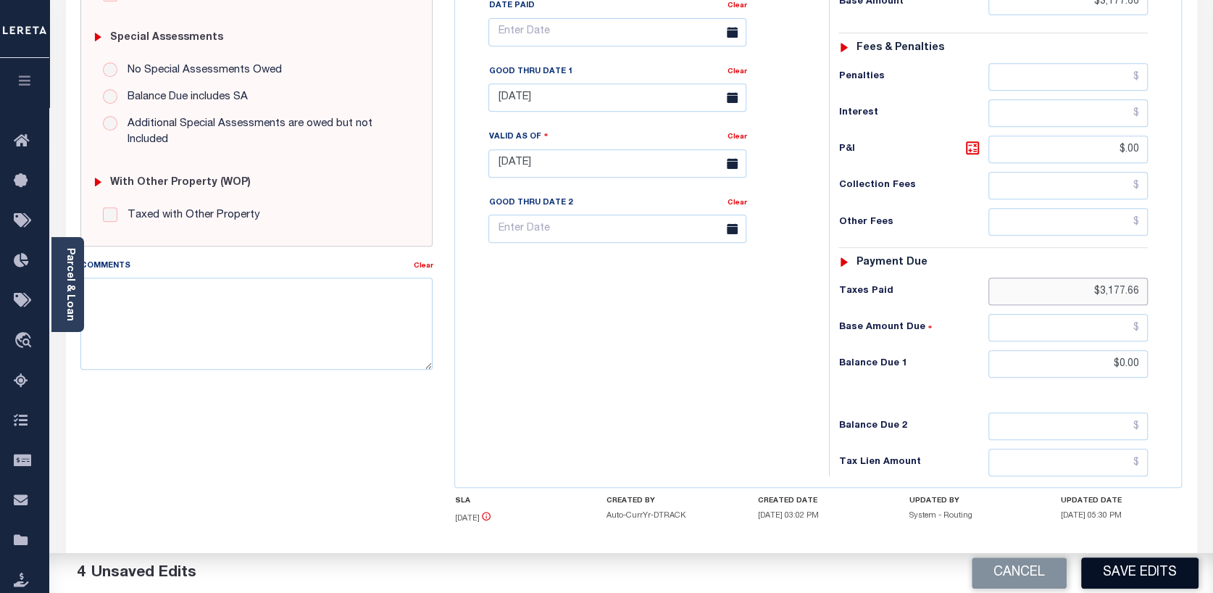
type input "$3,177.66"
click at [1123, 573] on button "Save Edits" at bounding box center [1139, 572] width 117 height 31
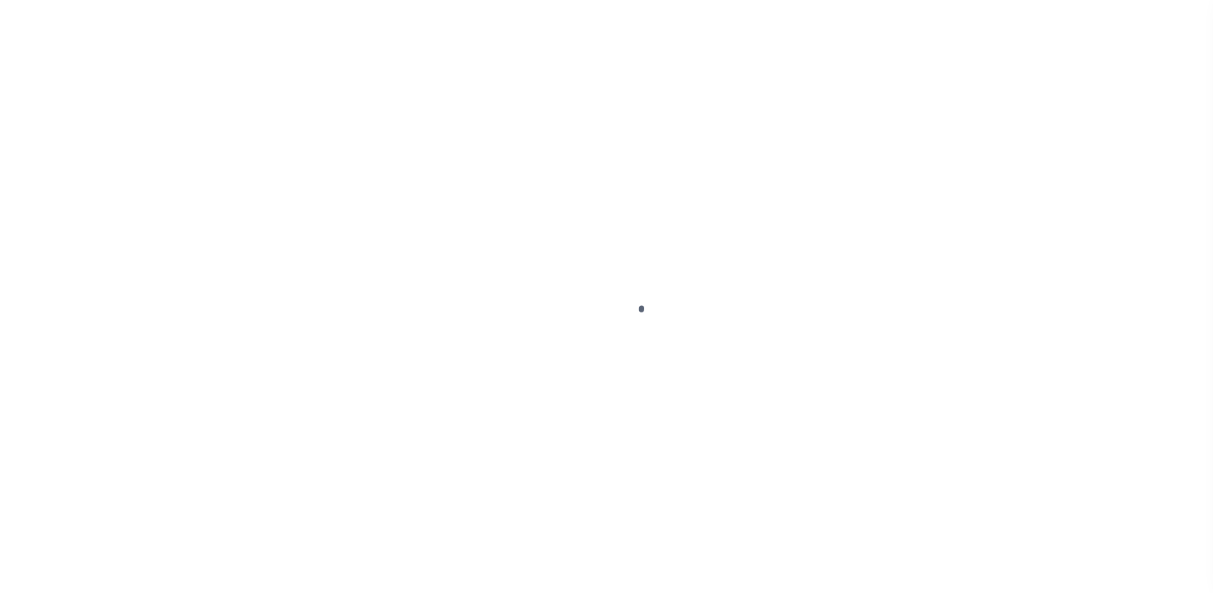
select select "PYD"
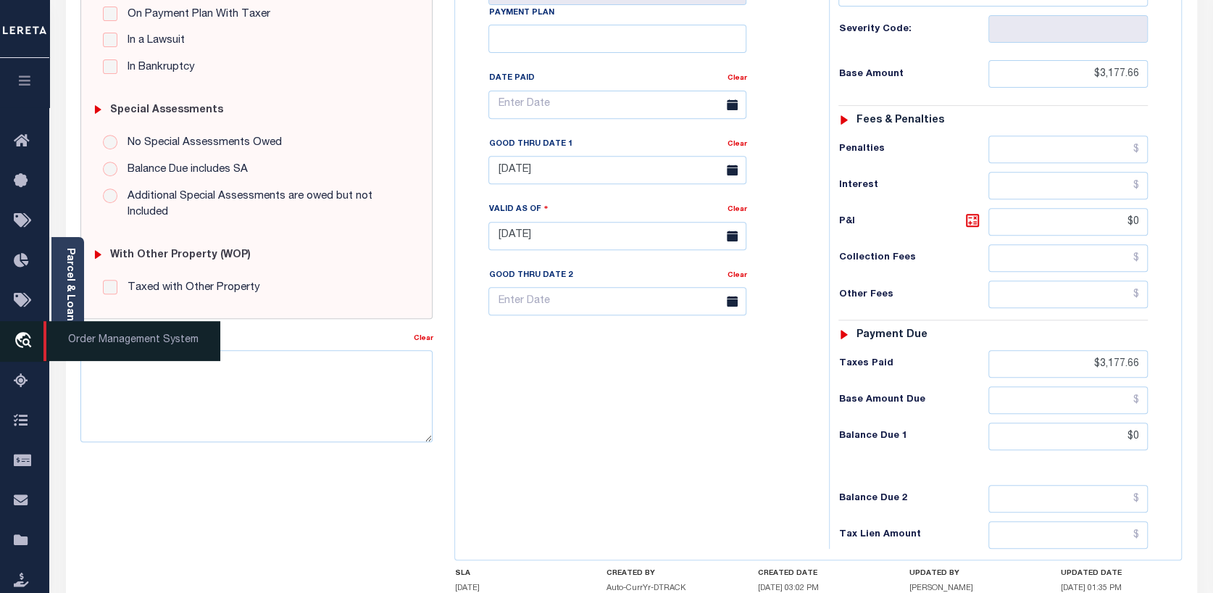
click at [78, 338] on span "Order Management System" at bounding box center [131, 341] width 177 height 40
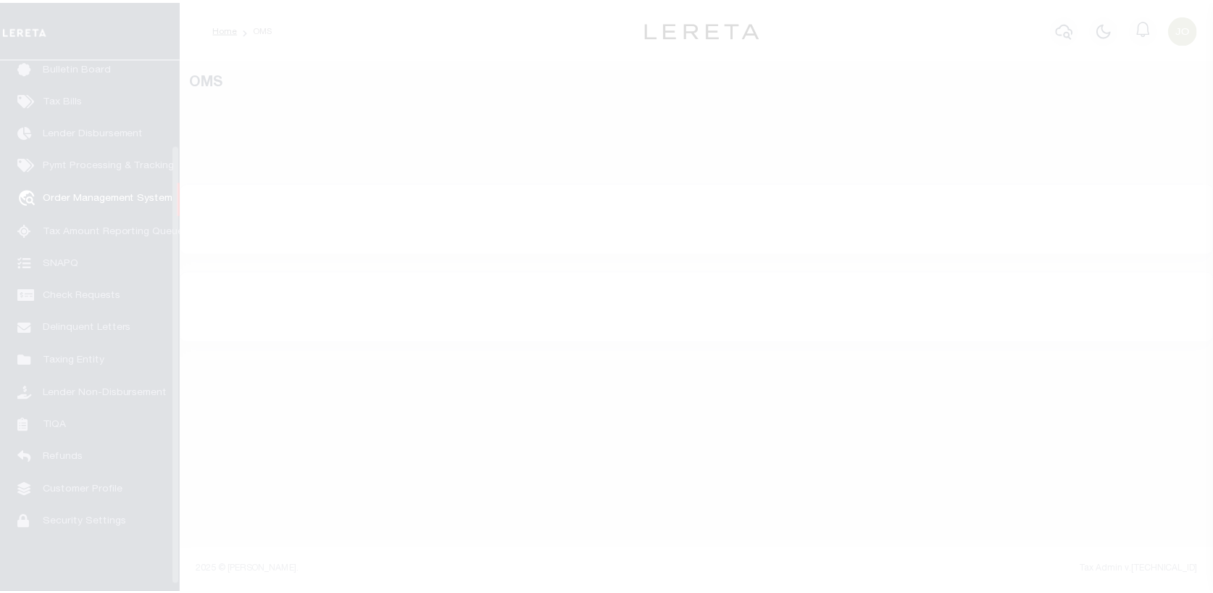
scroll to position [105, 0]
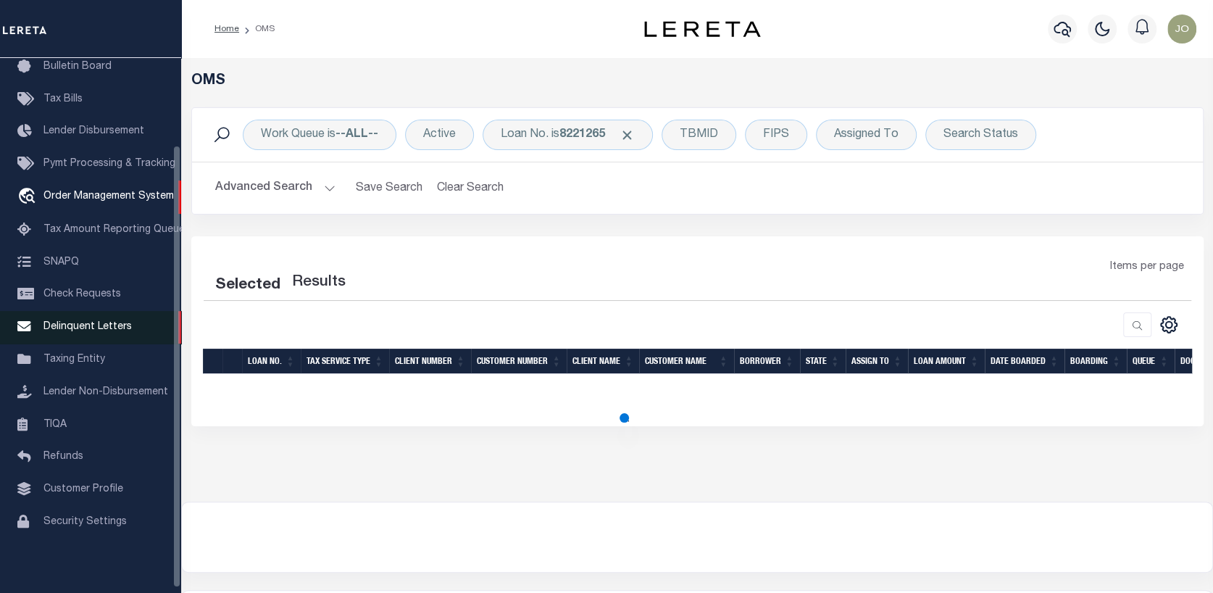
select select "200"
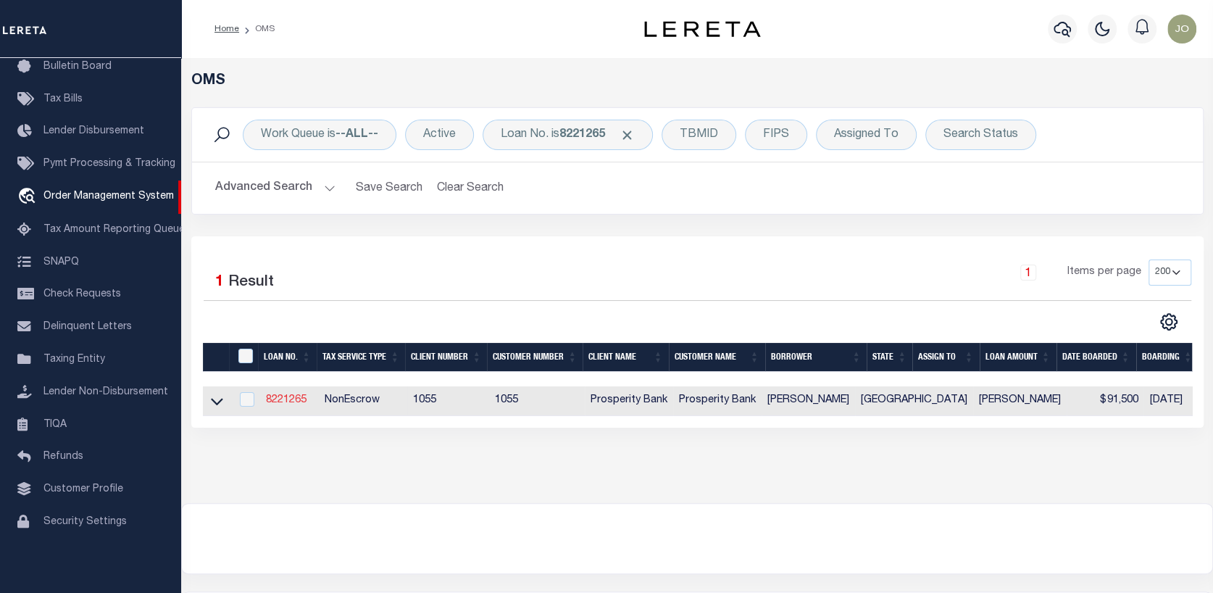
click at [296, 403] on link "8221265" at bounding box center [286, 400] width 41 height 10
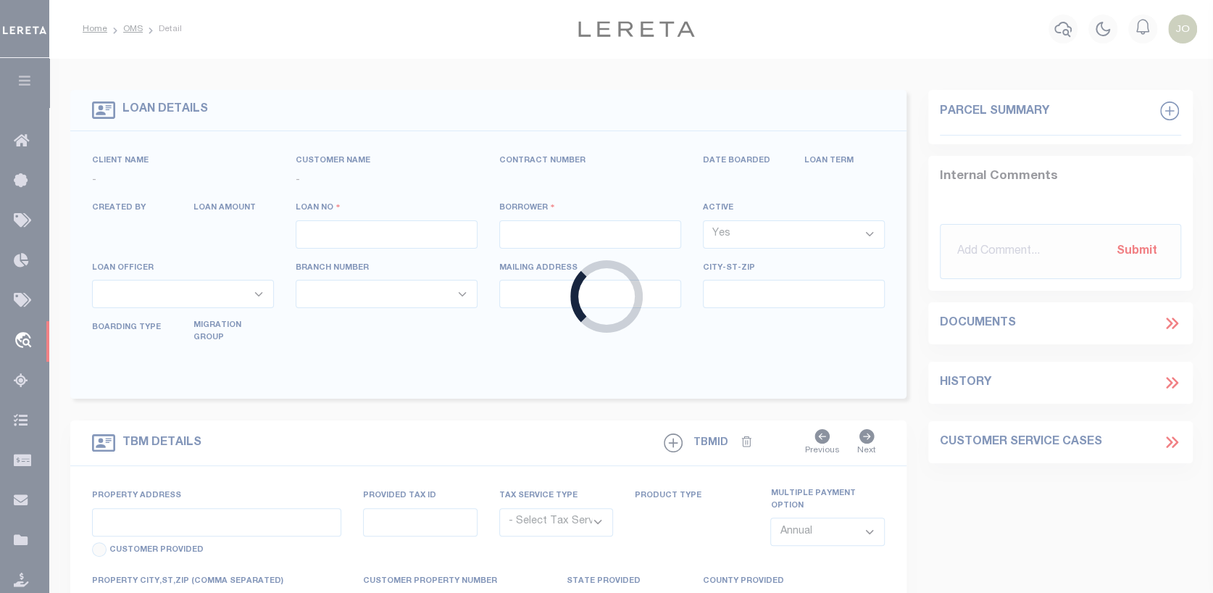
type input "8221265"
type input "EDGAR W KOCH III"
select select
type input "PO BOX 1262"
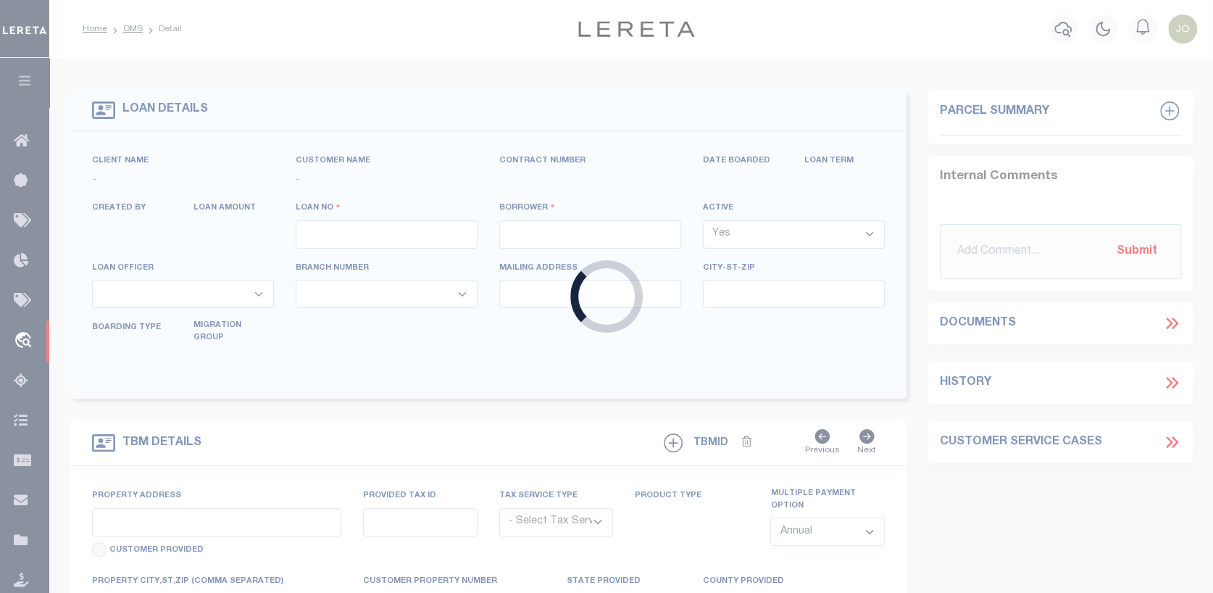
type input "HEMPSTEAD TX 77445"
select select
select select "NonEscrow"
type input "40357 JOZWIAK RD"
select select
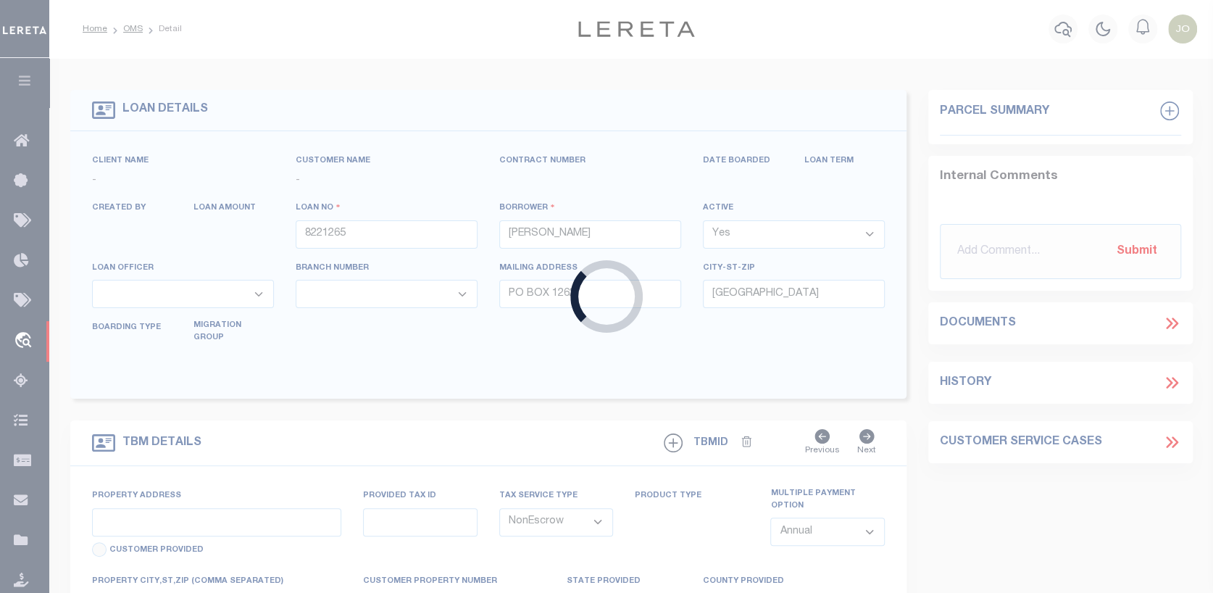
type input "HEMPSTEAD TX 77445"
type input "1"
type input "[GEOGRAPHIC_DATA]"
type textarea "40357 JOZWIAK RD HEMPSTEAD TX 77445 9.9775 ACRES JARED E GRACE SURVEY A30 WALLE…"
type textarea "1 OF 1"
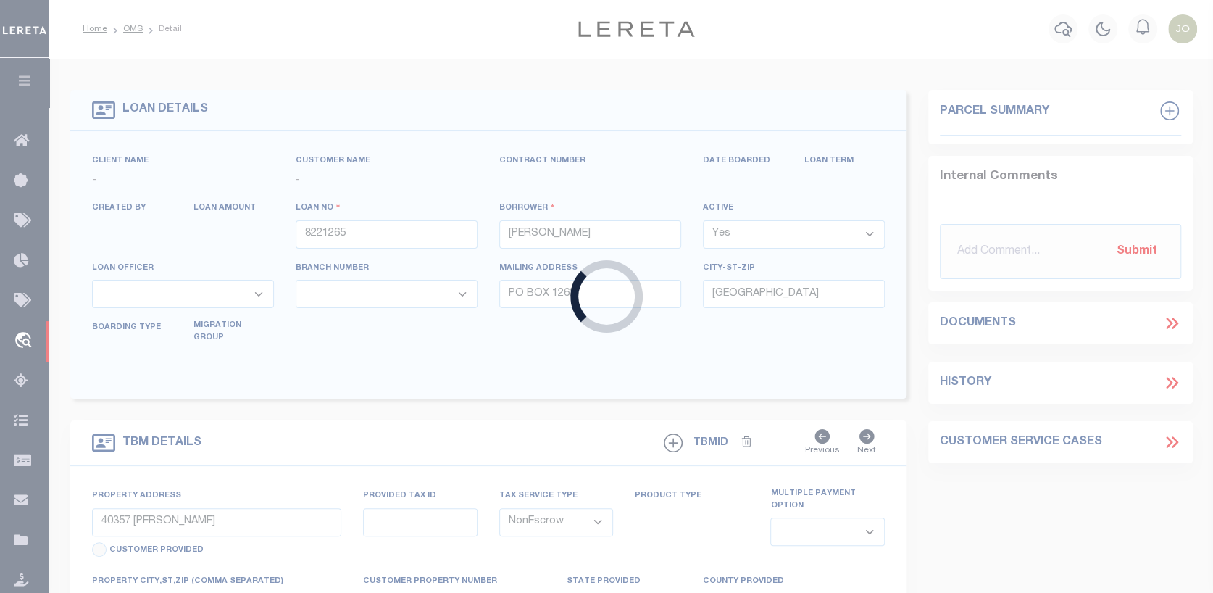
select select "10435"
select select "3932"
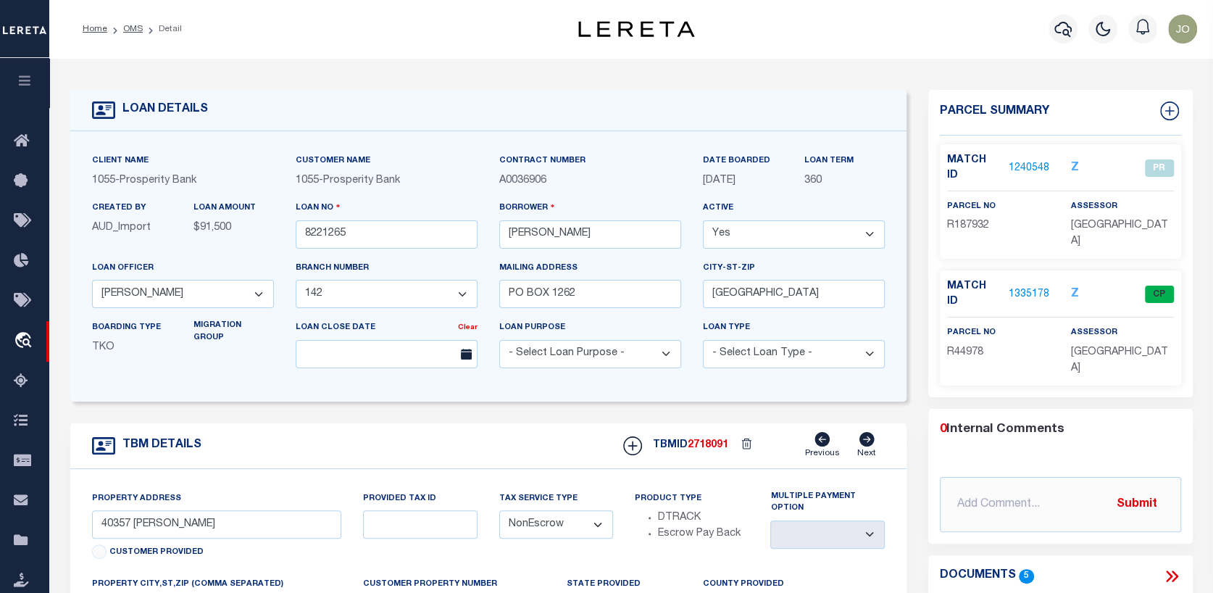
click at [1170, 567] on icon at bounding box center [1171, 576] width 19 height 19
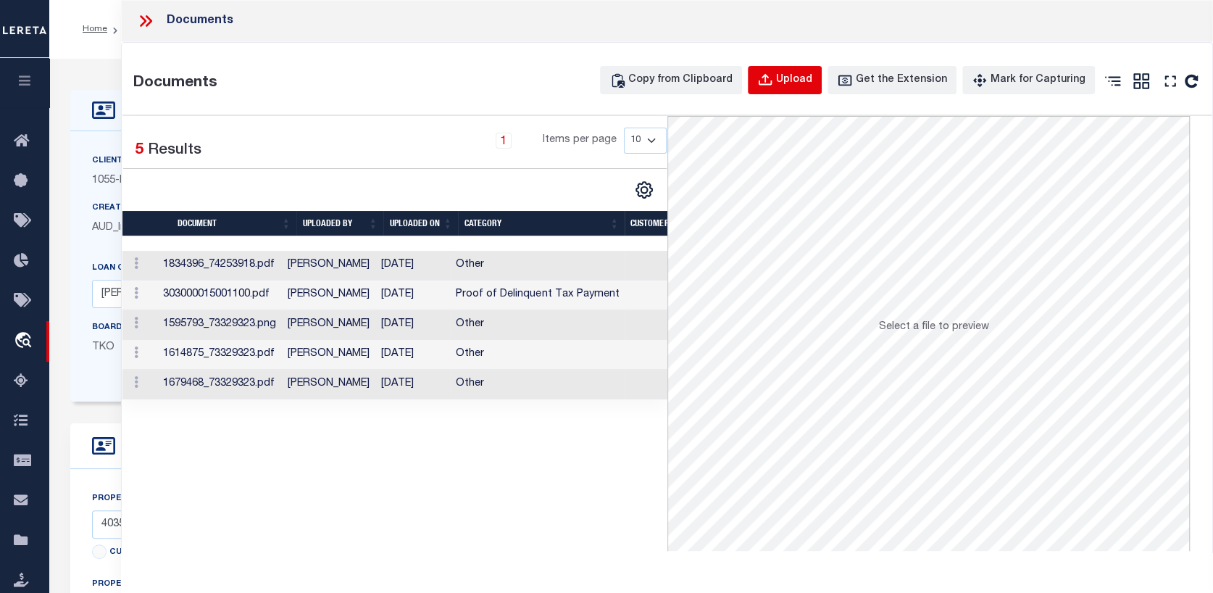
click at [796, 76] on div "Upload" at bounding box center [794, 80] width 36 height 16
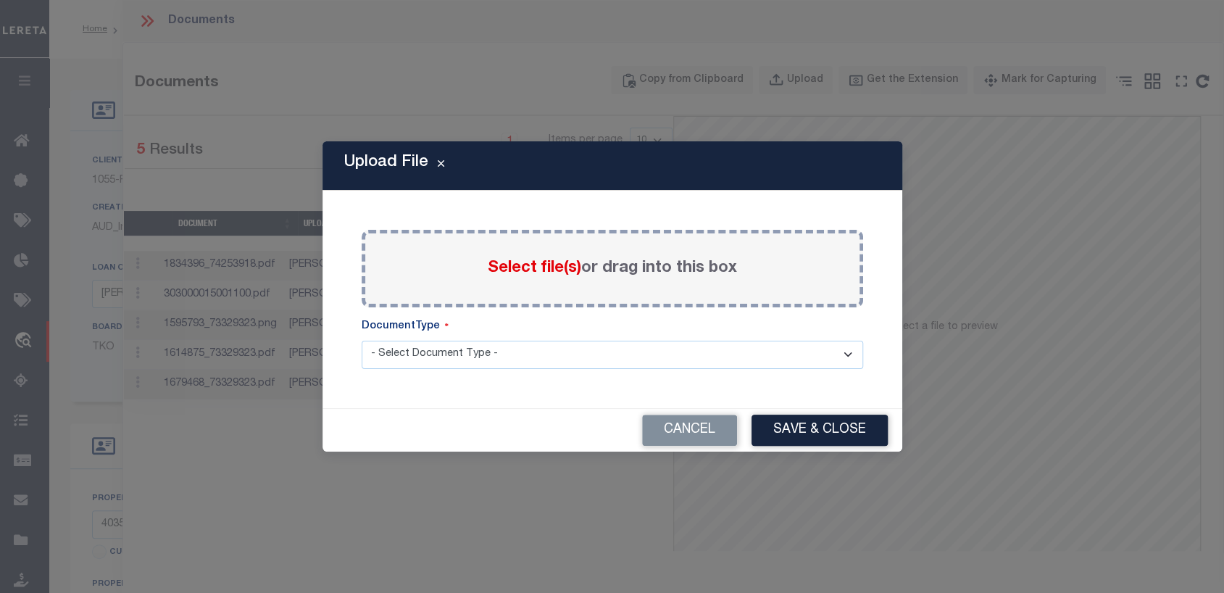
click at [552, 264] on span "Select file(s)" at bounding box center [534, 268] width 93 height 16
click at [0, 0] on input "Select file(s) or drag into this box" at bounding box center [0, 0] width 0 height 0
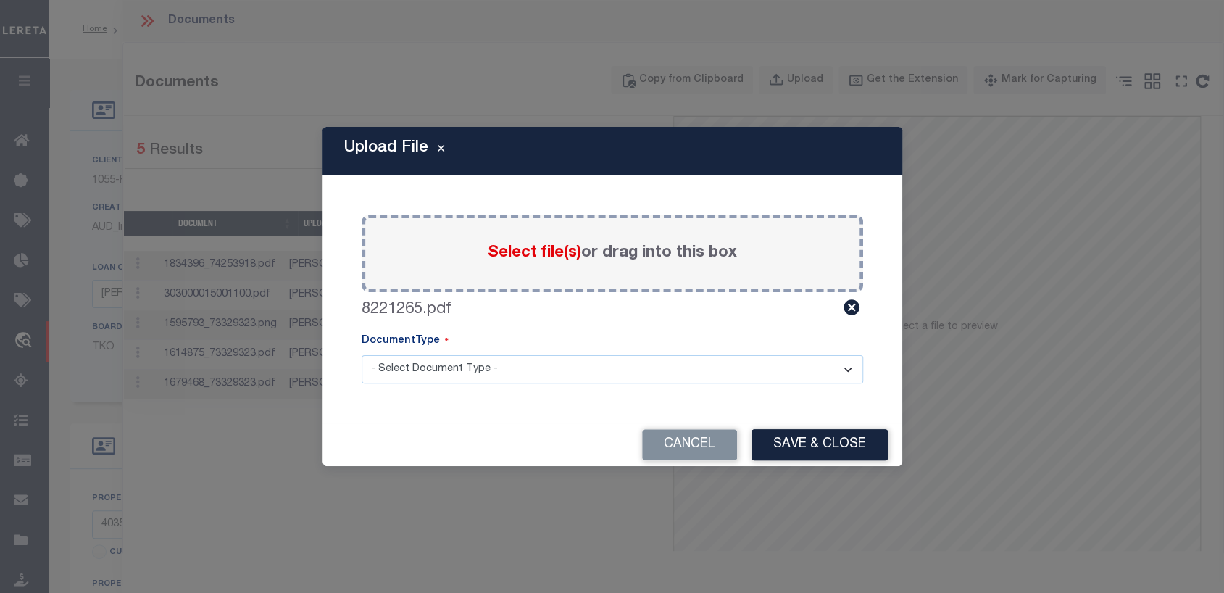
click at [848, 370] on select "- Select Document Type - Tax Service Documents" at bounding box center [612, 369] width 501 height 28
select select "TAX"
click at [362, 355] on select "- Select Document Type - Tax Service Documents" at bounding box center [612, 369] width 501 height 28
click at [822, 444] on button "Save & Close" at bounding box center [819, 444] width 136 height 31
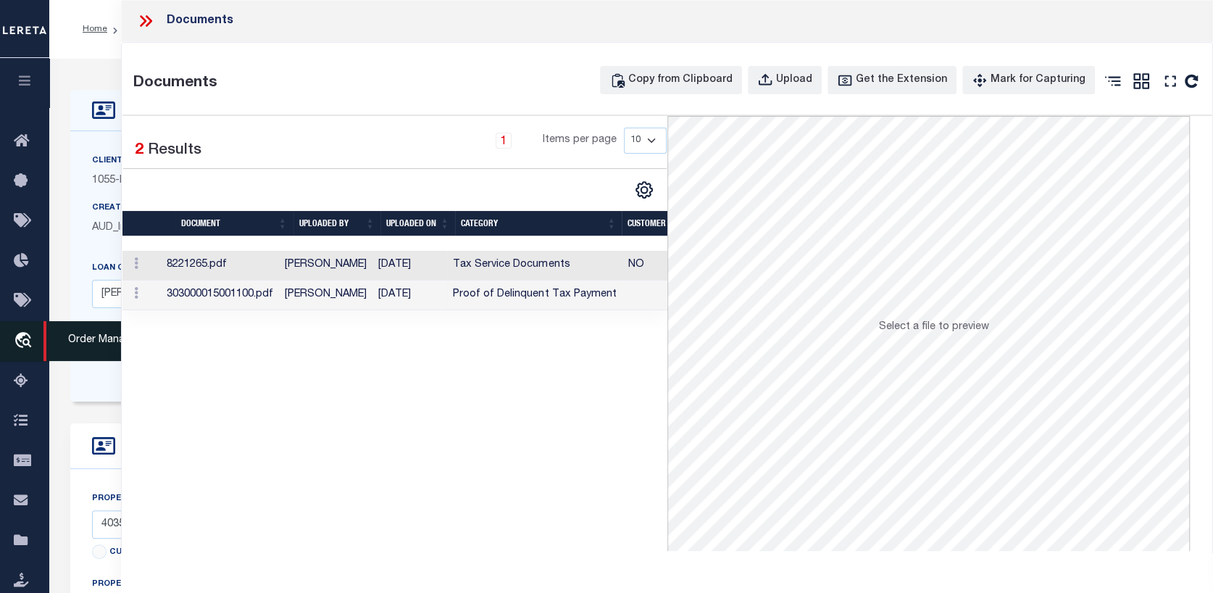
click at [73, 346] on span "Order Management System" at bounding box center [131, 341] width 177 height 40
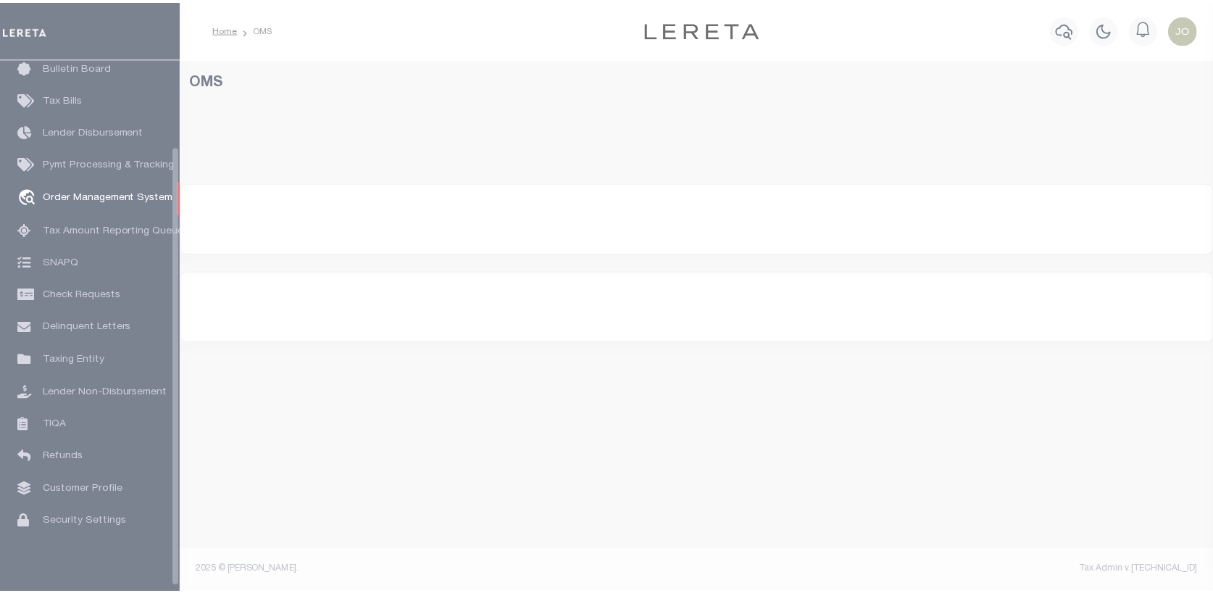
scroll to position [105, 0]
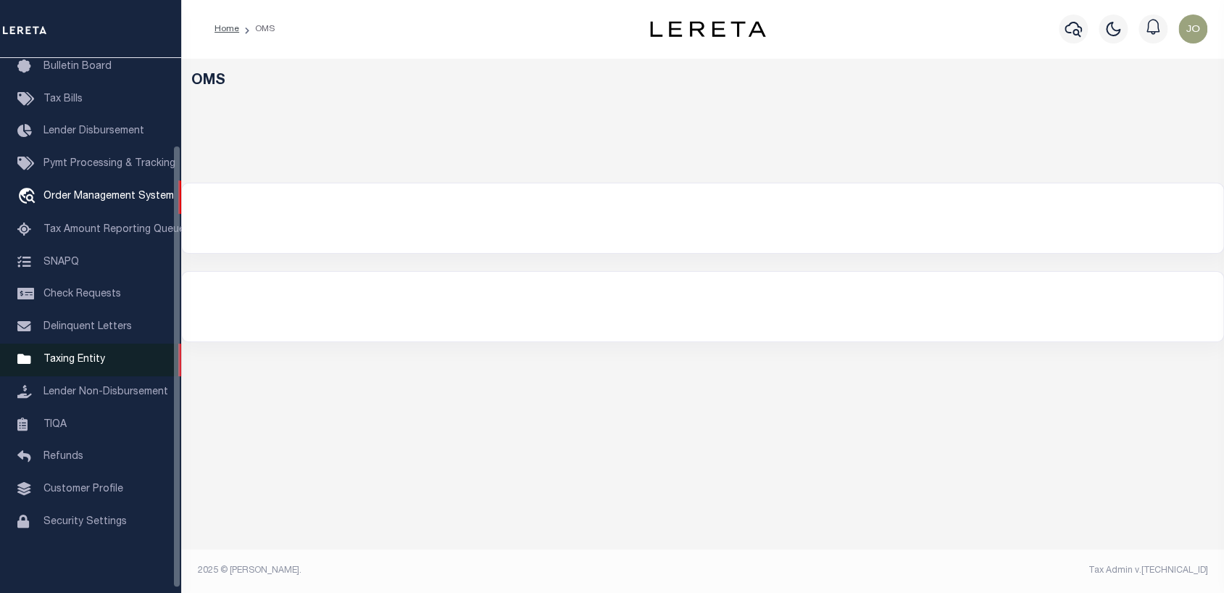
select select "200"
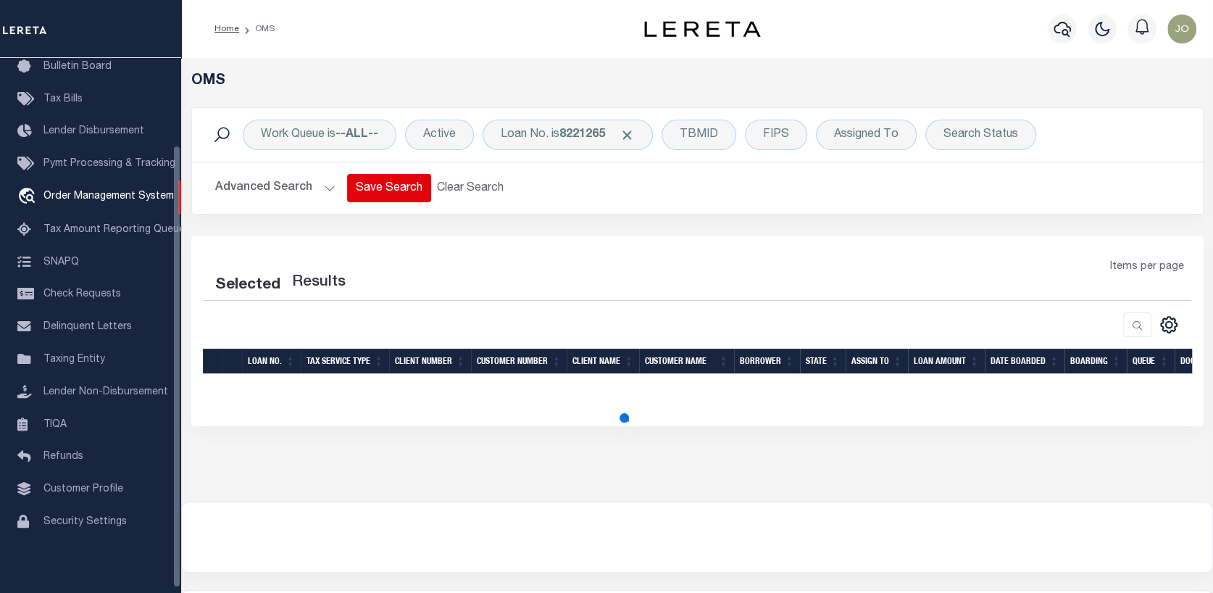
select select "200"
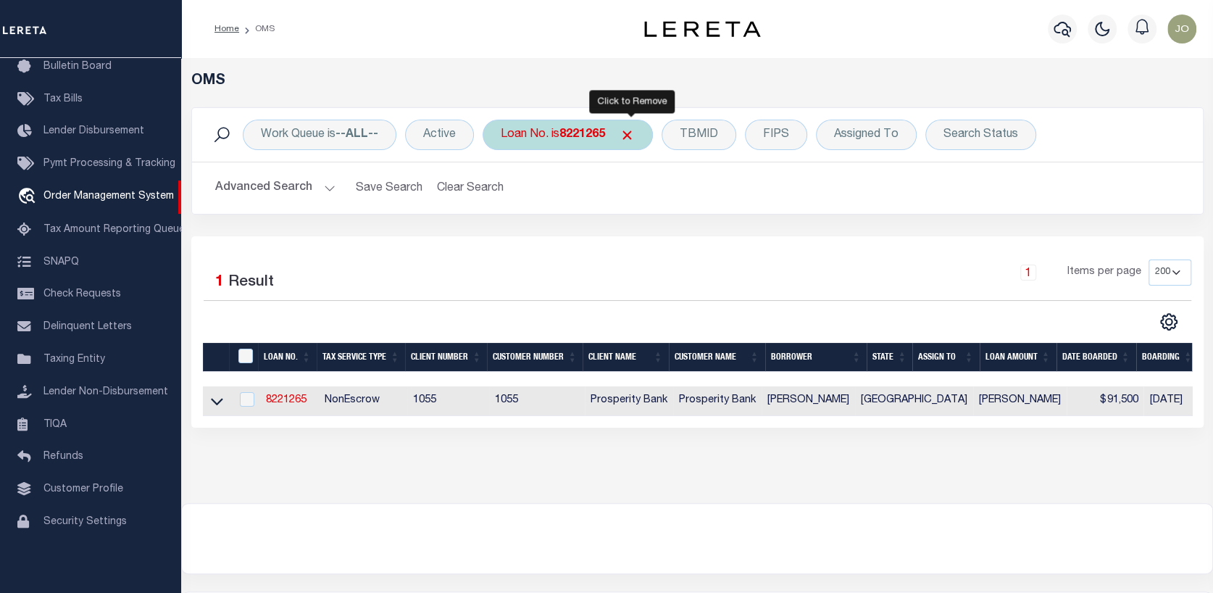
click at [629, 128] on span "Click to Remove" at bounding box center [627, 135] width 15 height 15
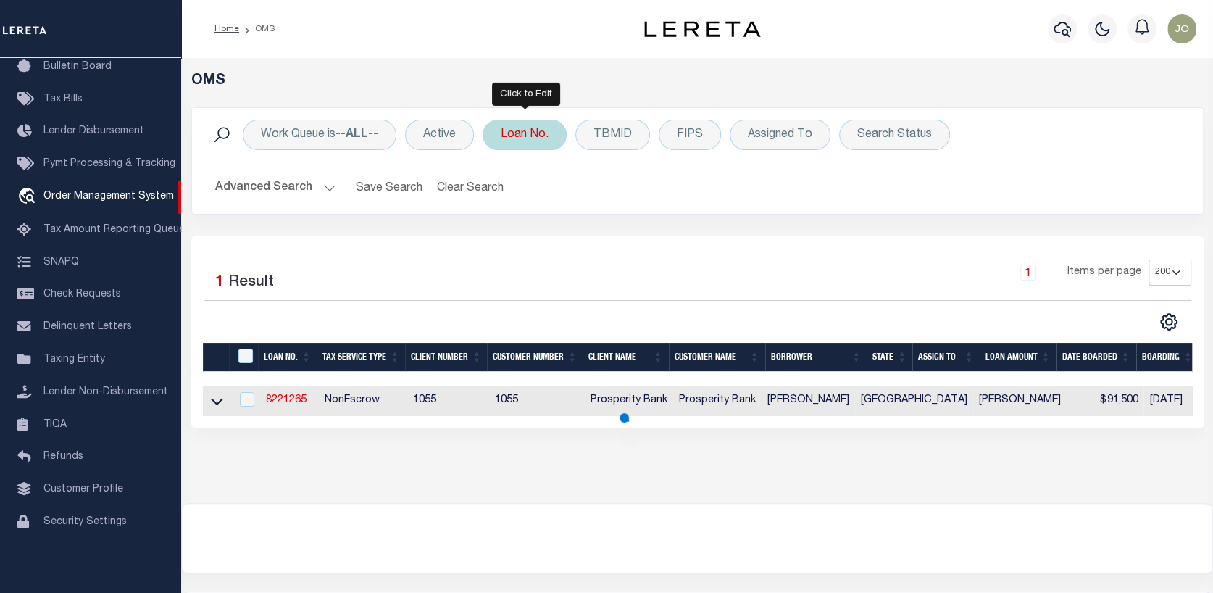
click at [532, 133] on div "Loan No." at bounding box center [525, 135] width 84 height 30
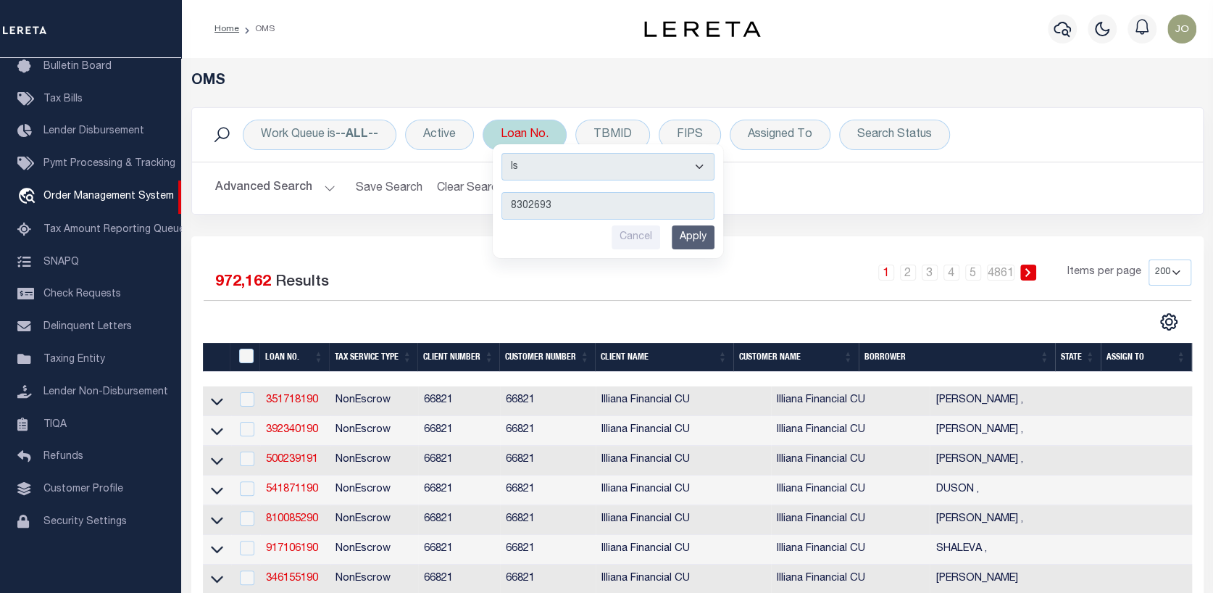
type input "8302693"
click at [681, 230] on input "Apply" at bounding box center [693, 237] width 43 height 24
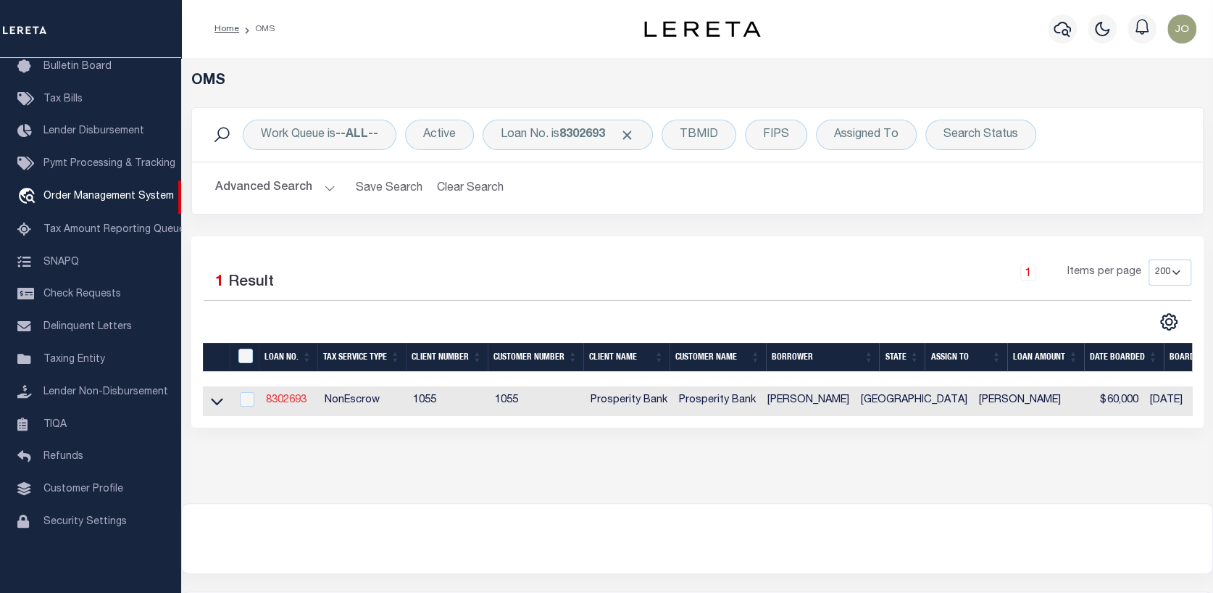
click at [285, 399] on link "8302693" at bounding box center [286, 400] width 41 height 10
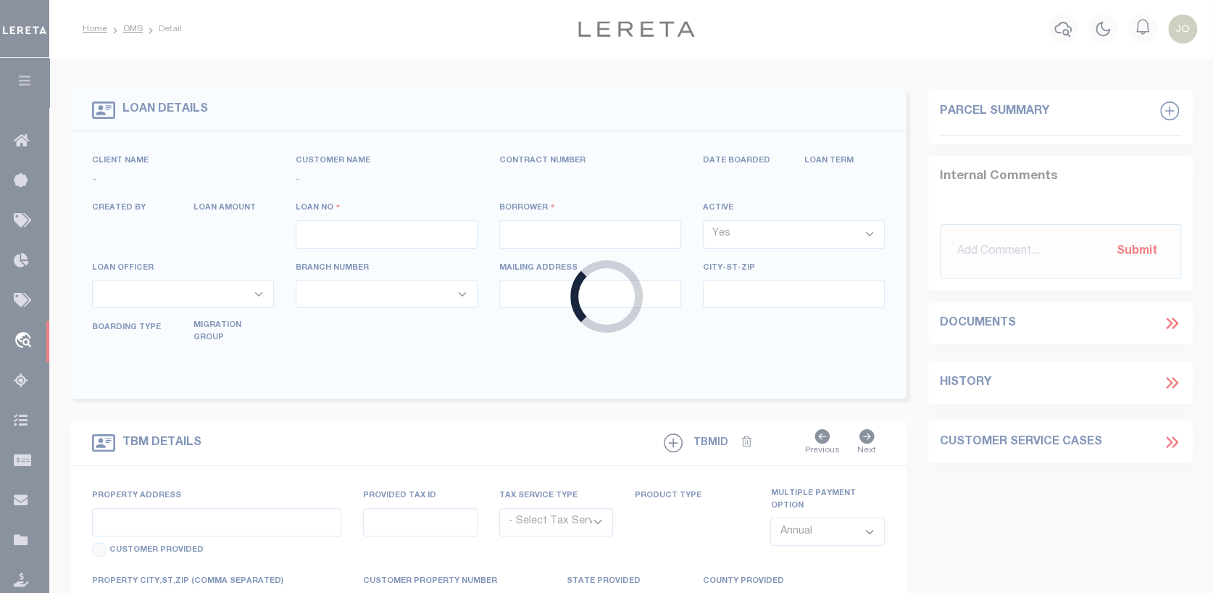
type input "8302693"
type input "[PERSON_NAME]"
select select
type input "197 W FM 1355"
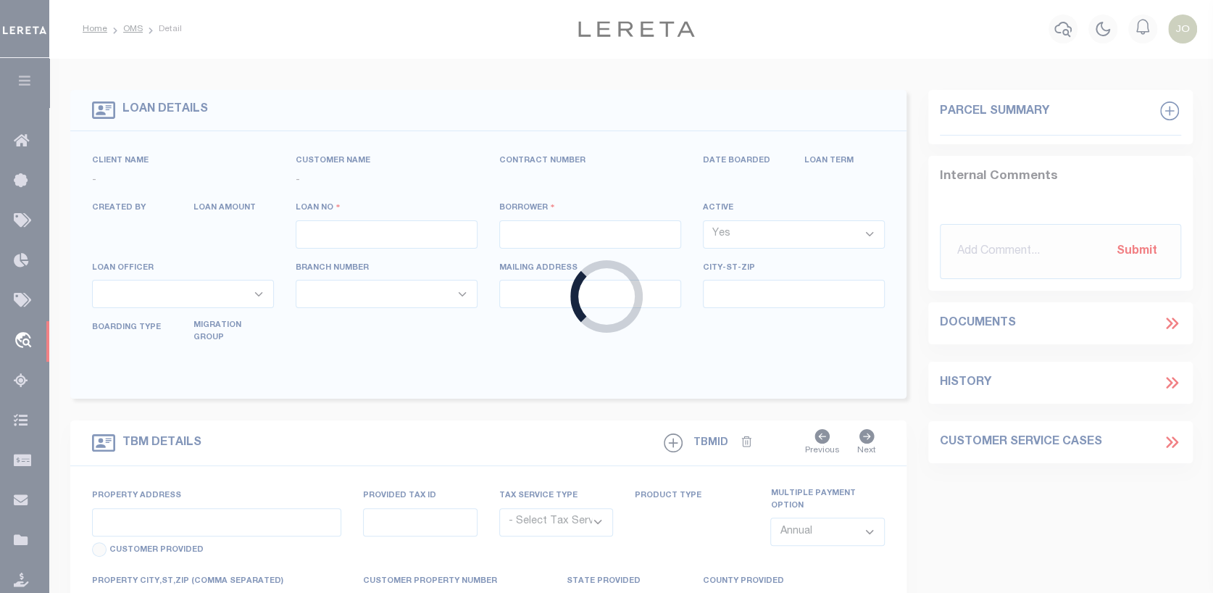
type input "[GEOGRAPHIC_DATA] [GEOGRAPHIC_DATA] 78363"
select select
select select "NonEscrow"
select select "10462"
select select "3968"
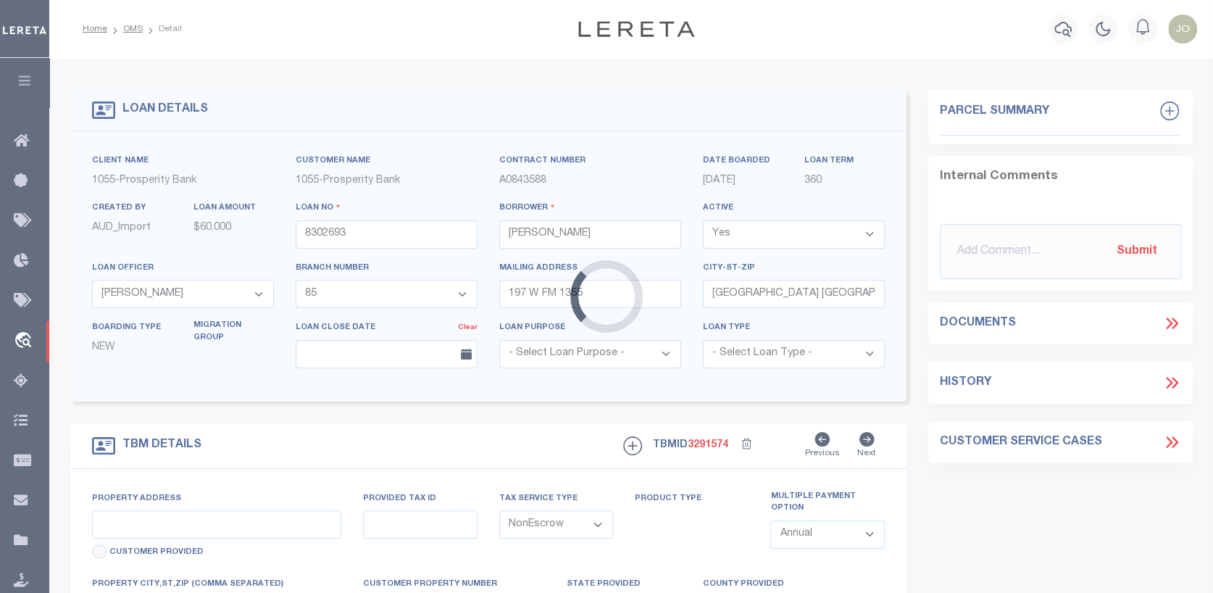
type input "[STREET_ADDRESS][PERSON_NAME]"
type input "126701822000192"
select select
type input "[GEOGRAPHIC_DATA]"
type textarea "S 1/2 OF W 1/2 OF W 1/2 OF 18 PLATO ADDN"
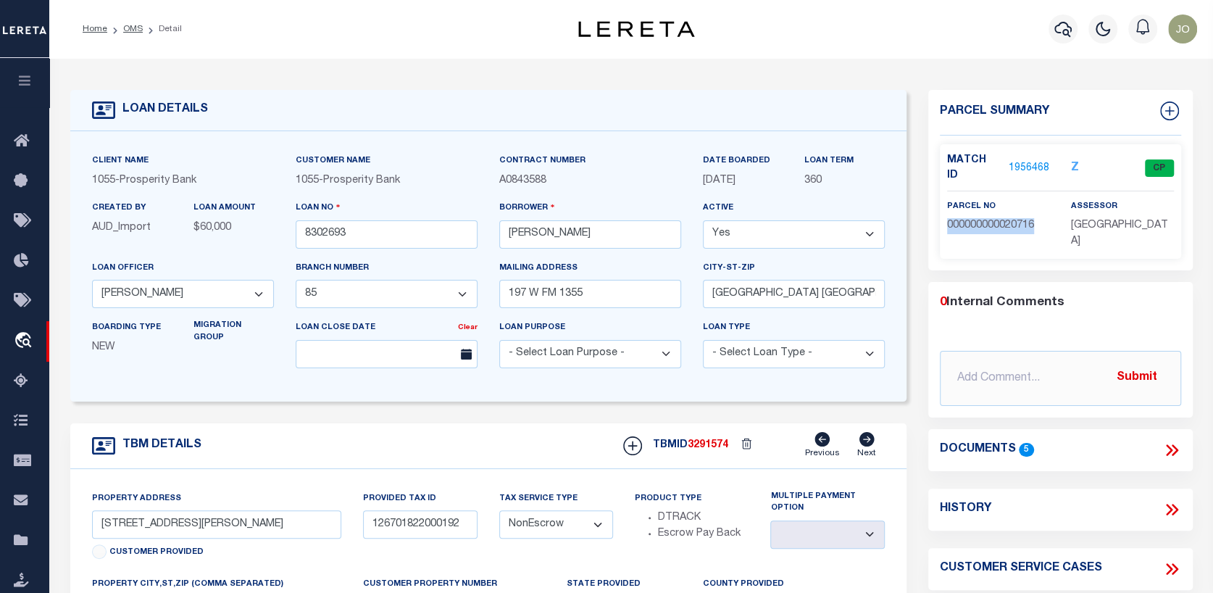
drag, startPoint x: 948, startPoint y: 206, endPoint x: 1035, endPoint y: 212, distance: 86.4
click at [1034, 220] on span "000000000020716" at bounding box center [990, 225] width 87 height 10
copy span "000000000020716"
click at [1025, 161] on link "1956468" at bounding box center [1029, 168] width 41 height 15
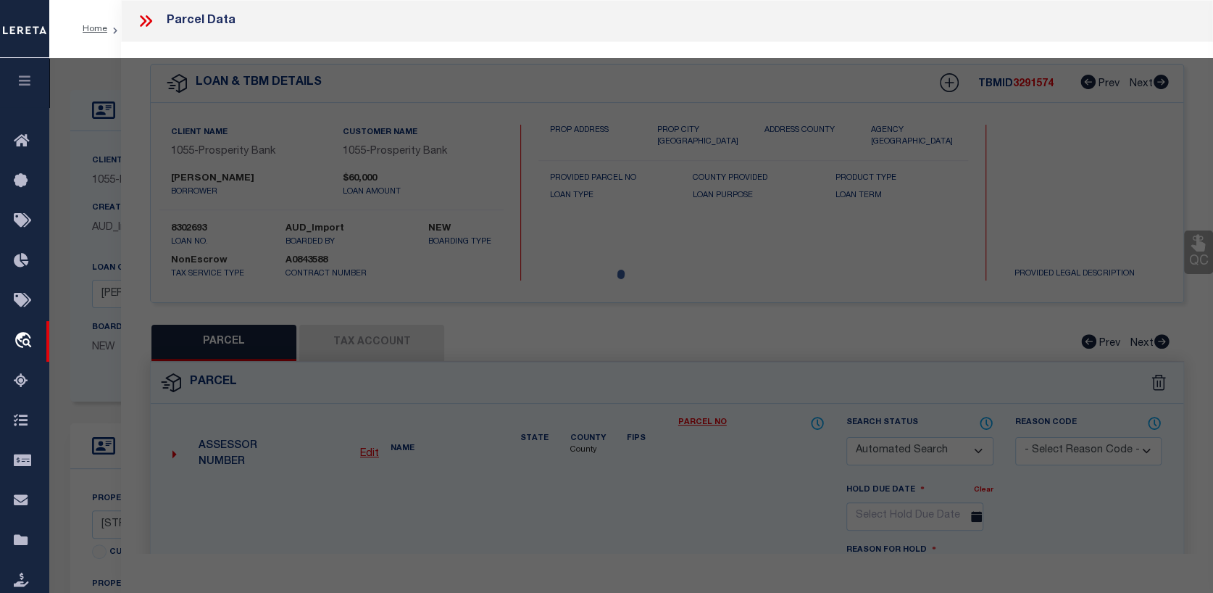
checkbox input "false"
select select "CP"
type input "CSC SUNDRIES LIMITED"
select select
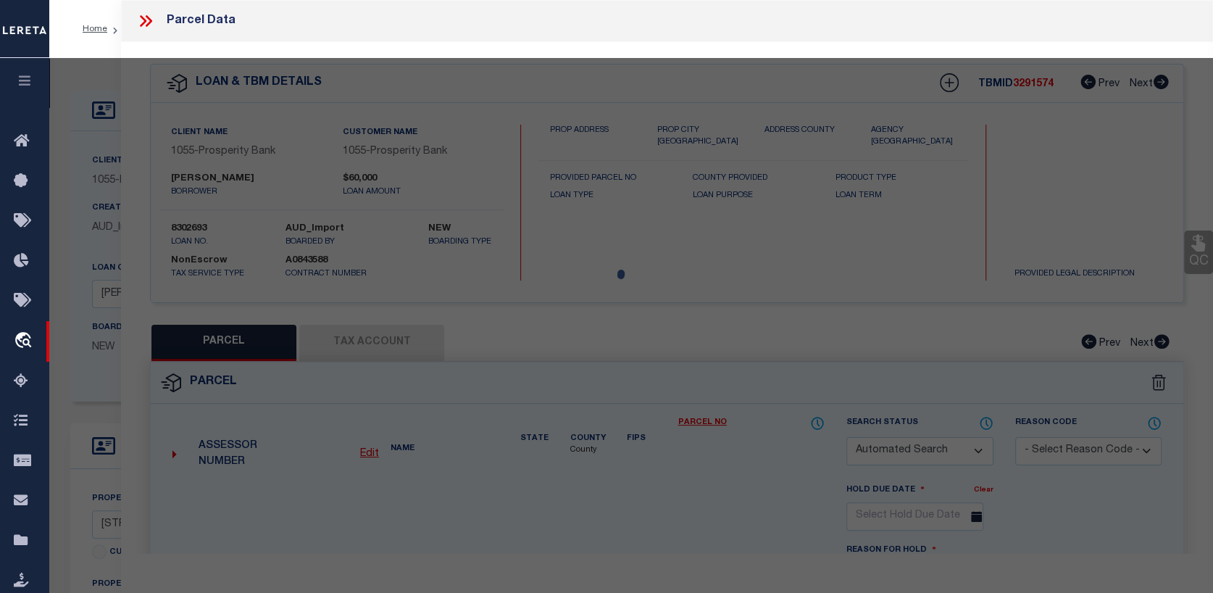
type input "[STREET_ADDRESS][PERSON_NAME]"
checkbox input "false"
type input "[GEOGRAPHIC_DATA]"
type textarea "FLATO, BLOCK 18, LOT S/2 W/2 W/2"
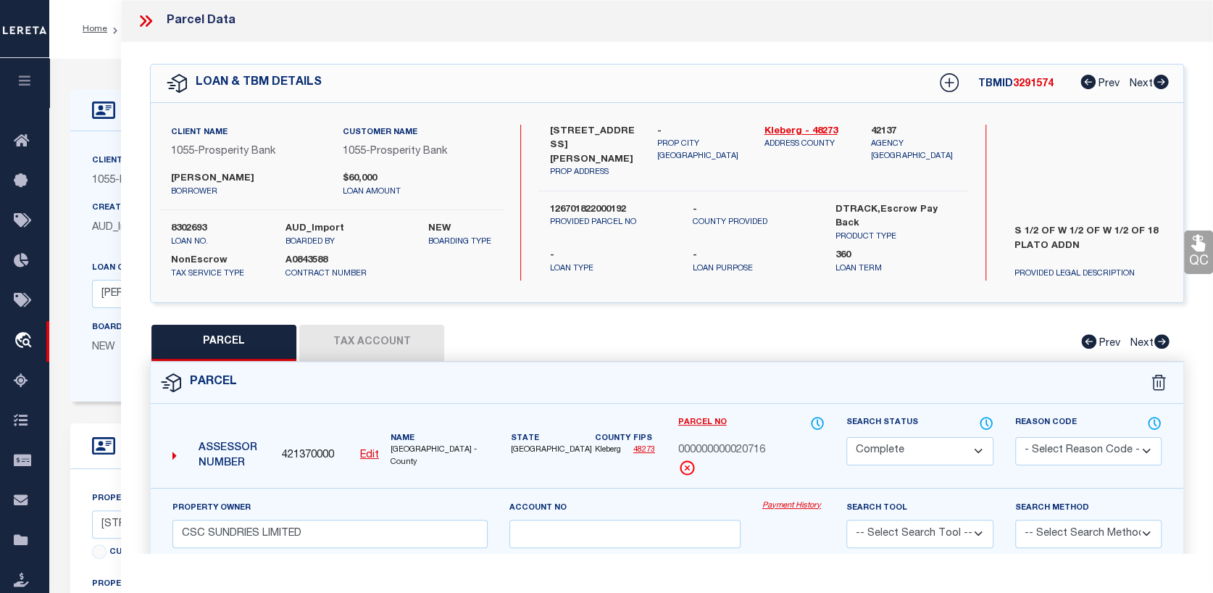
click at [793, 500] on link "Payment History" at bounding box center [793, 506] width 62 height 12
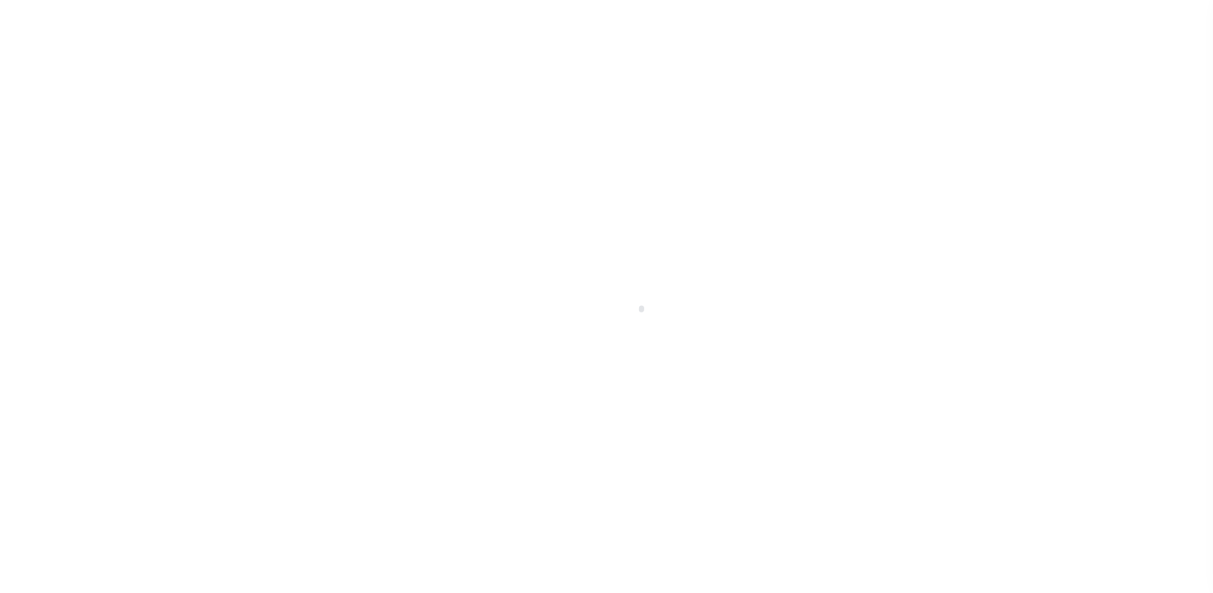
select select "10462"
select select "3968"
select select "NonEscrow"
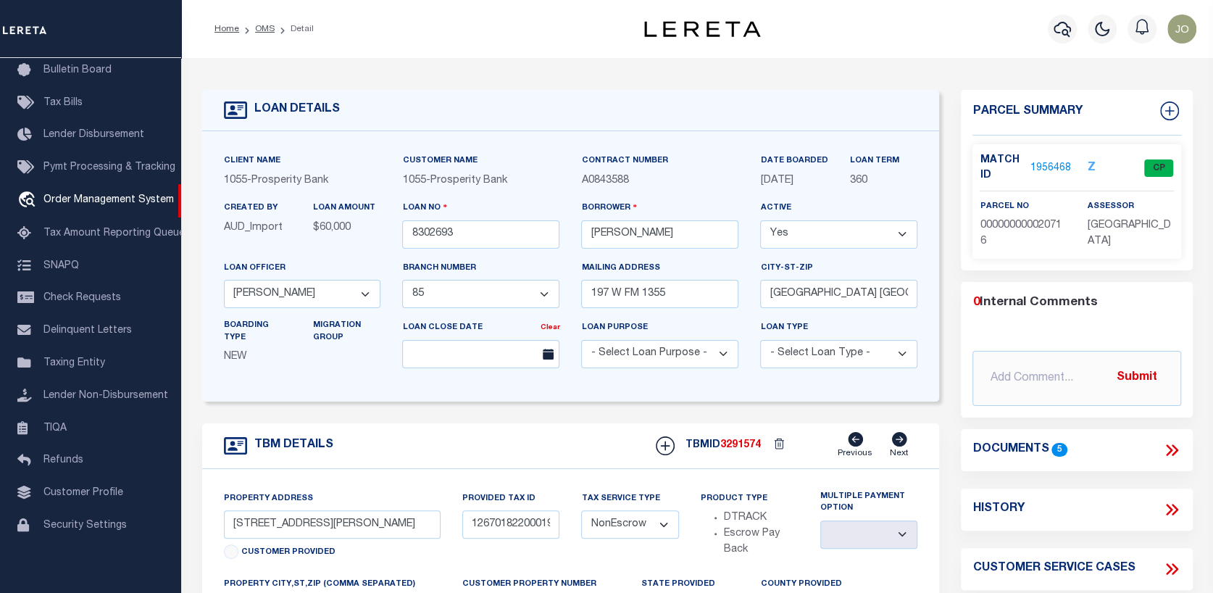
click at [1056, 169] on link "1956468" at bounding box center [1050, 168] width 41 height 15
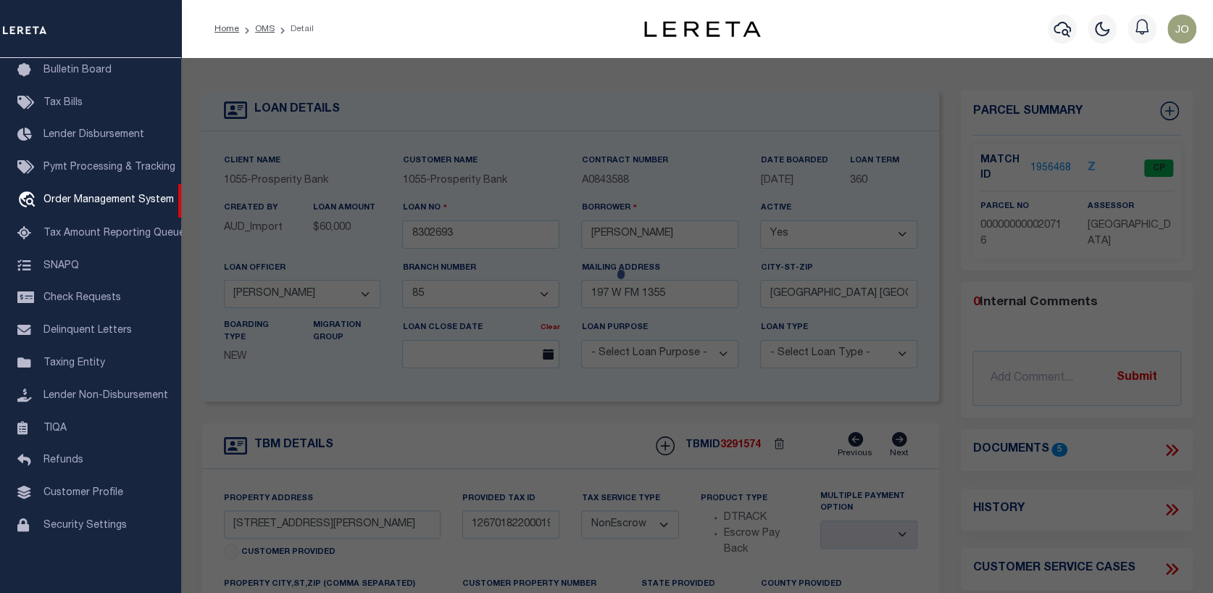
select select "AS"
checkbox input "false"
select select "CP"
type input "CSC SUNDRIES LIMITED"
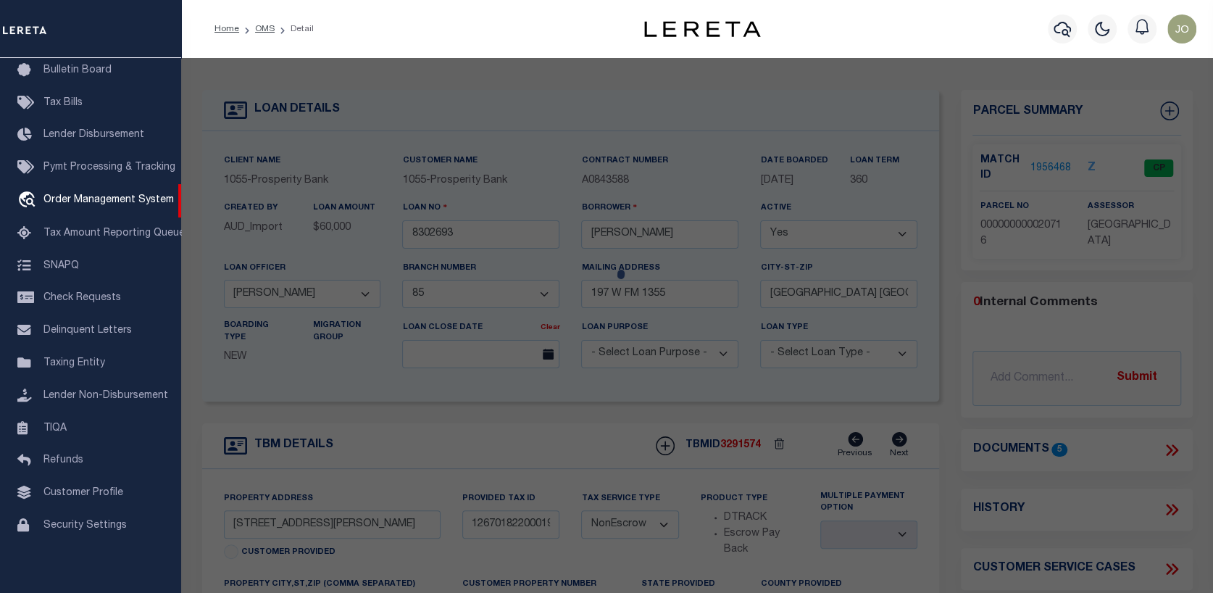
select select
type input "[STREET_ADDRESS][PERSON_NAME]"
checkbox input "false"
type input "[GEOGRAPHIC_DATA]"
type textarea "FLATO, BLOCK 18, LOT S/2 W/2 W/2"
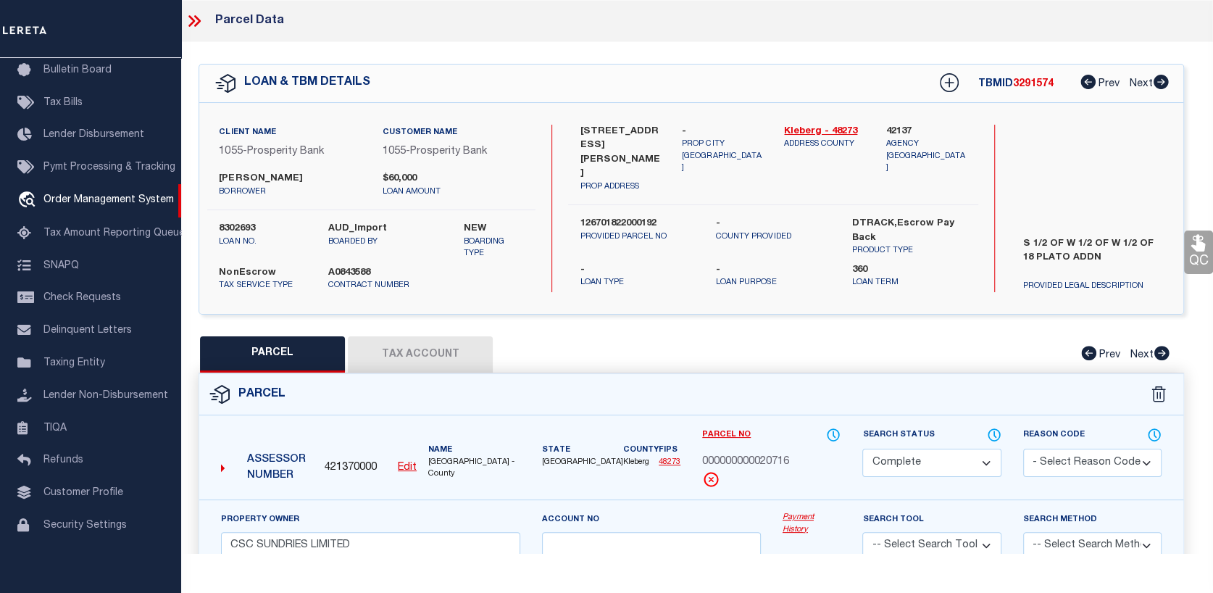
click at [414, 353] on button "Tax Account" at bounding box center [420, 354] width 145 height 36
select select "100"
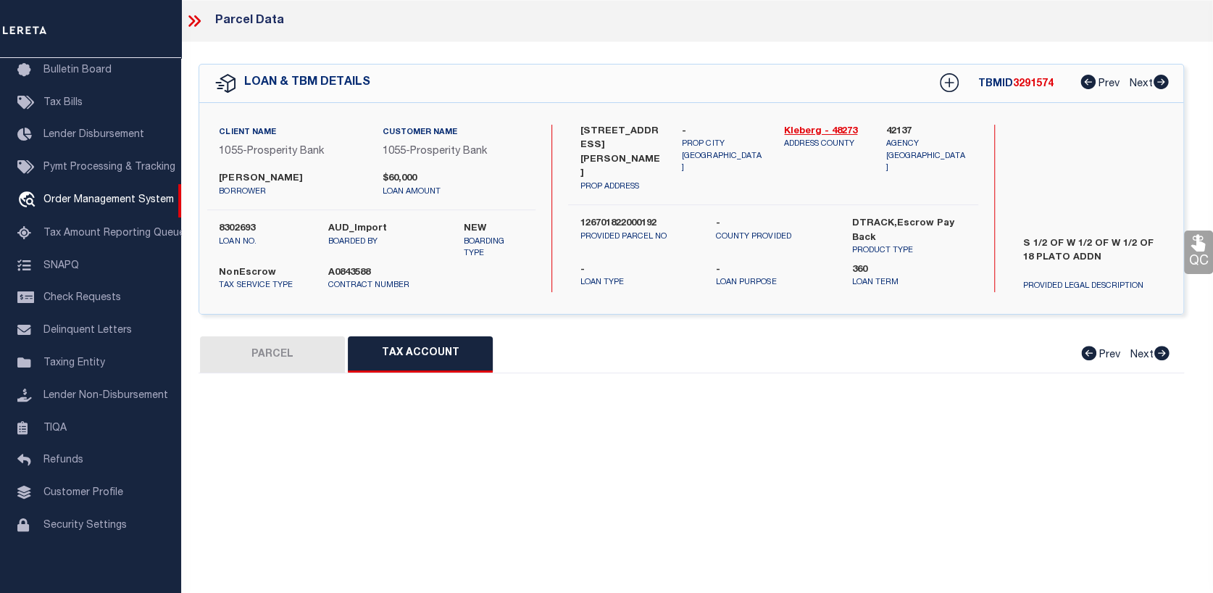
select select "100"
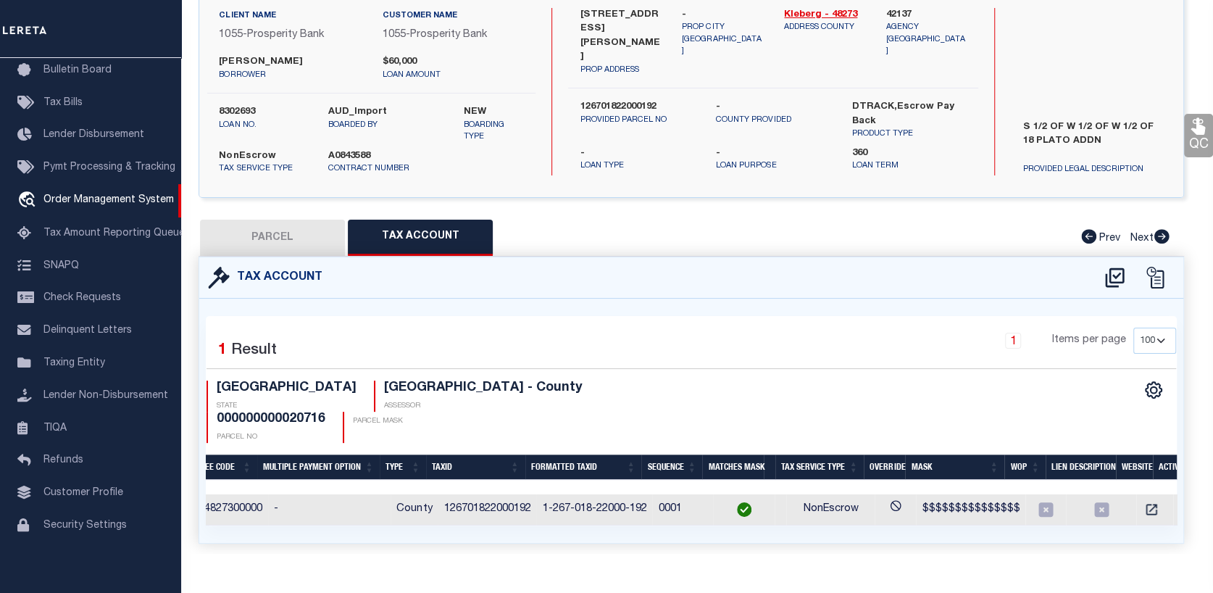
scroll to position [0, 273]
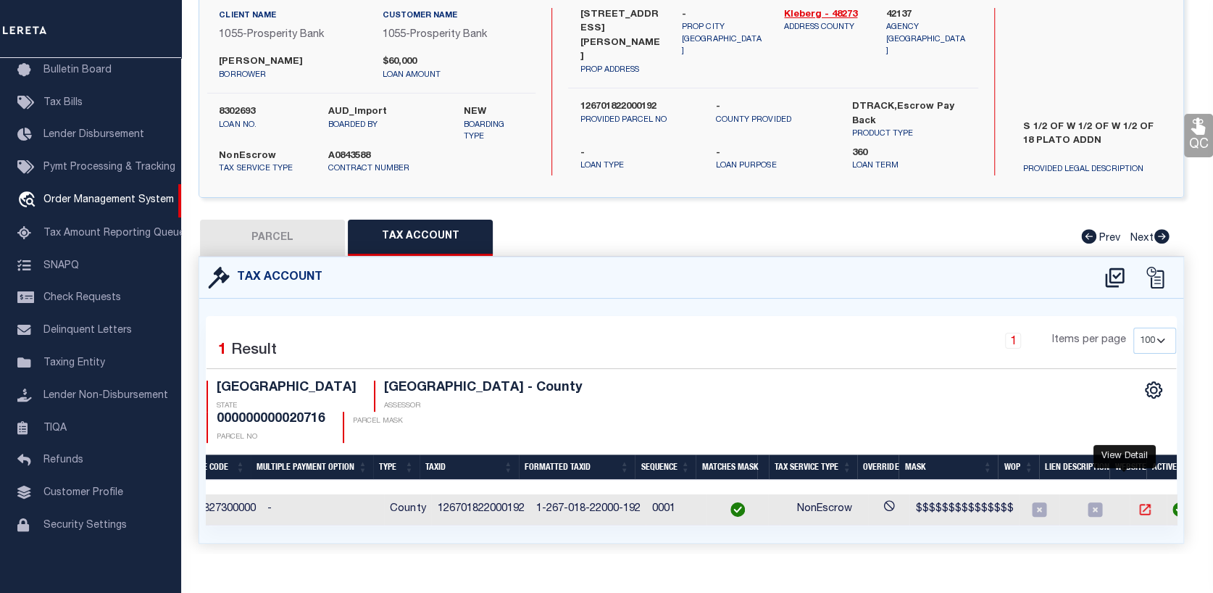
click at [1140, 504] on icon "" at bounding box center [1145, 509] width 11 height 11
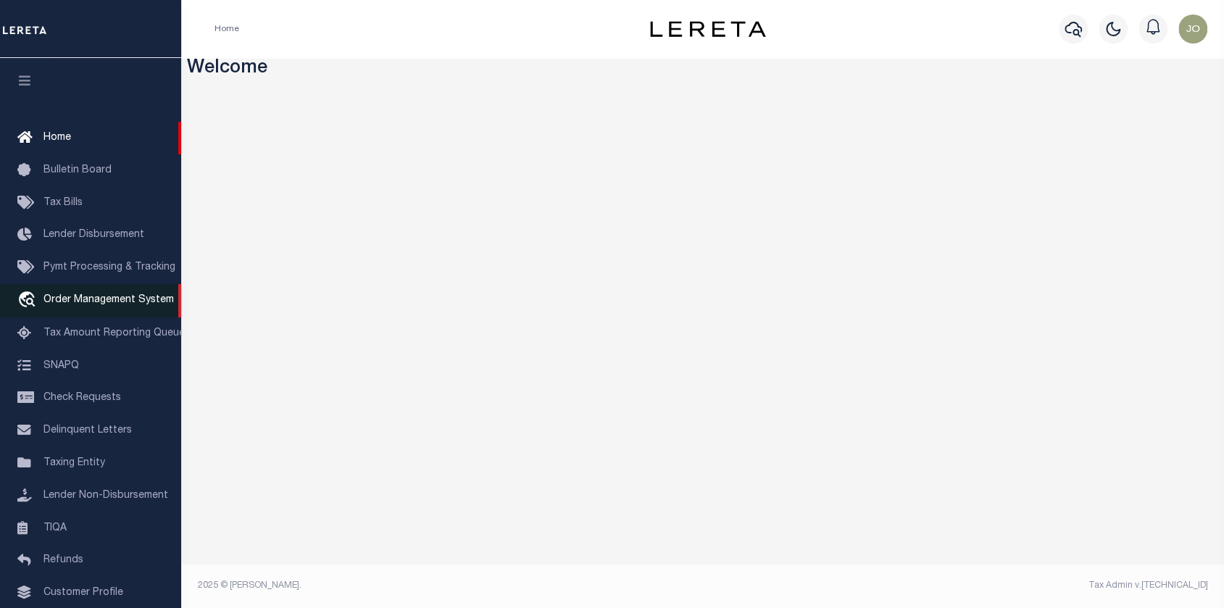
click at [83, 299] on span "Order Management System" at bounding box center [108, 300] width 130 height 10
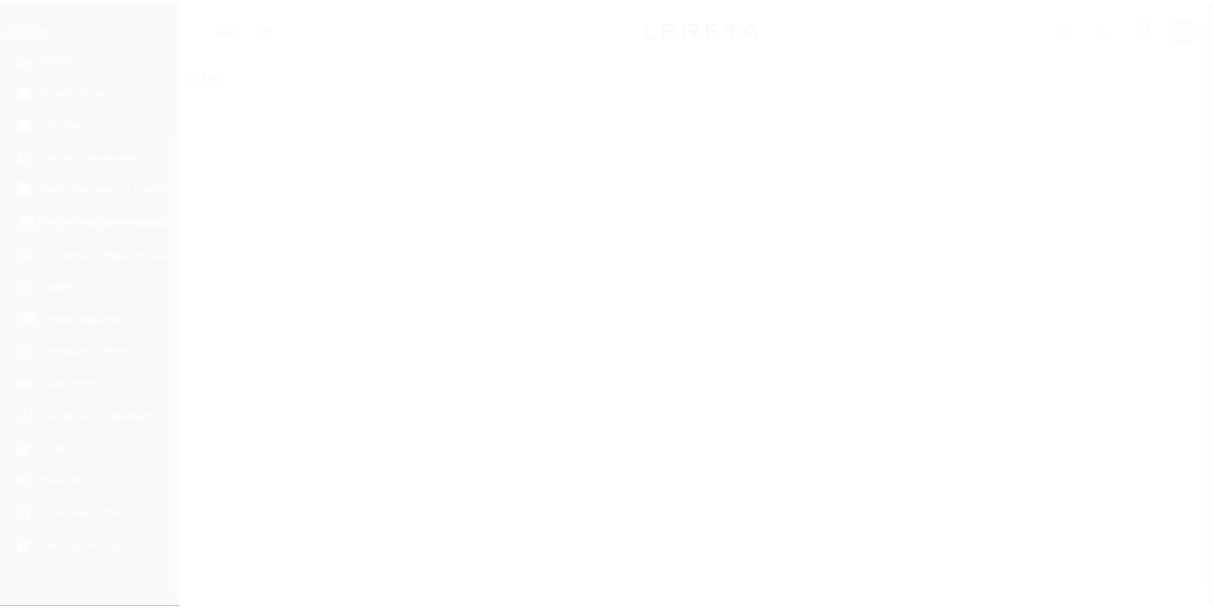
scroll to position [96, 0]
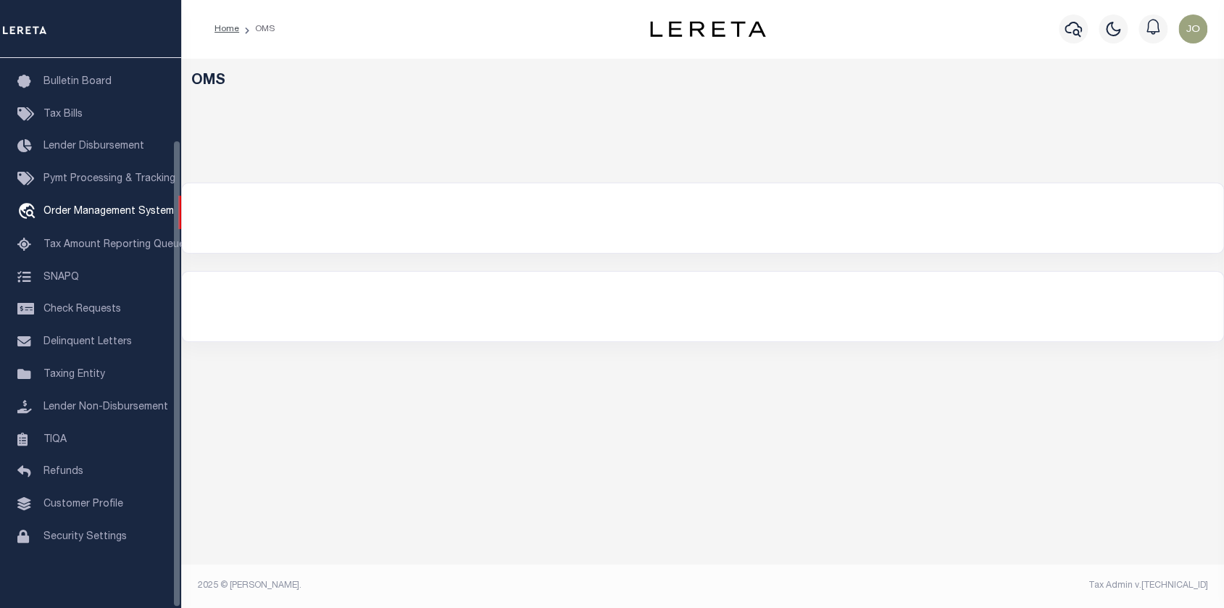
select select "200"
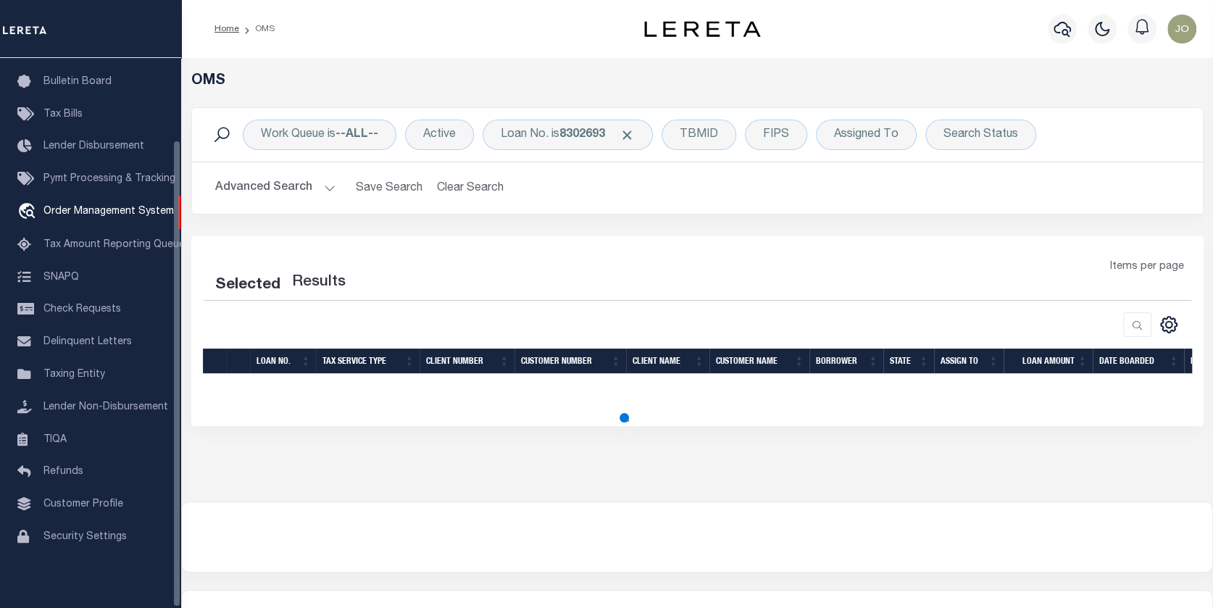
select select "200"
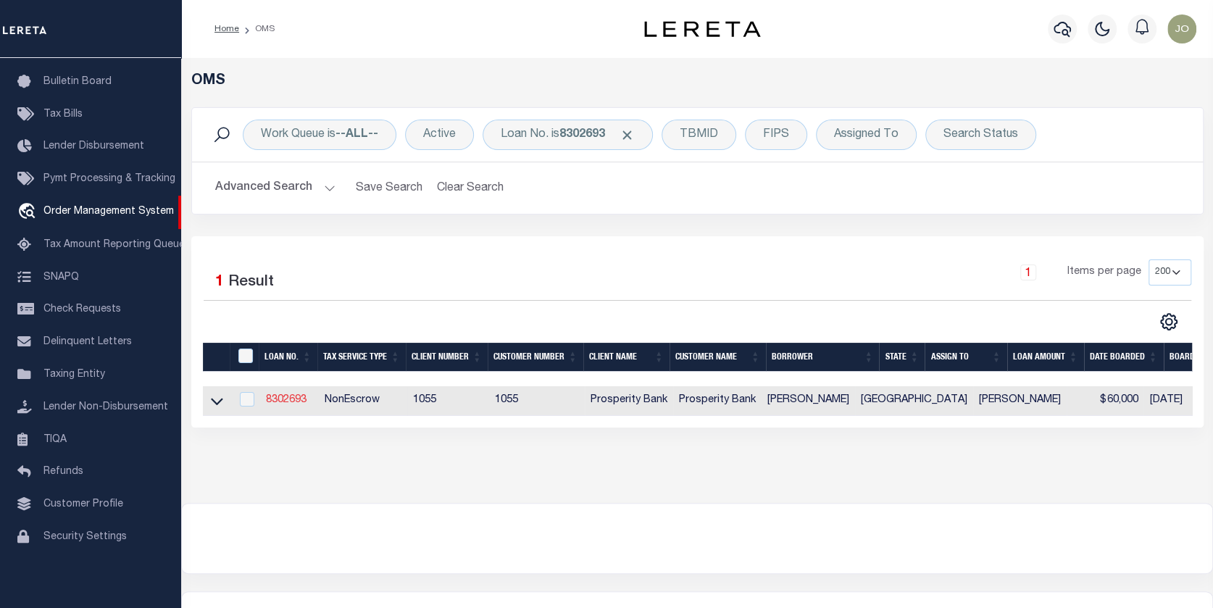
click at [283, 396] on link "8302693" at bounding box center [286, 400] width 41 height 10
type input "8302693"
type input "[PERSON_NAME]"
select select
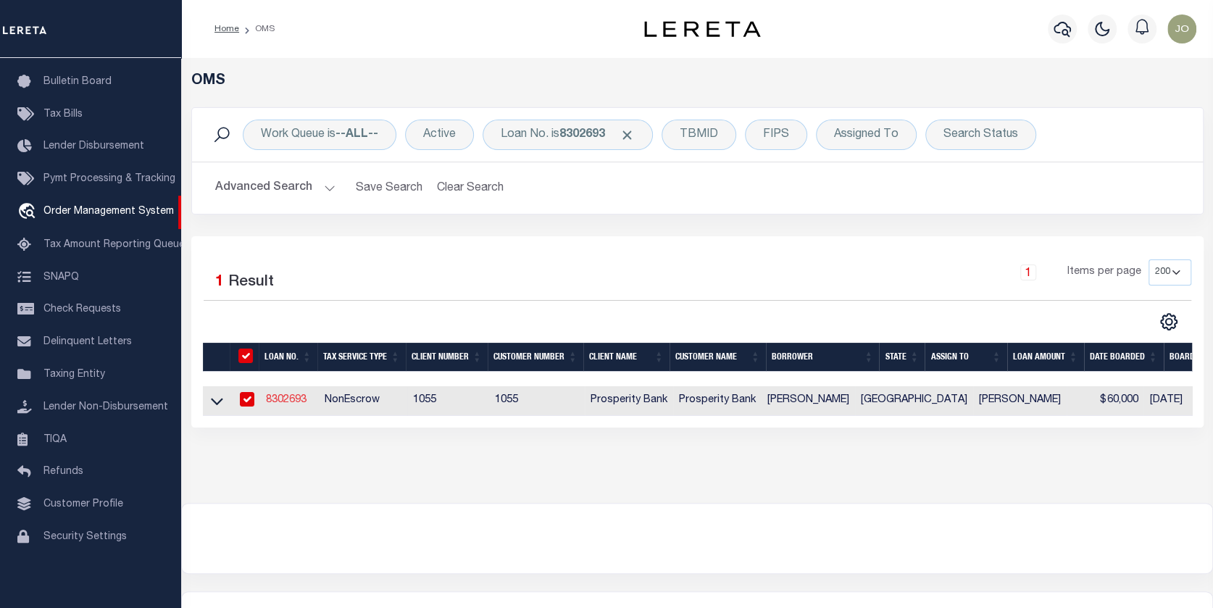
type input "197 W FM 1355"
type input "[GEOGRAPHIC_DATA] [GEOGRAPHIC_DATA] 78363"
select select
select select "NonEscrow"
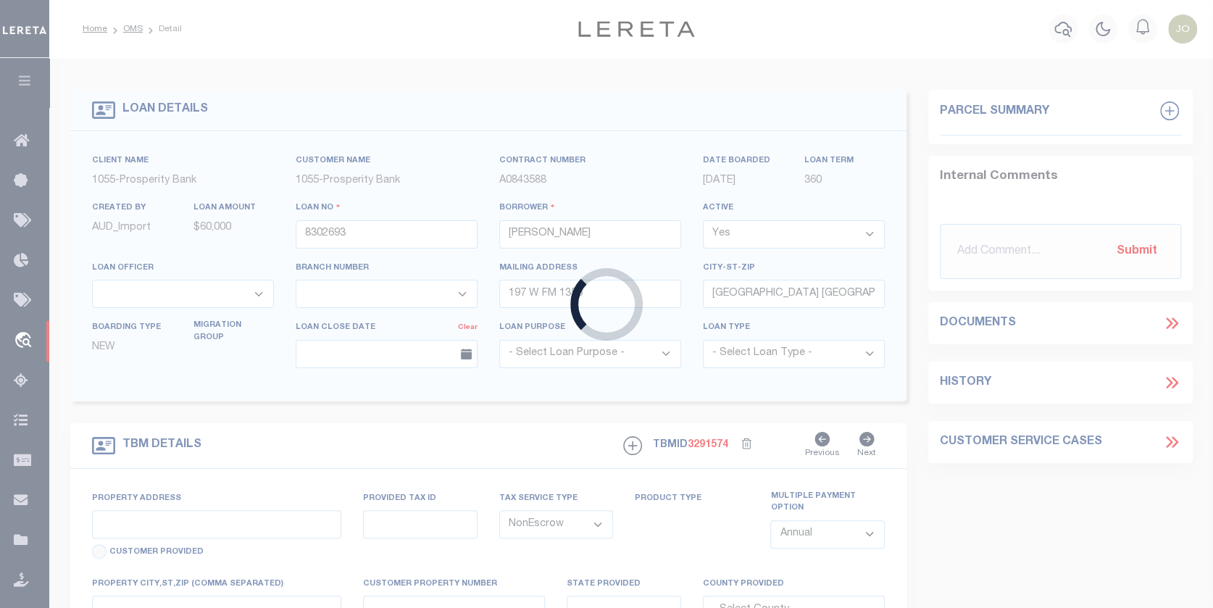
select select "10462"
select select "3968"
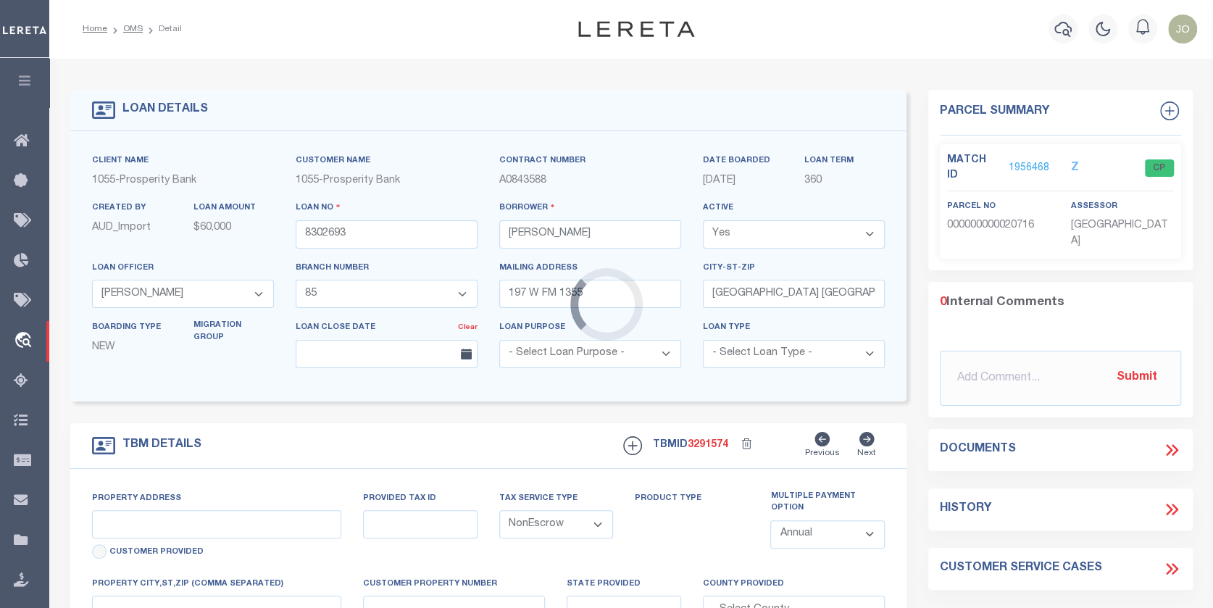
type input "[STREET_ADDRESS][PERSON_NAME]"
type input "126701822000192"
select select
type input "[GEOGRAPHIC_DATA]"
type textarea "S 1/2 OF W 1/2 OF W 1/2 OF 18 PLATO ADDN"
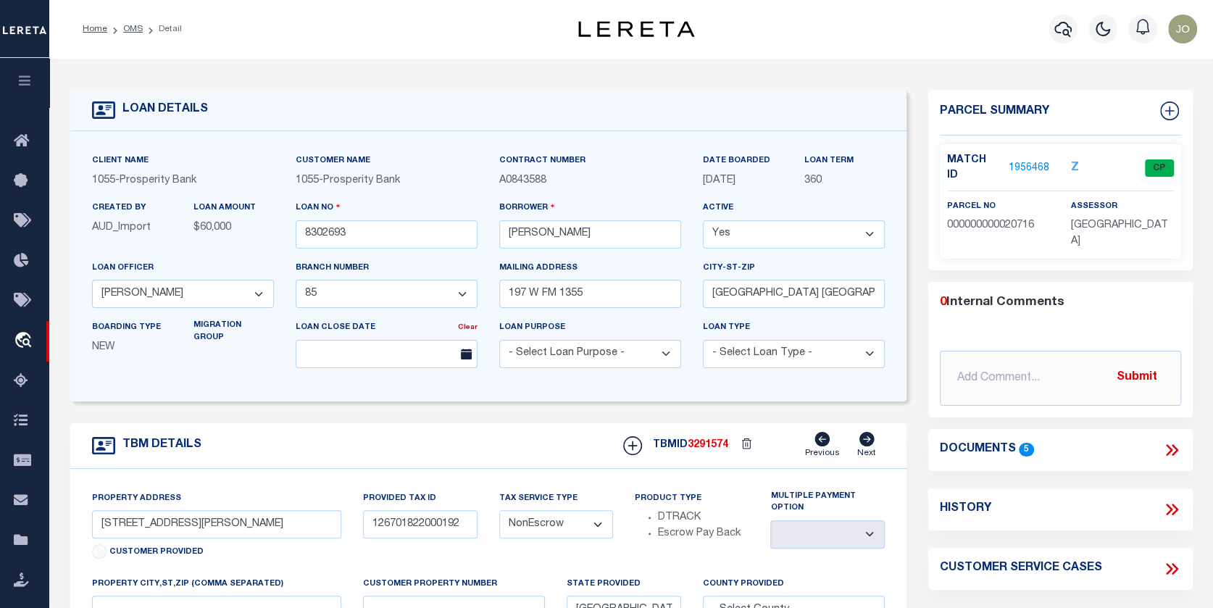
click at [1019, 161] on link "1956468" at bounding box center [1029, 168] width 41 height 15
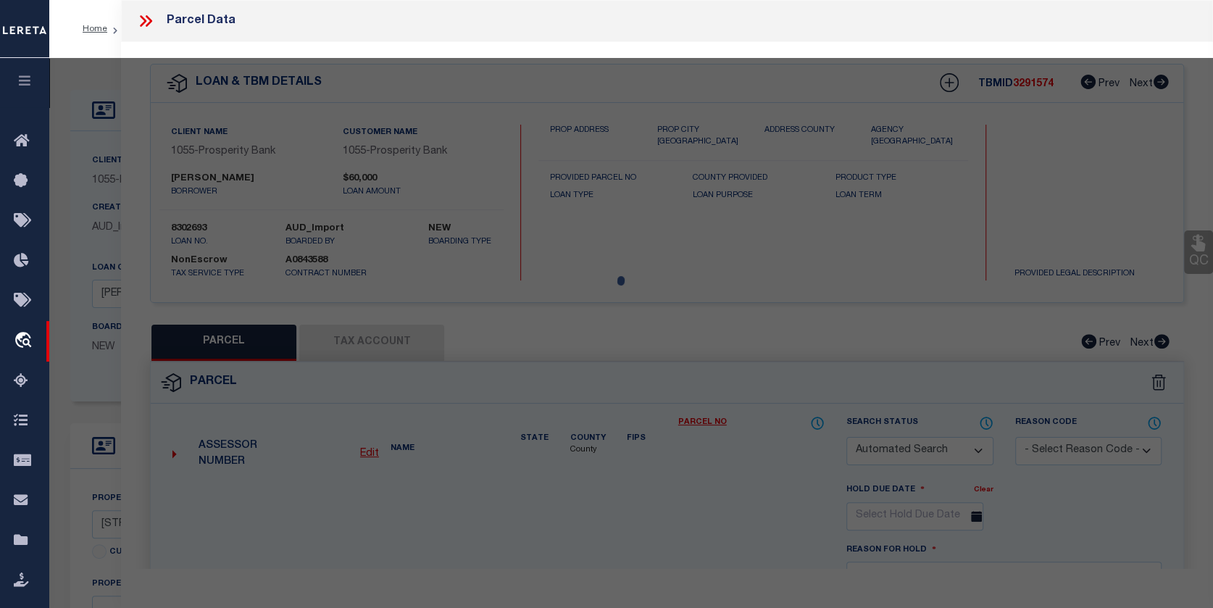
checkbox input "false"
select select "CP"
type input "CSC SUNDRIES LIMITED"
select select
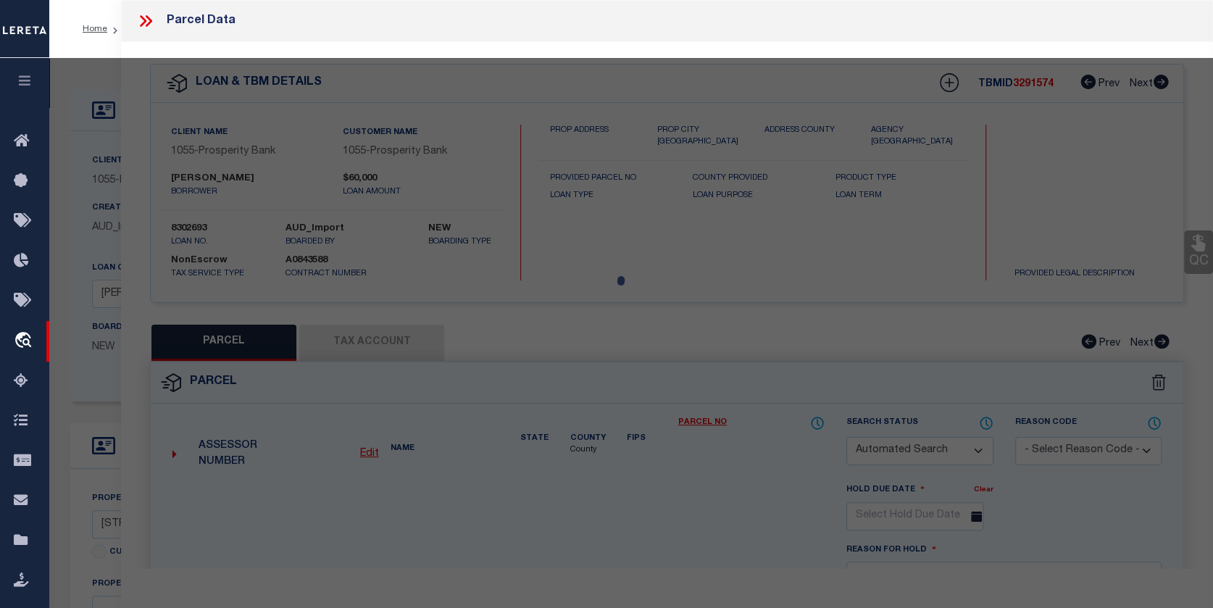
type input "[STREET_ADDRESS][PERSON_NAME]"
checkbox input "false"
type input "[GEOGRAPHIC_DATA]"
type textarea "FLATO, BLOCK 18, LOT S/2 W/2 W/2"
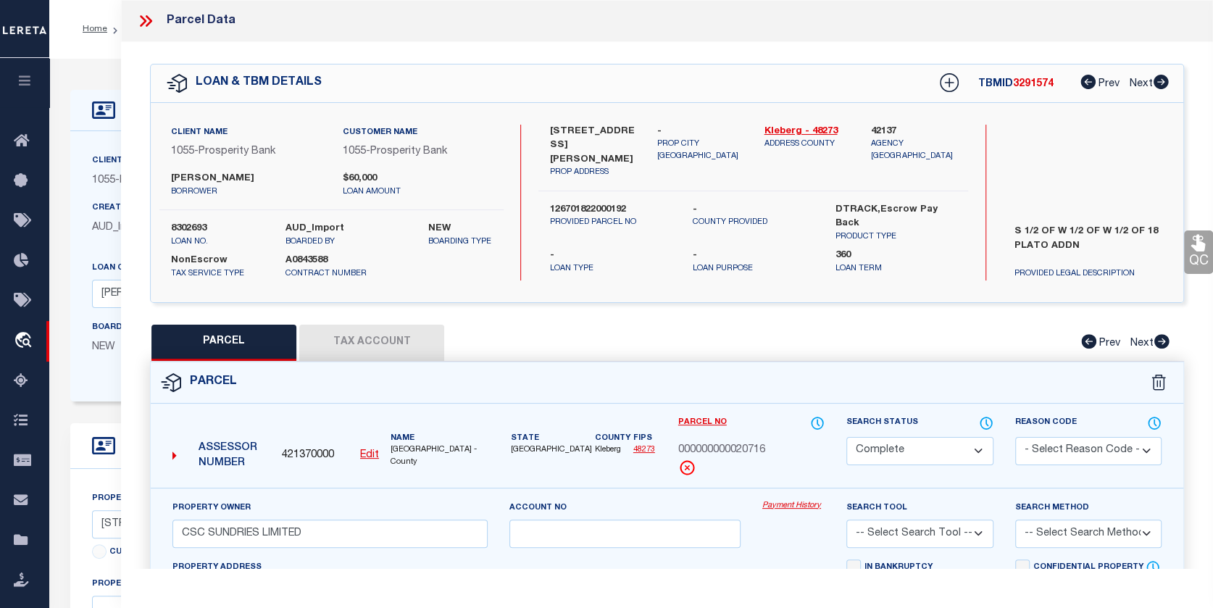
click at [364, 336] on button "Tax Account" at bounding box center [371, 343] width 145 height 36
select select "100"
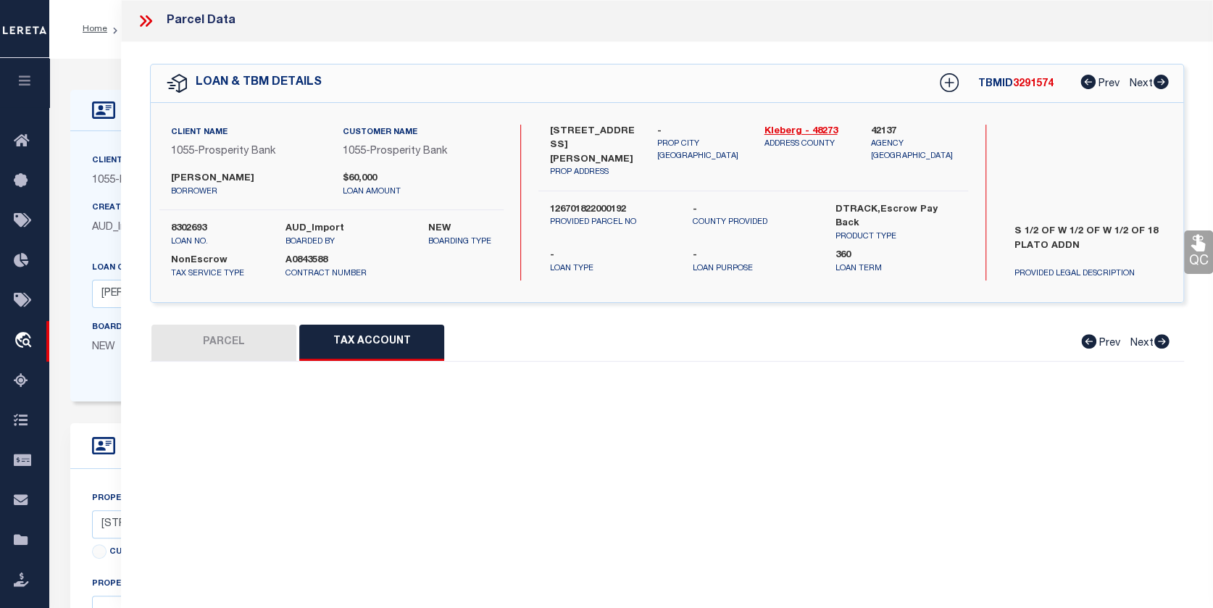
select select "100"
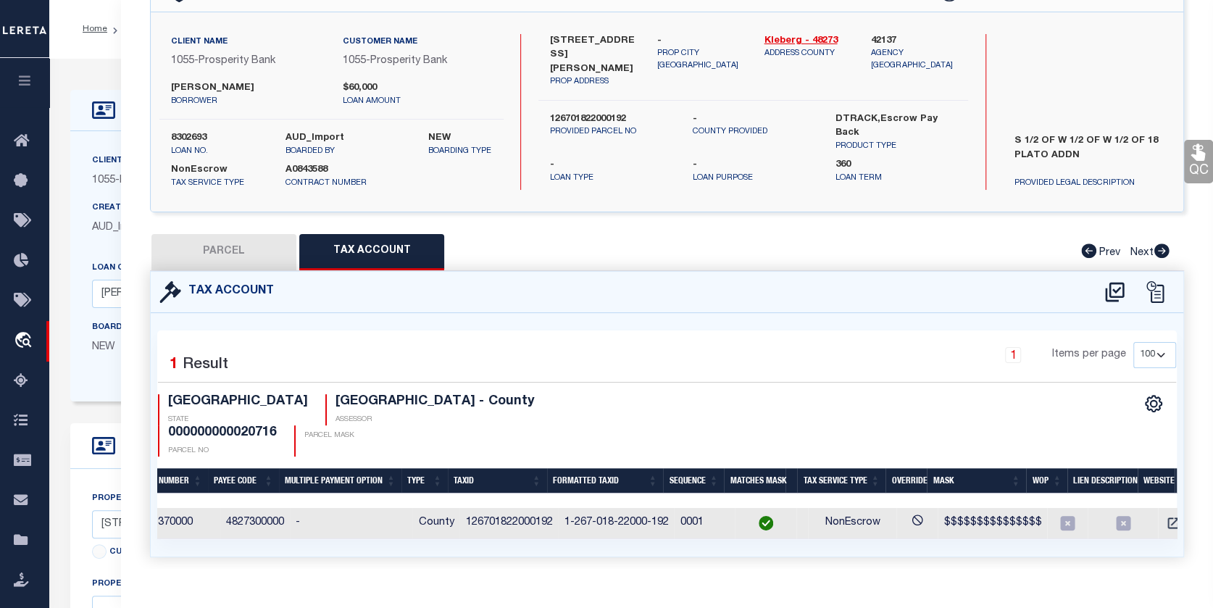
scroll to position [0, 225]
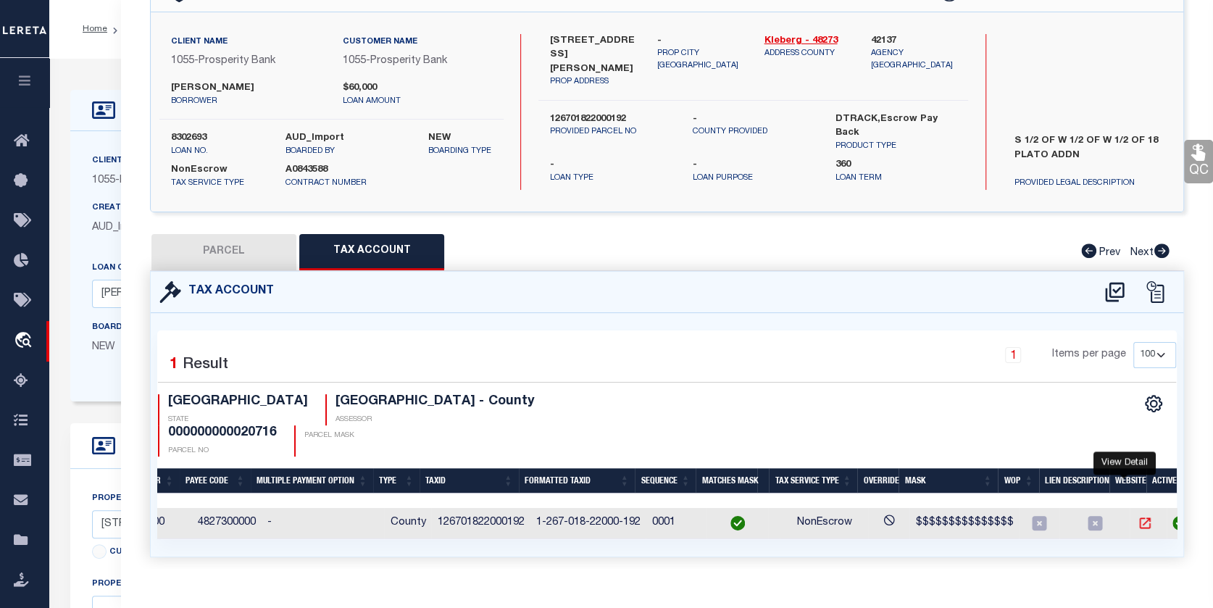
click at [1138, 516] on icon "" at bounding box center [1145, 523] width 14 height 14
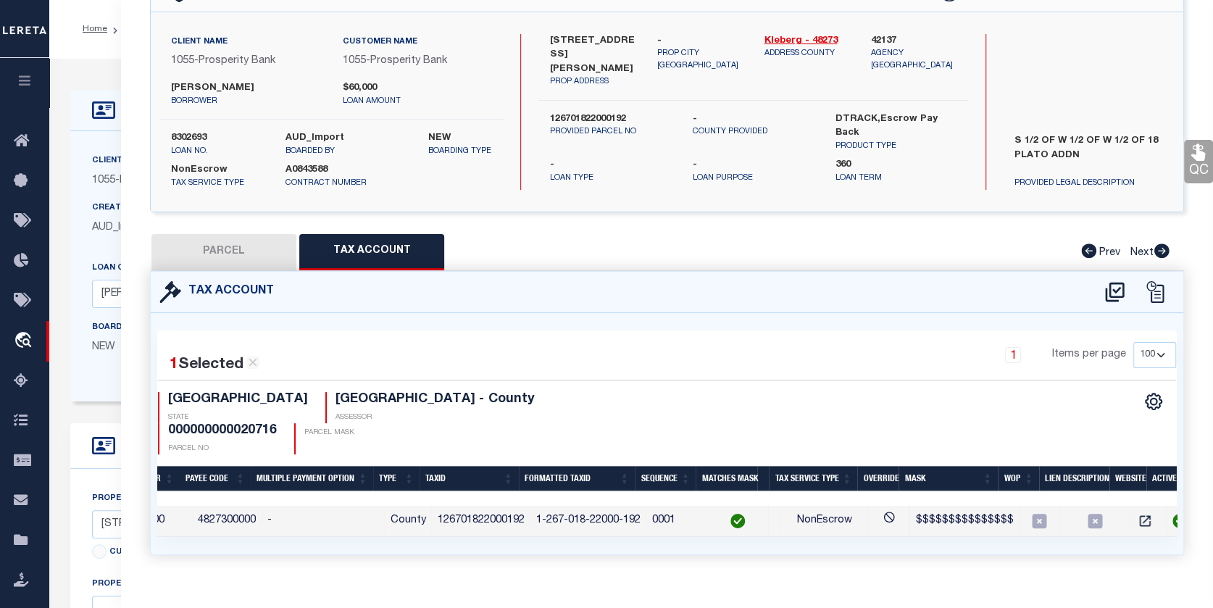
scroll to position [88, 0]
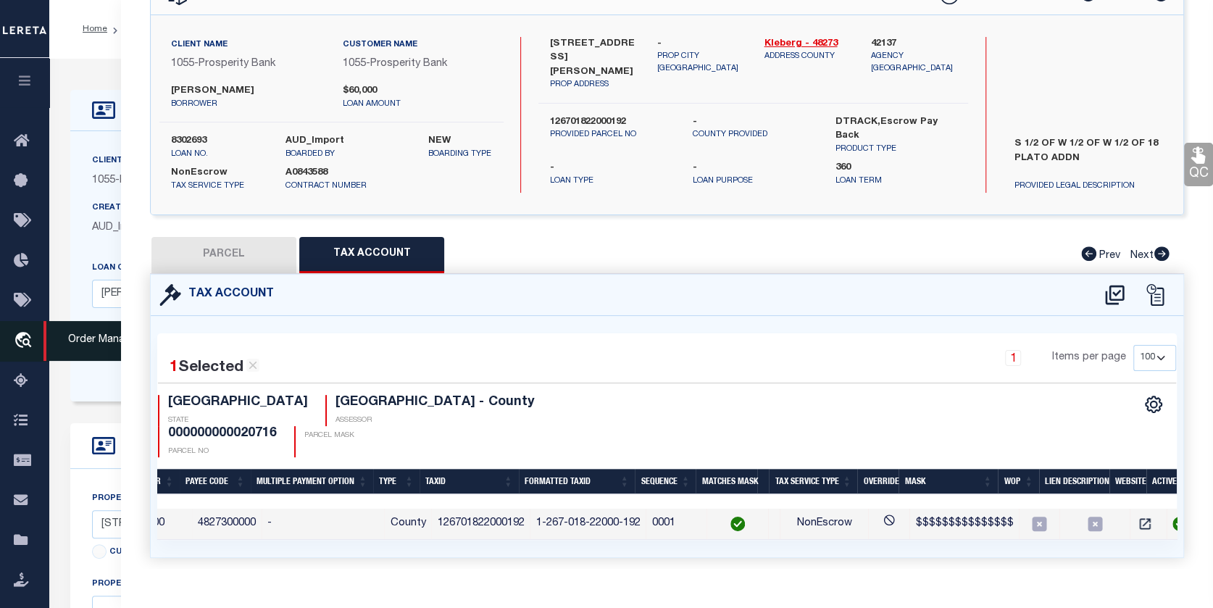
click at [58, 335] on span "Order Management System" at bounding box center [131, 341] width 177 height 40
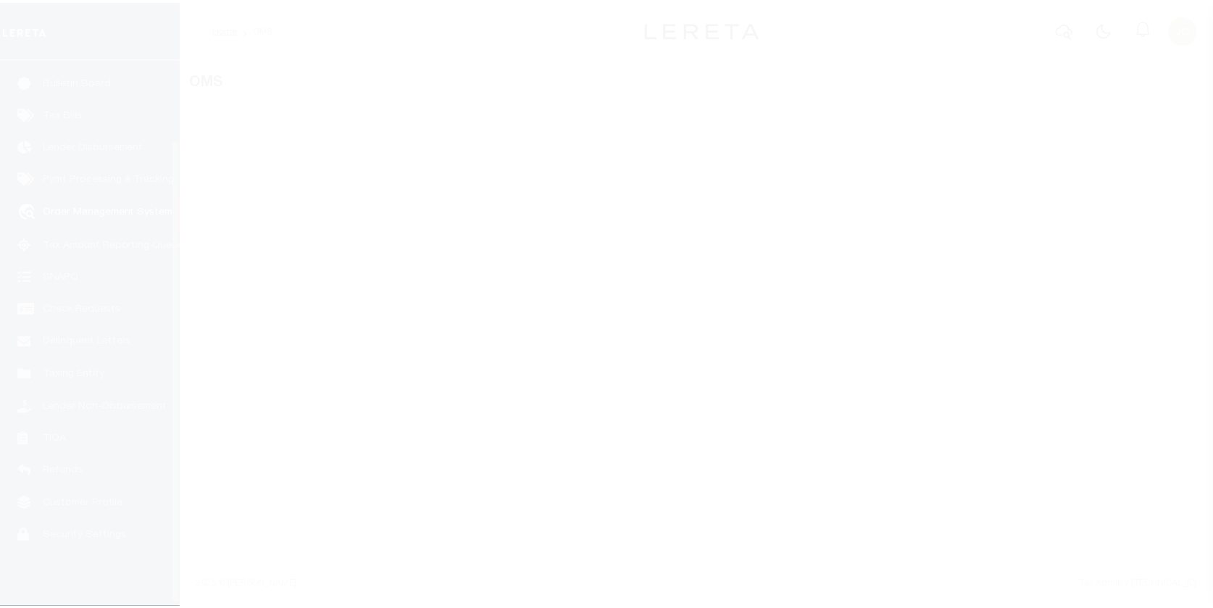
scroll to position [96, 0]
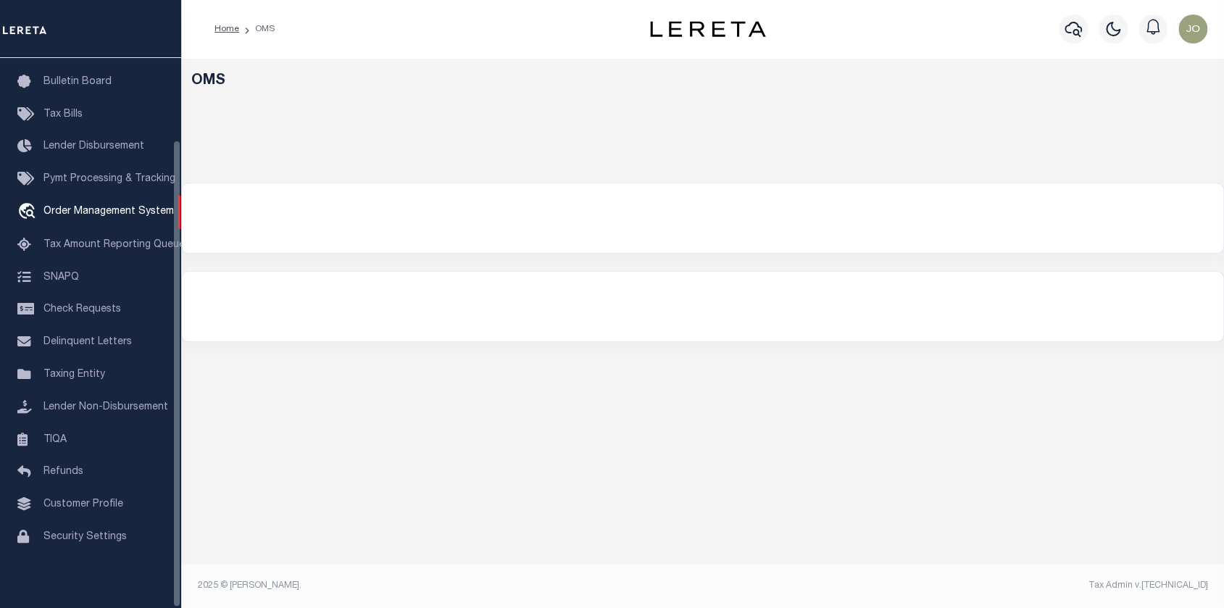
select select "200"
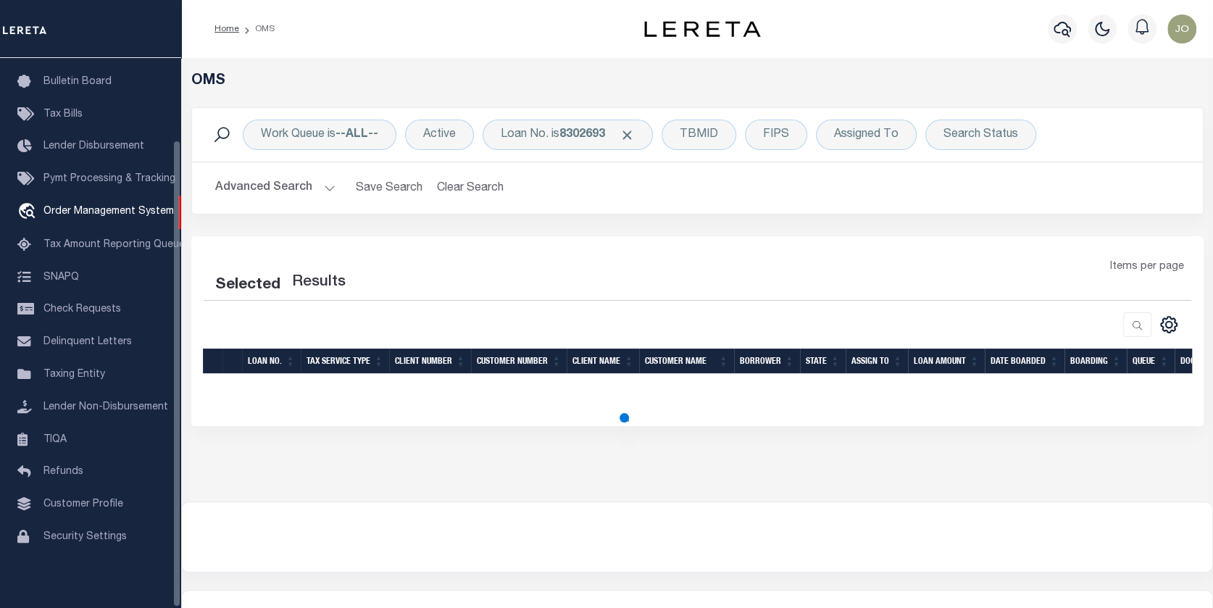
select select "200"
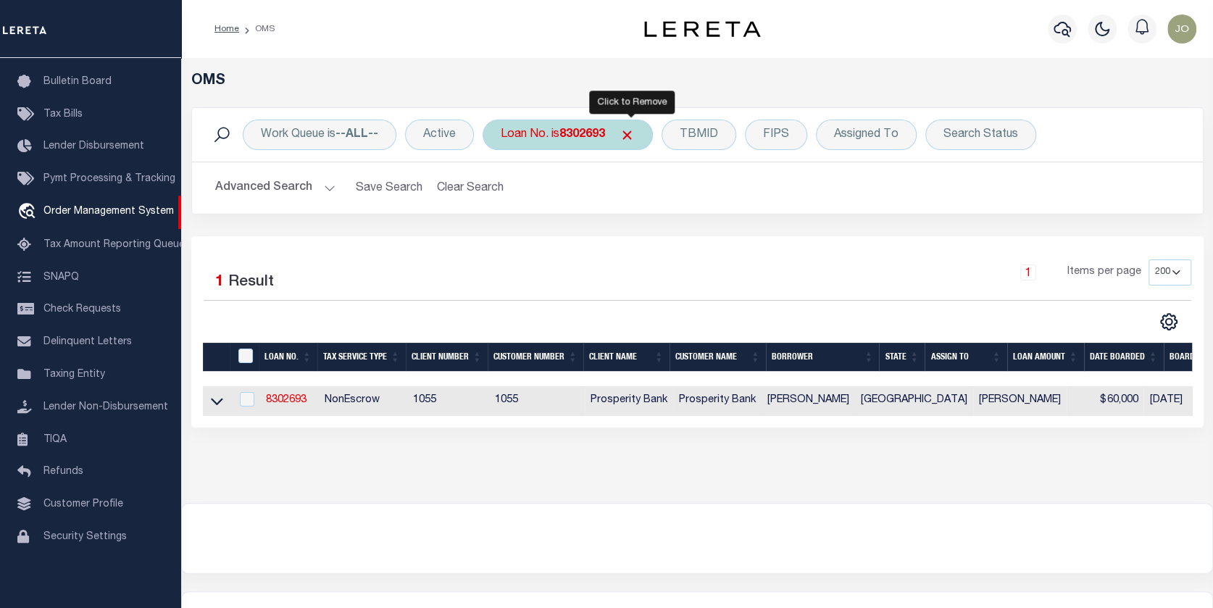
click at [626, 130] on span "Click to Remove" at bounding box center [627, 135] width 15 height 15
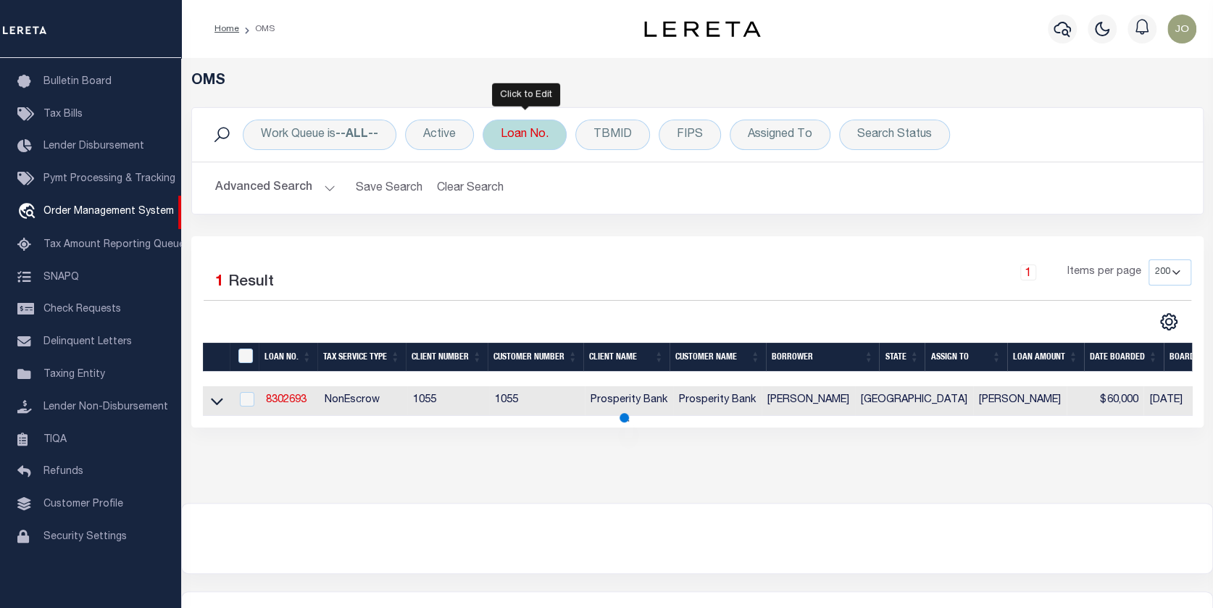
click at [522, 129] on div "Loan No." at bounding box center [525, 135] width 84 height 30
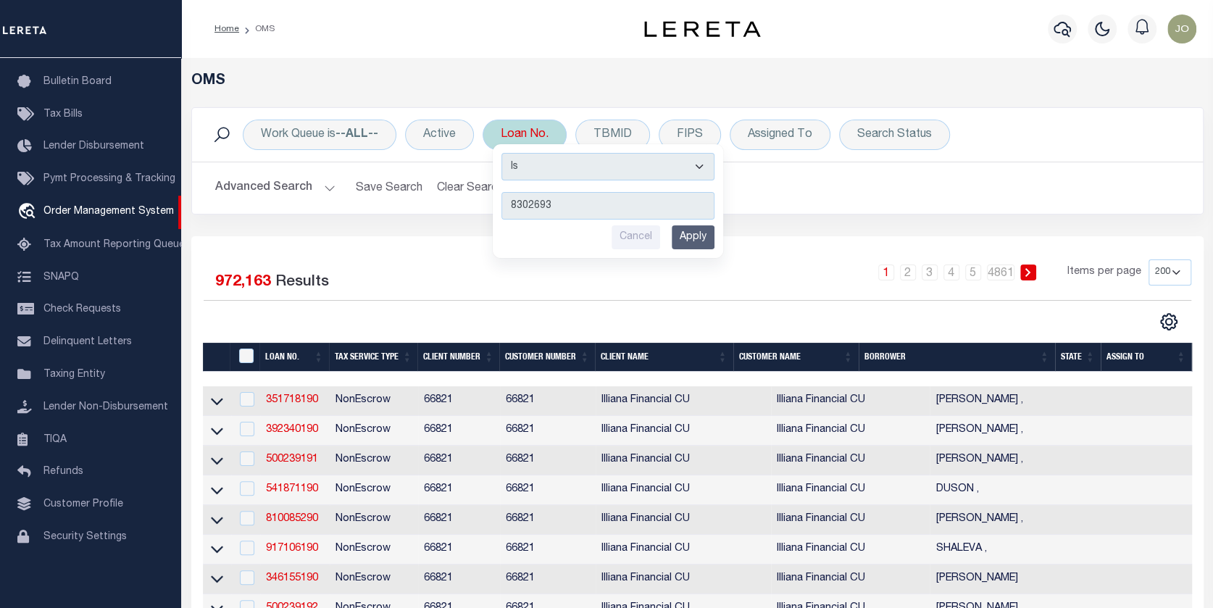
type input "8302693"
click at [696, 237] on input "Apply" at bounding box center [693, 237] width 43 height 24
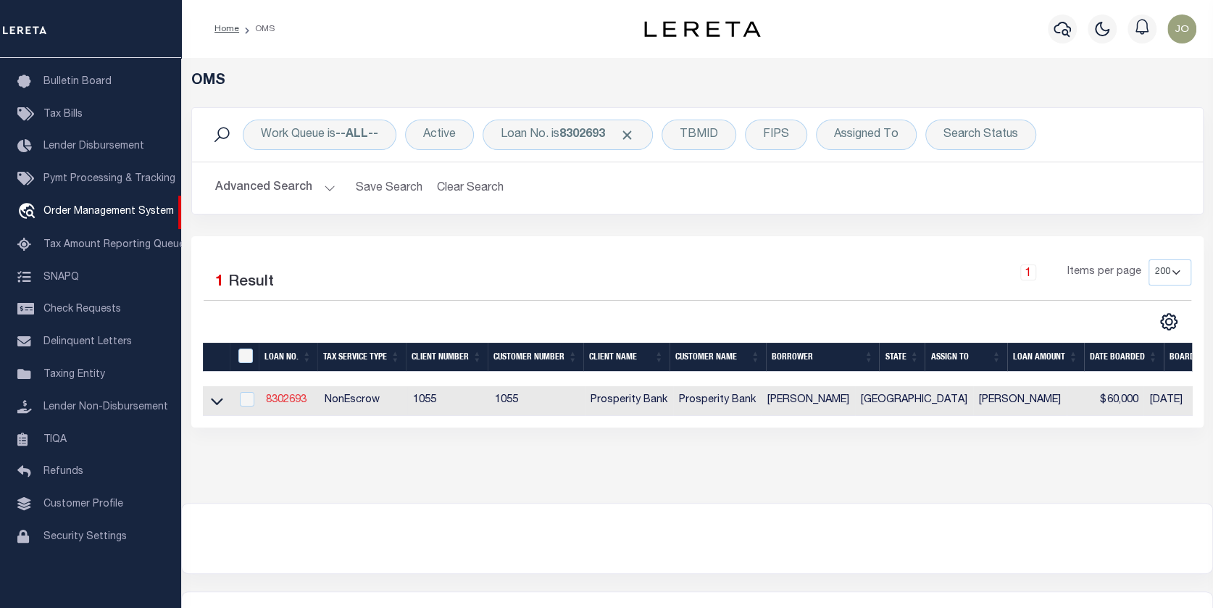
click at [287, 401] on link "8302693" at bounding box center [286, 400] width 41 height 10
type input "8302693"
type input "[PERSON_NAME]"
select select
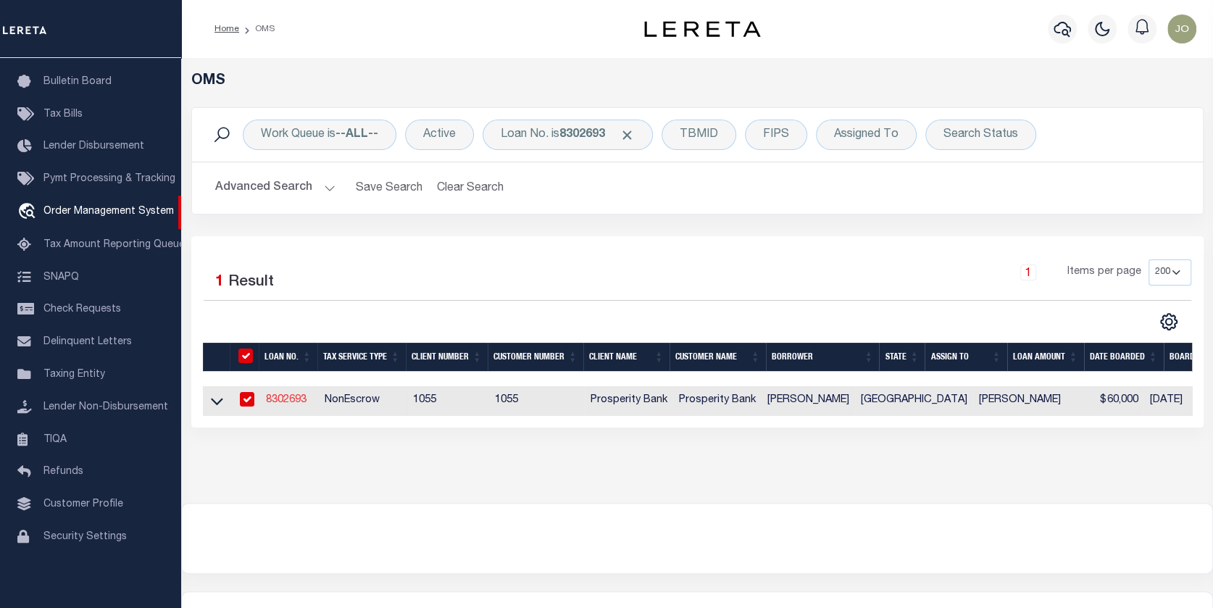
type input "197 W FM 1355"
type input "[GEOGRAPHIC_DATA] [GEOGRAPHIC_DATA] 78363"
select select
select select "NonEscrow"
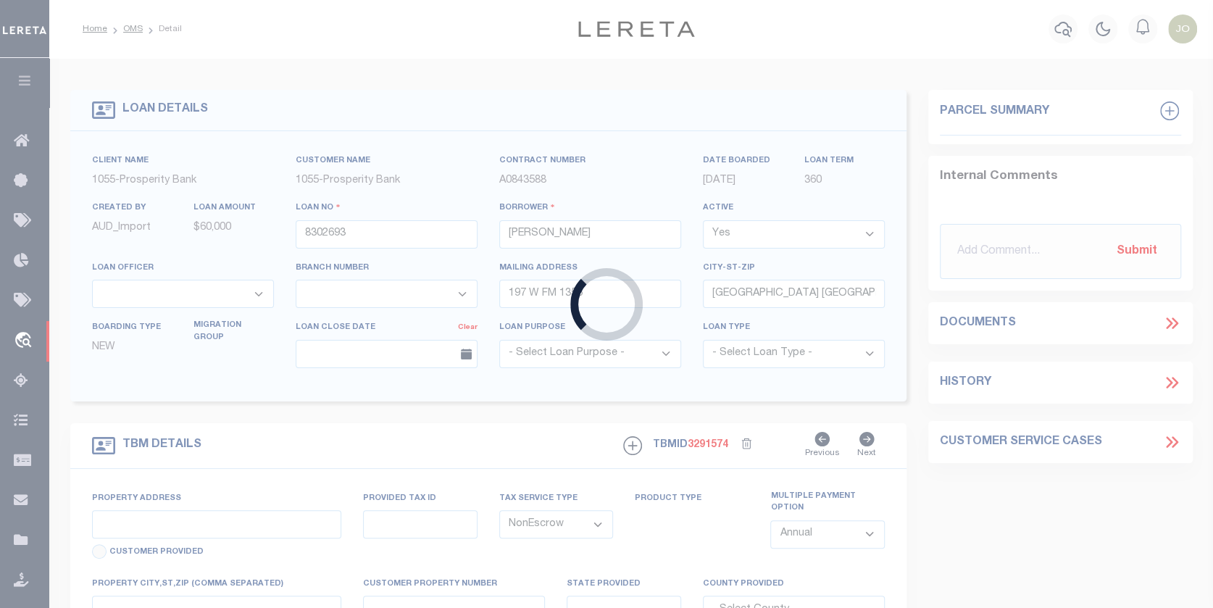
select select "10462"
select select "3968"
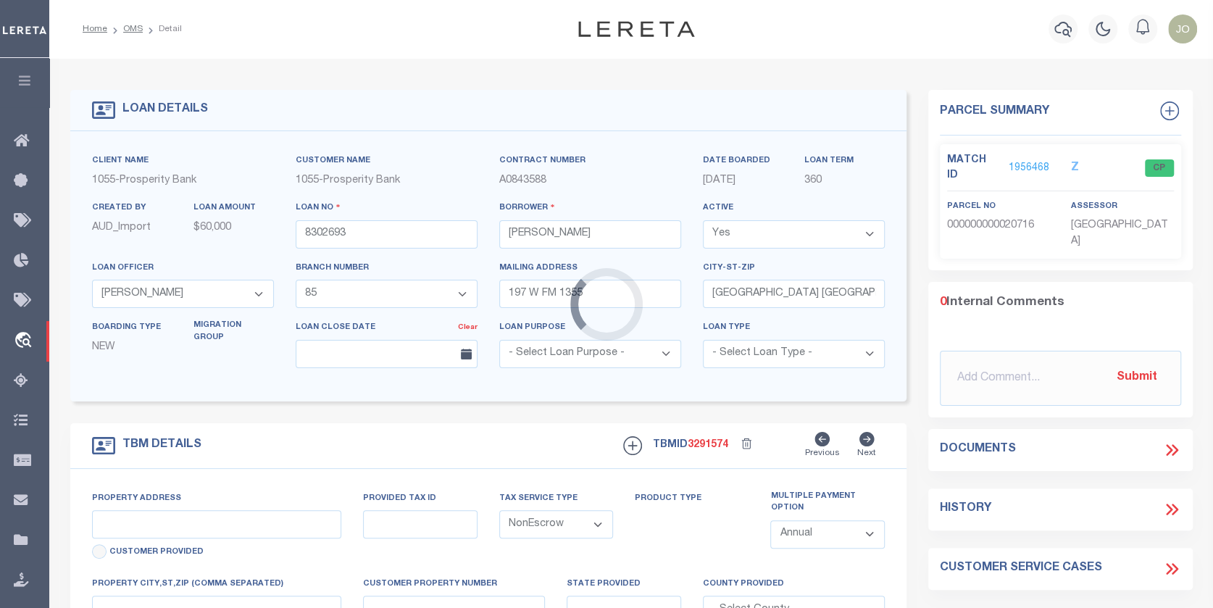
type input "[STREET_ADDRESS][PERSON_NAME]"
type input "126701822000192"
select select
type input "[GEOGRAPHIC_DATA]"
type textarea "S 1/2 OF W 1/2 OF W 1/2 OF 18 PLATO ADDN"
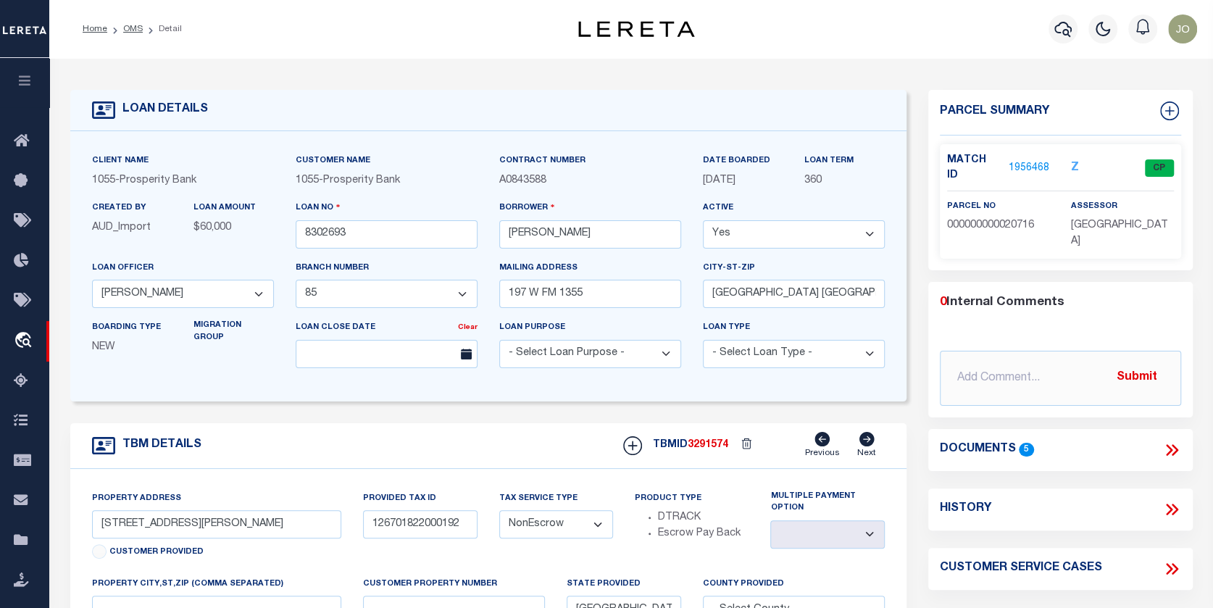
click at [1014, 161] on link "1956468" at bounding box center [1029, 168] width 41 height 15
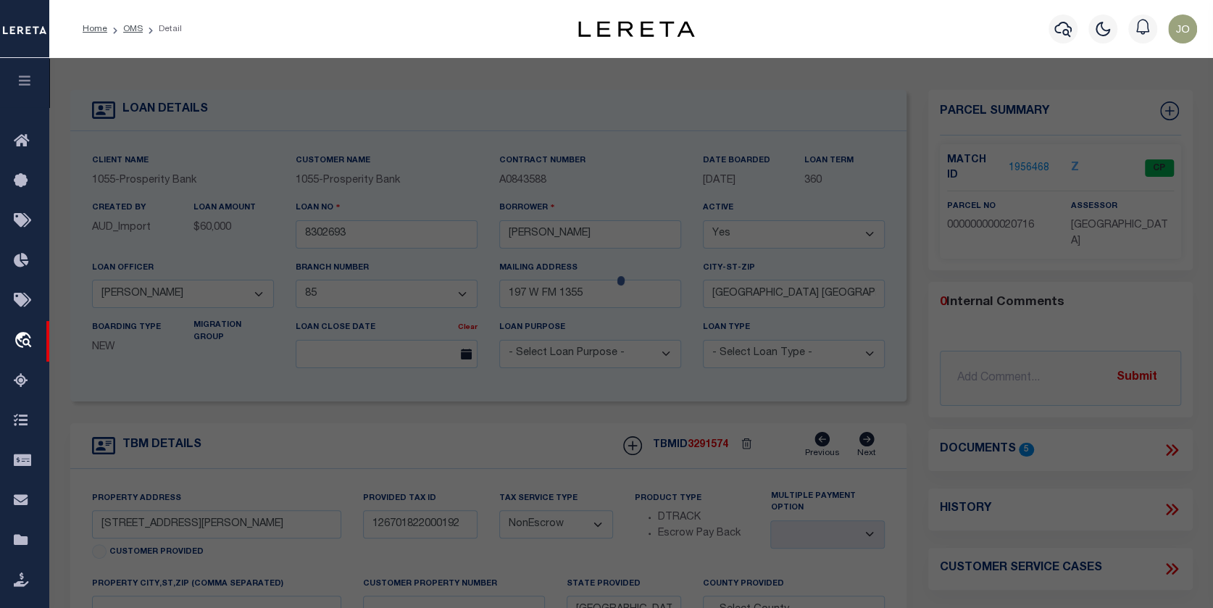
checkbox input "false"
select select "CP"
type input "CSC SUNDRIES LIMITED"
select select
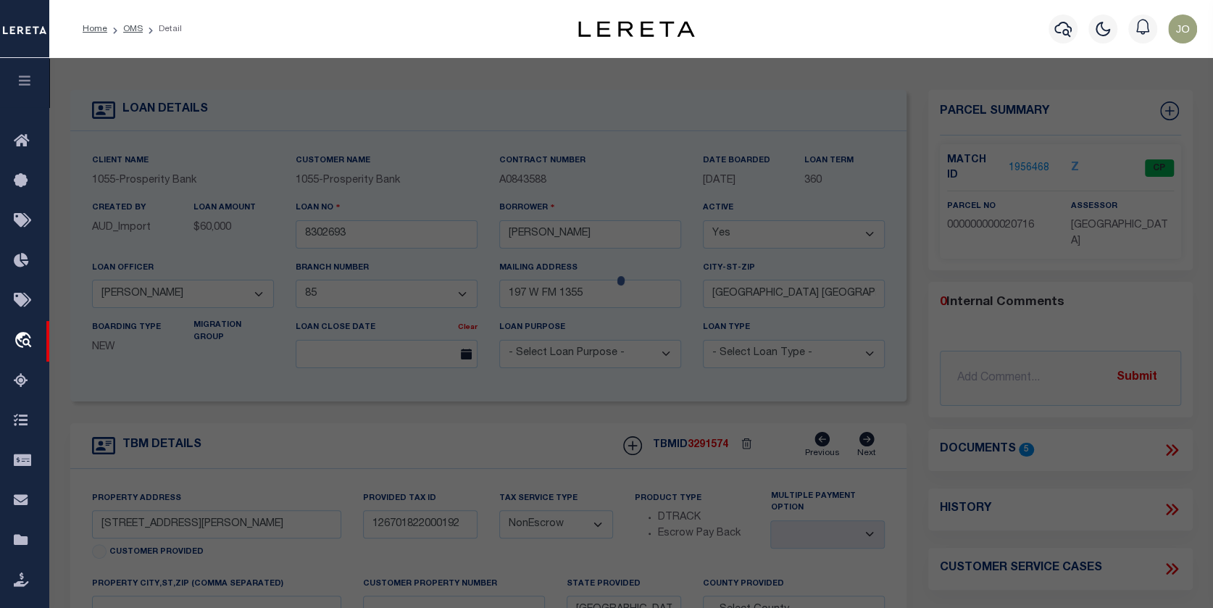
type input "[STREET_ADDRESS][PERSON_NAME]"
checkbox input "false"
type input "[GEOGRAPHIC_DATA]"
type textarea "FLATO, BLOCK 18, LOT S/2 W/2 W/2"
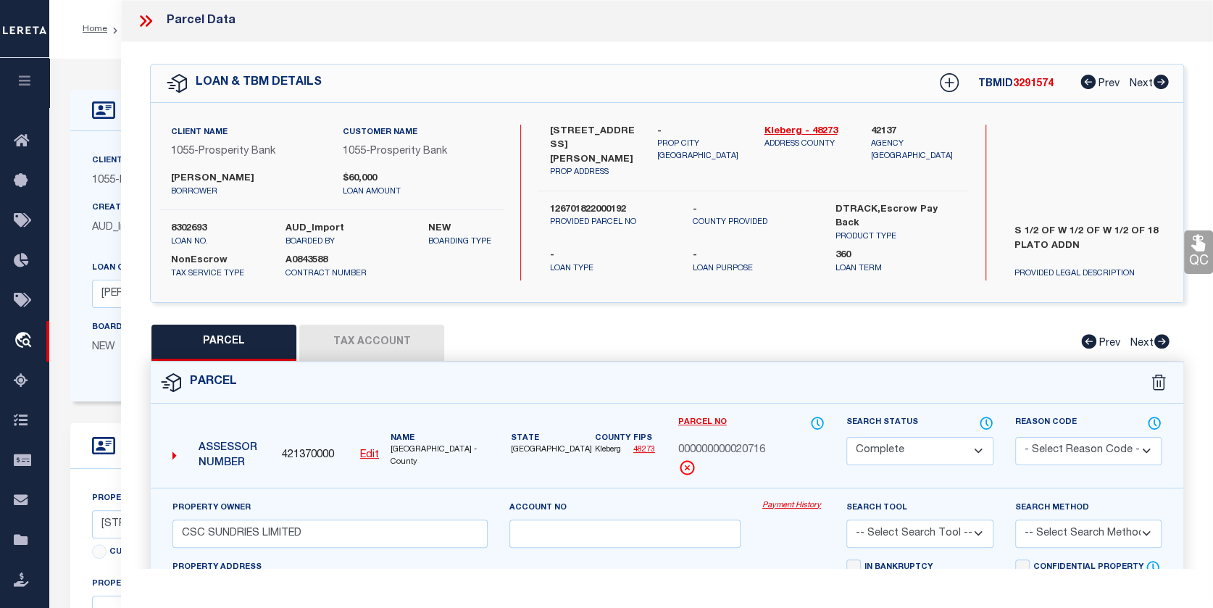
click at [369, 325] on button "Tax Account" at bounding box center [371, 343] width 145 height 36
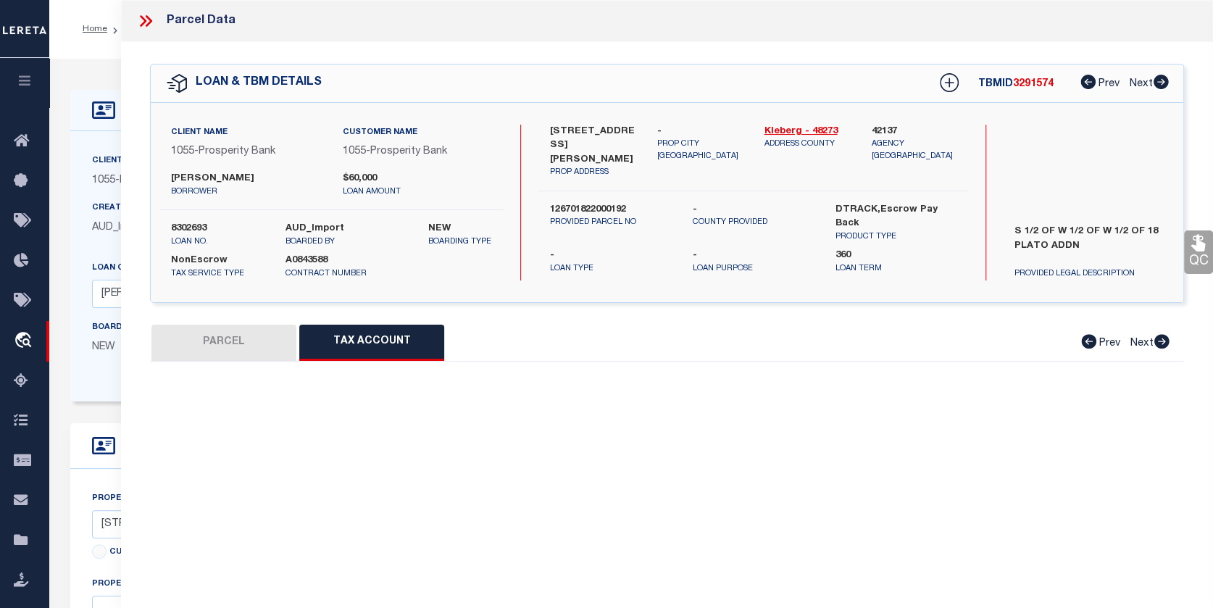
select select "100"
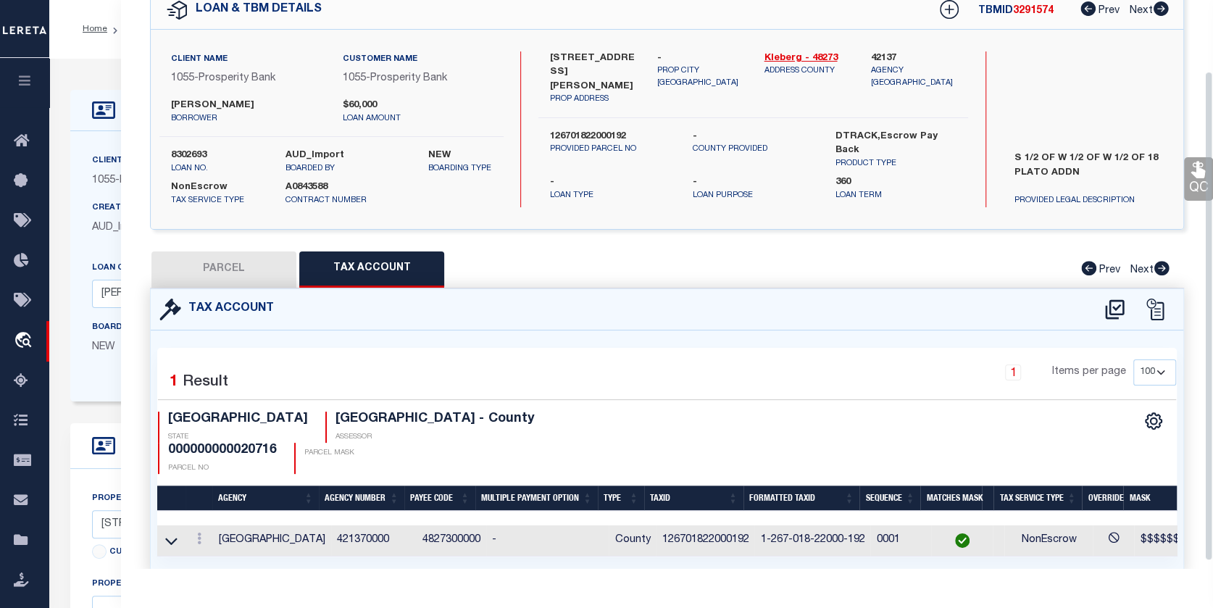
scroll to position [91, 0]
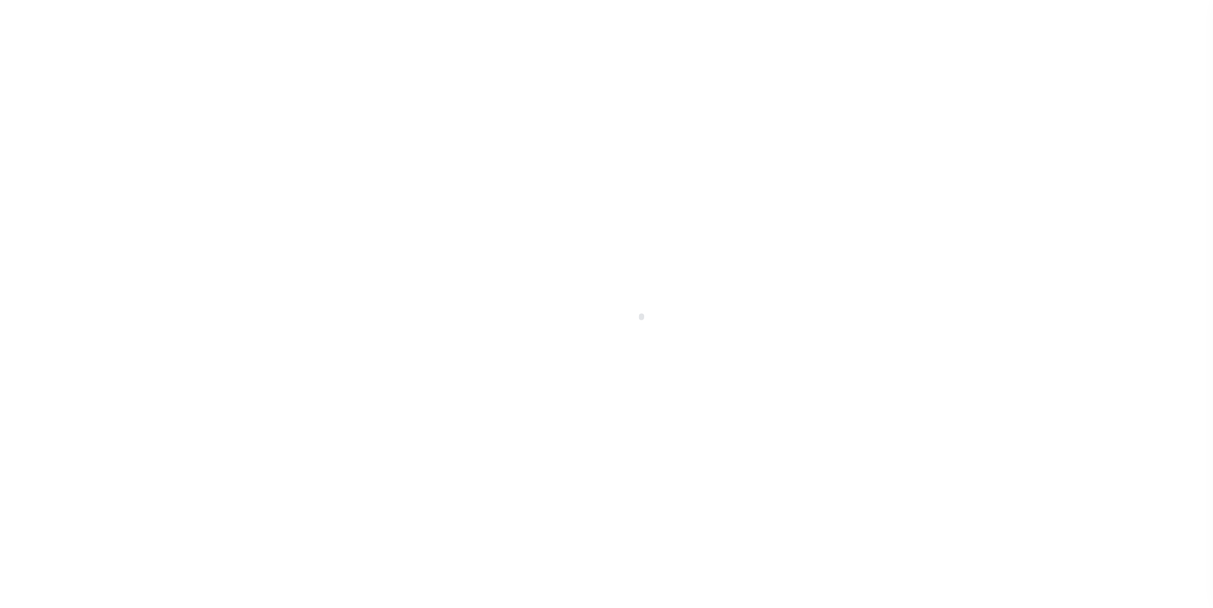
select select "10462"
select select "3968"
select select "NonEscrow"
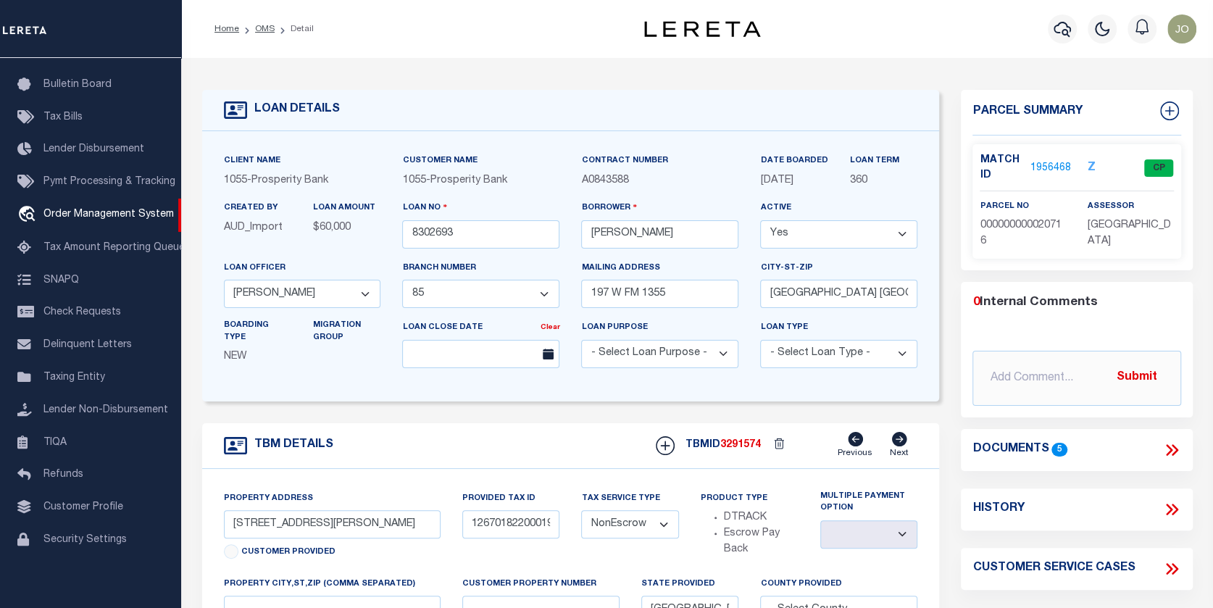
click at [1040, 162] on link "1956468" at bounding box center [1050, 168] width 41 height 15
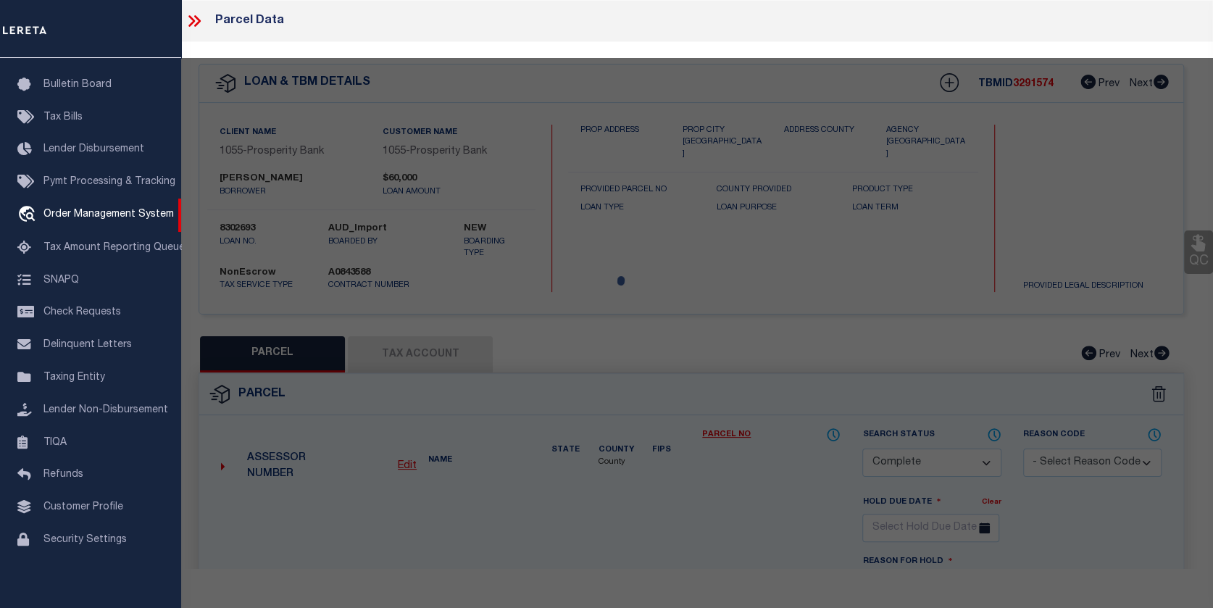
select select "AS"
checkbox input "false"
select select "CP"
type input "CSC SUNDRIES LIMITED"
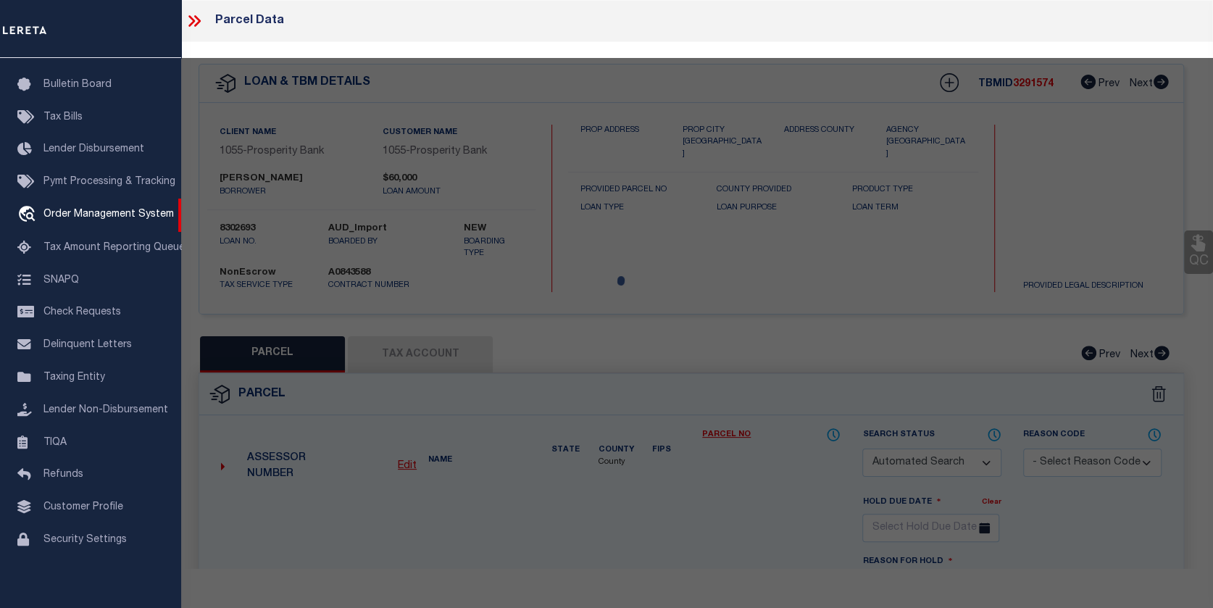
select select
type input "[STREET_ADDRESS][PERSON_NAME]"
checkbox input "false"
type input "[GEOGRAPHIC_DATA]"
type textarea "FLATO, BLOCK 18, LOT S/2 W/2 W/2"
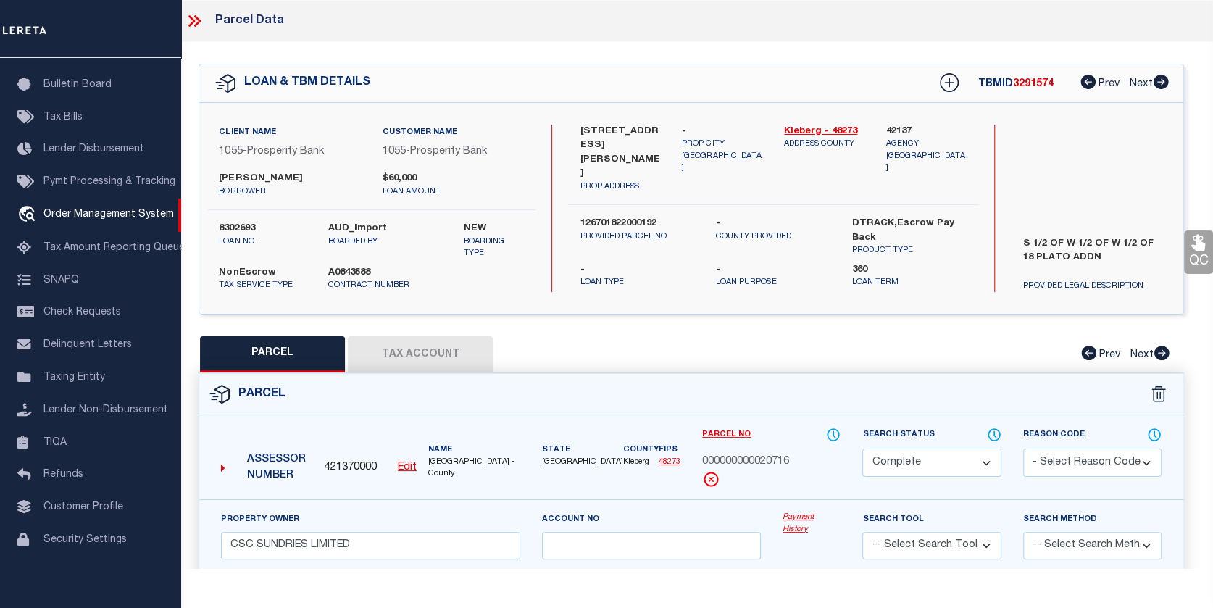
click at [412, 342] on button "Tax Account" at bounding box center [420, 354] width 145 height 36
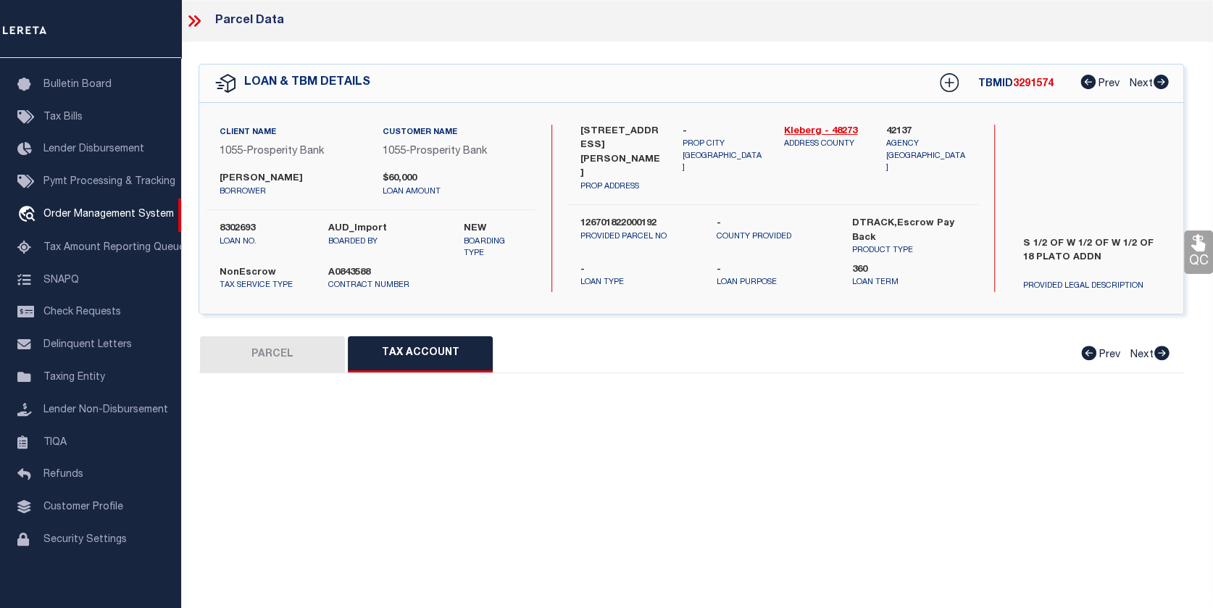
select select "100"
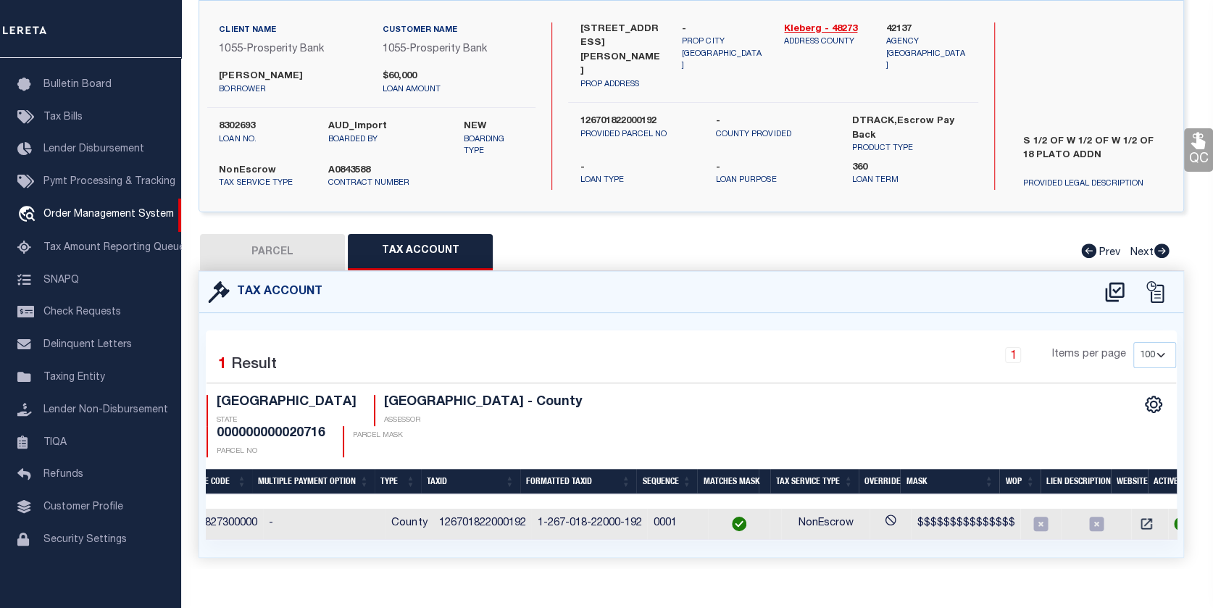
scroll to position [0, 273]
click at [1140, 518] on icon "" at bounding box center [1145, 523] width 11 height 11
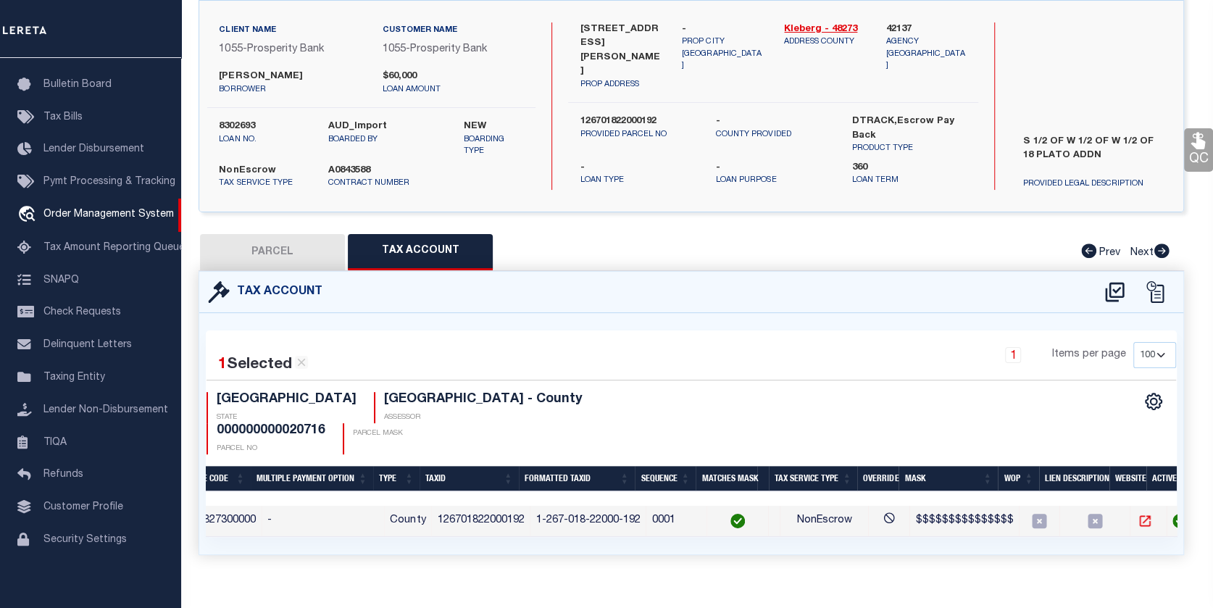
scroll to position [100, 0]
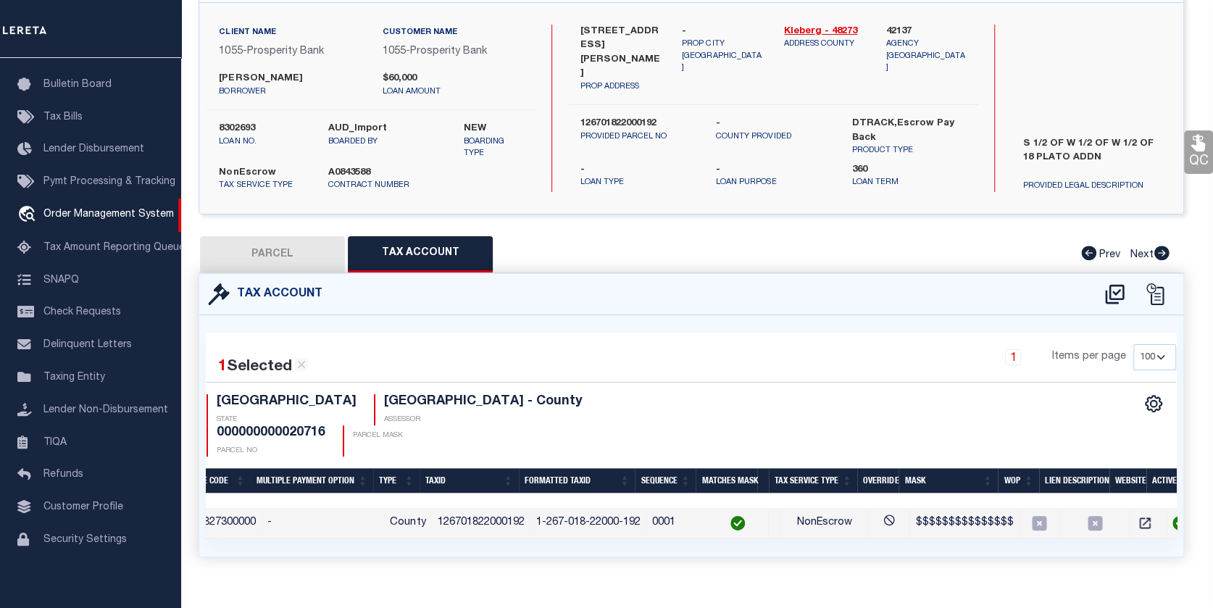
click at [282, 245] on button "PARCEL" at bounding box center [272, 254] width 145 height 36
select select "AS"
checkbox input "false"
select select "CP"
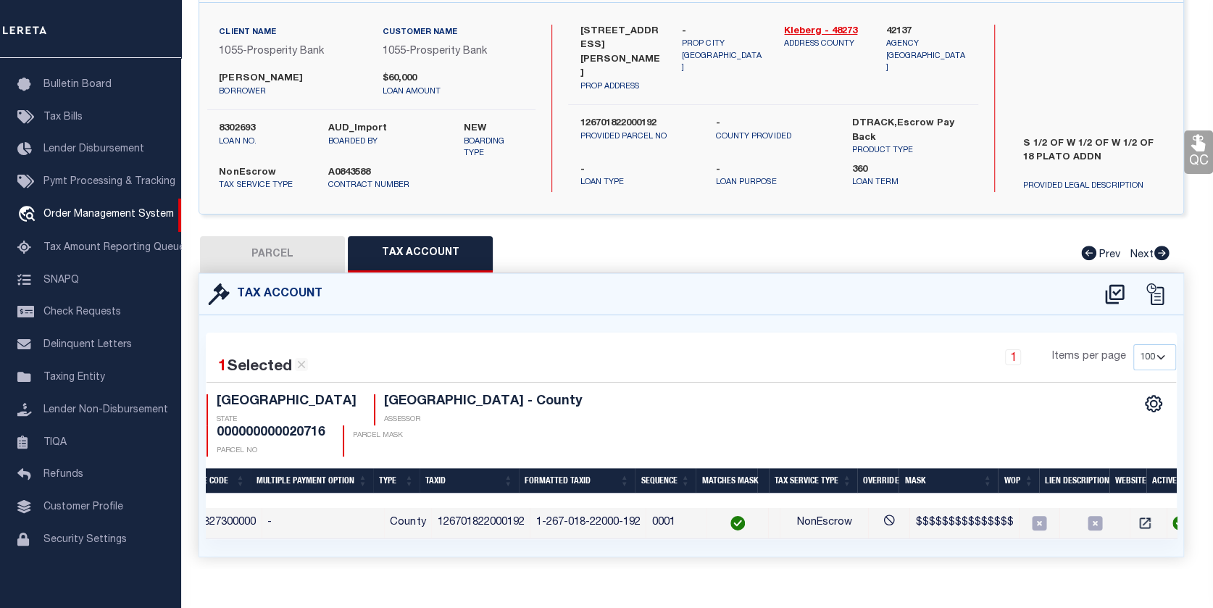
type input "CSC SUNDRIES LIMITED"
select select
type input "[STREET_ADDRESS][PERSON_NAME]"
checkbox input "false"
type input "[GEOGRAPHIC_DATA]"
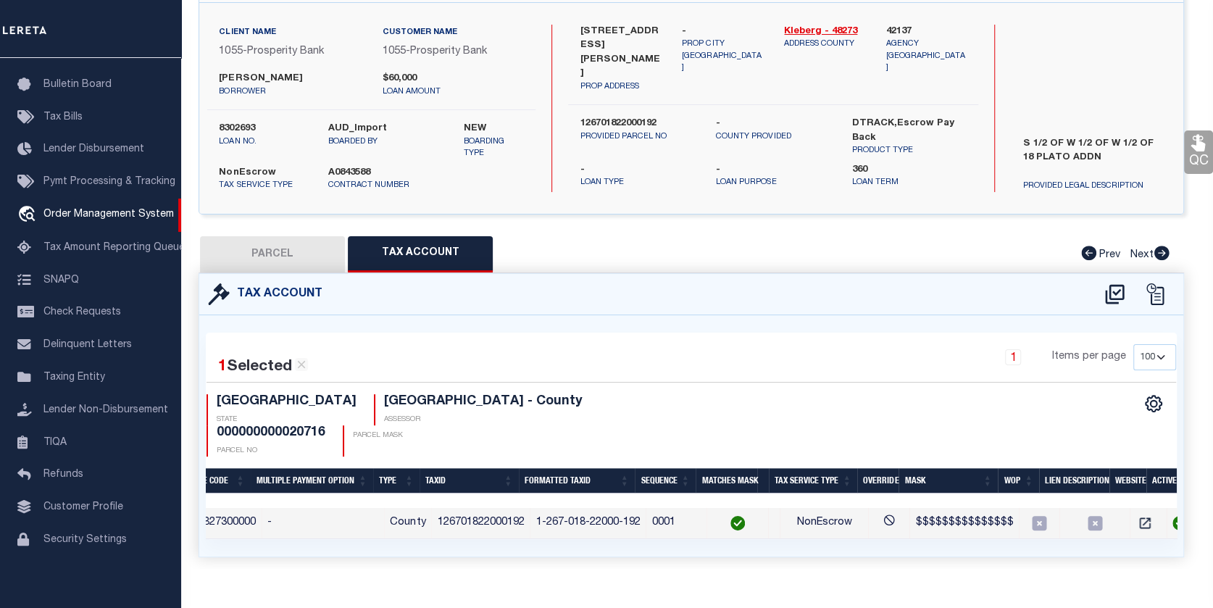
type textarea "FLATO, BLOCK 18, LOT S/2 W/2 W/2"
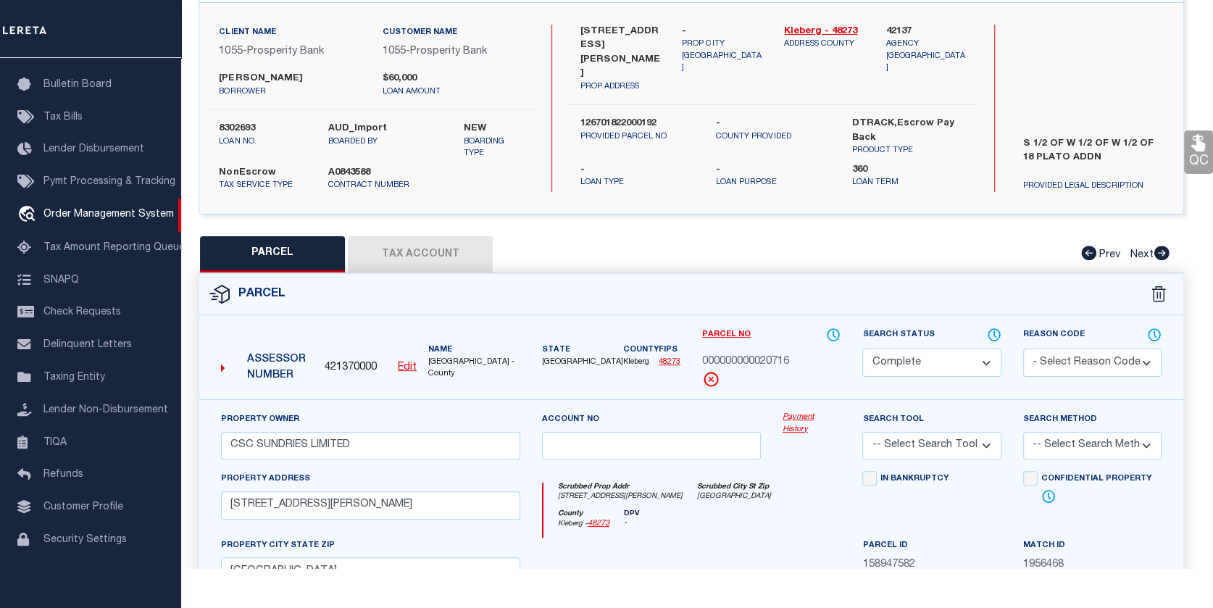
click at [793, 423] on link "Payment History" at bounding box center [812, 424] width 59 height 24
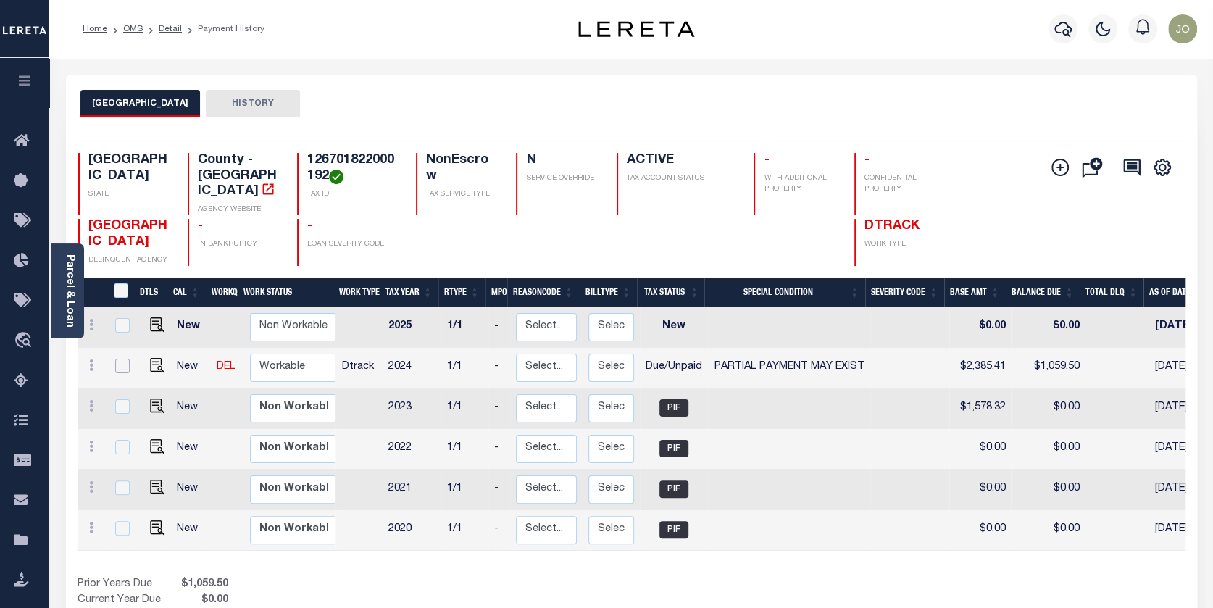
click at [119, 359] on input "checkbox" at bounding box center [122, 366] width 14 height 14
checkbox input "true"
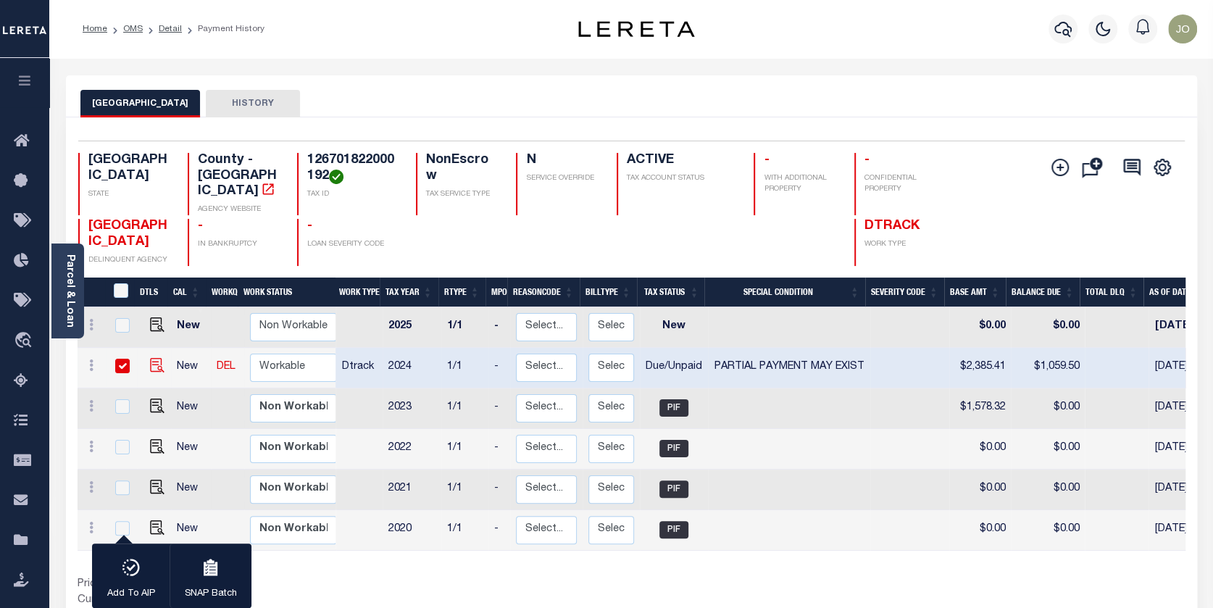
click at [151, 357] on div at bounding box center [153, 359] width 9 height 4
click at [150, 358] on img "" at bounding box center [157, 365] width 14 height 14
checkbox input "false"
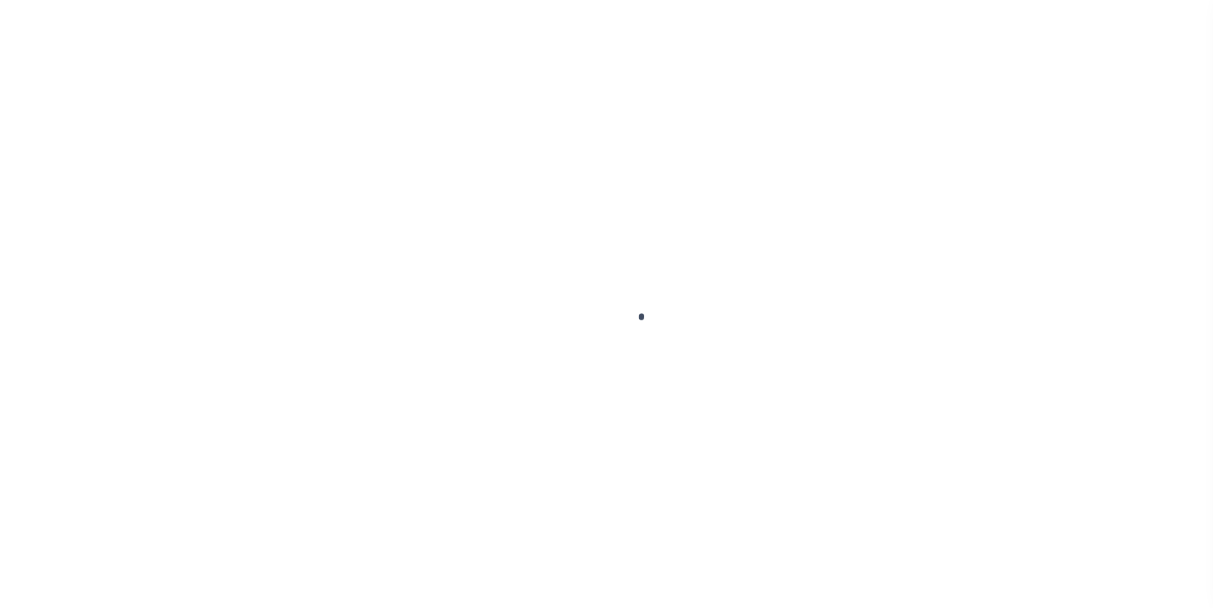
select select "DUE"
select select "15"
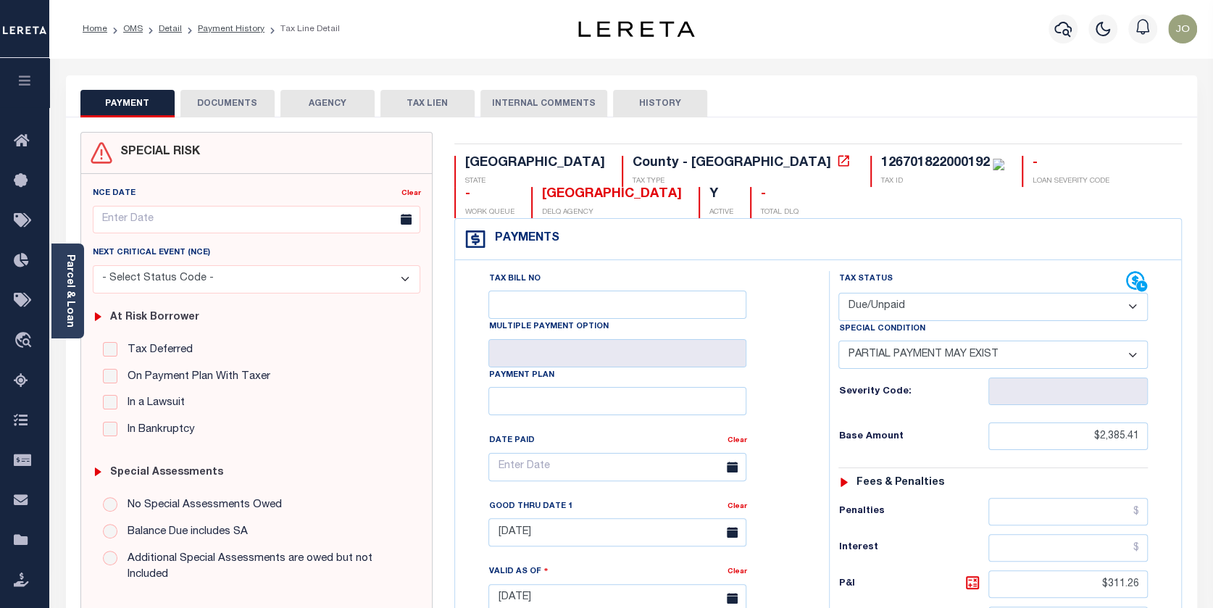
click at [1136, 303] on select "- Select Status Code - Open Due/Unpaid Paid Incomplete No Tax Due Internal Refu…" at bounding box center [992, 307] width 309 height 28
select select "PYD"
click at [838, 293] on select "- Select Status Code - Open Due/Unpaid Paid Incomplete No Tax Due Internal Refu…" at bounding box center [992, 307] width 309 height 28
select select "0"
type input "[DATE]"
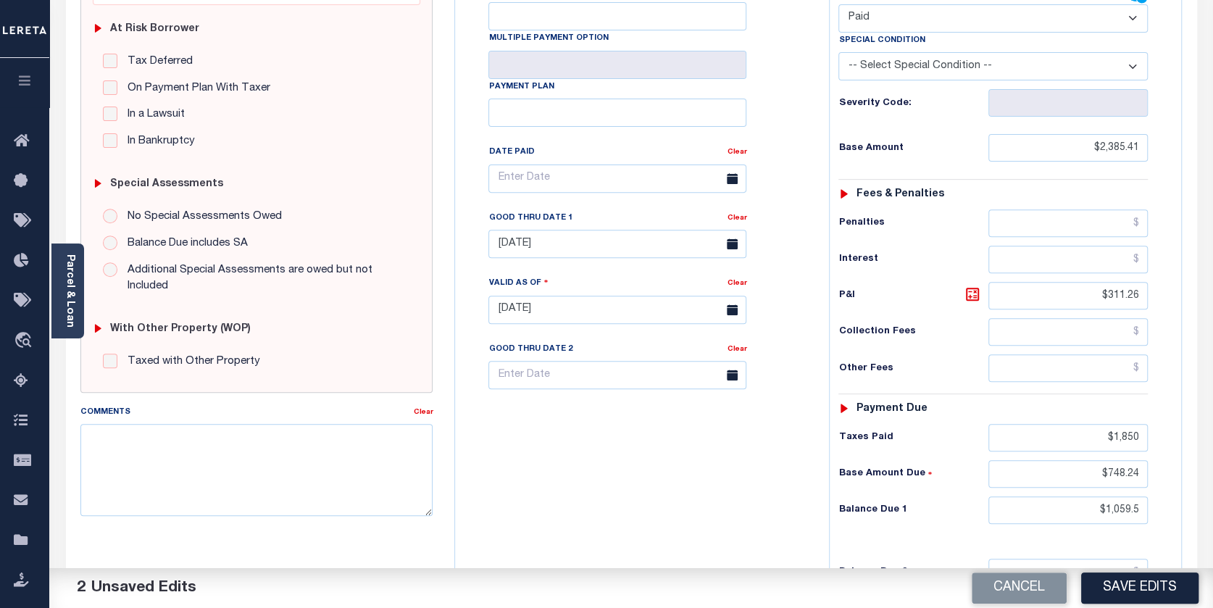
scroll to position [290, 0]
click at [1106, 291] on input "$311.26" at bounding box center [1067, 294] width 159 height 28
type input "$.00"
click at [935, 482] on div "Base Amount Due $748.24" at bounding box center [992, 473] width 309 height 28
click at [1113, 434] on input "$1,850" at bounding box center [1067, 436] width 159 height 28
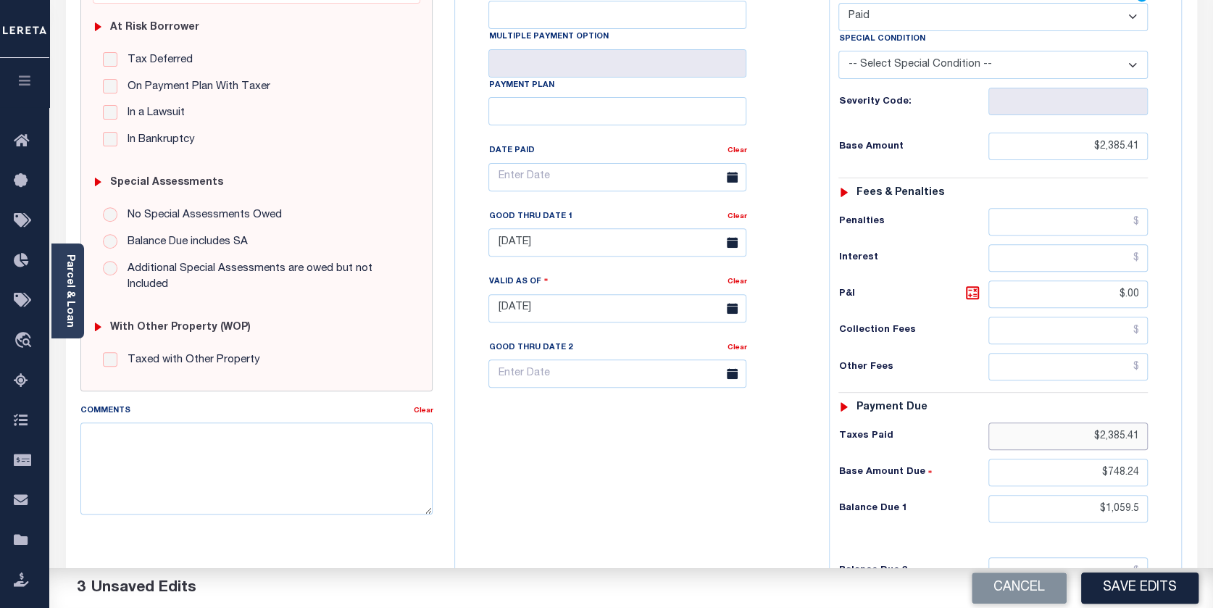
type input "$2,385.41"
click at [1107, 472] on input "$748.24" at bounding box center [1067, 473] width 159 height 28
type input "$0.00"
click at [1141, 504] on input "$1,059.5" at bounding box center [1067, 509] width 159 height 28
type input "$"
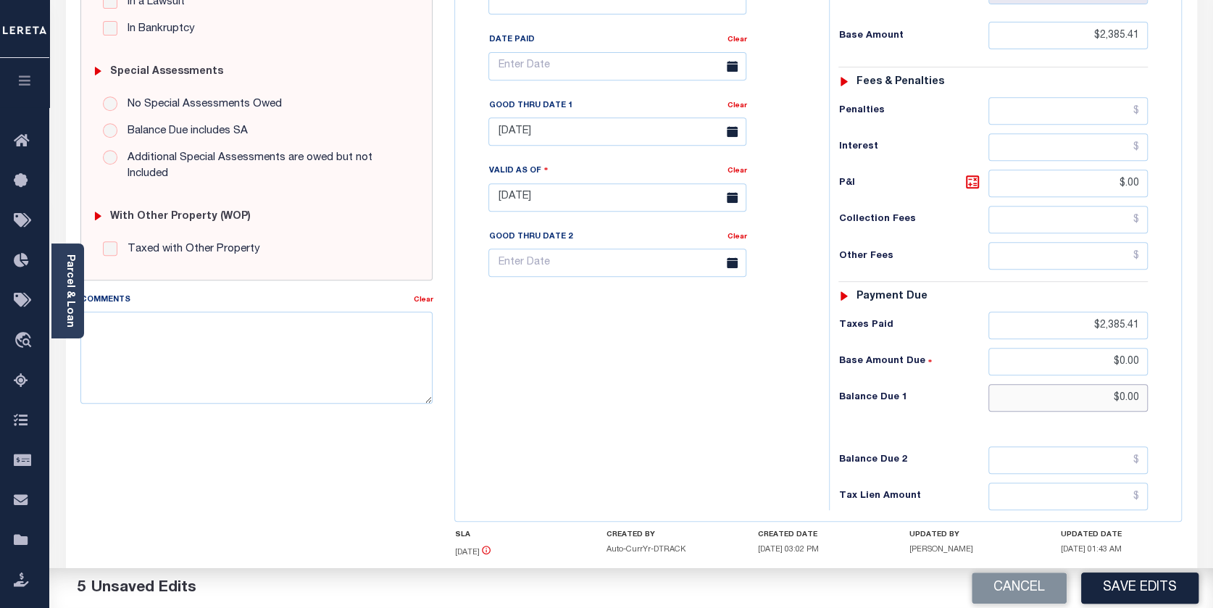
scroll to position [435, 0]
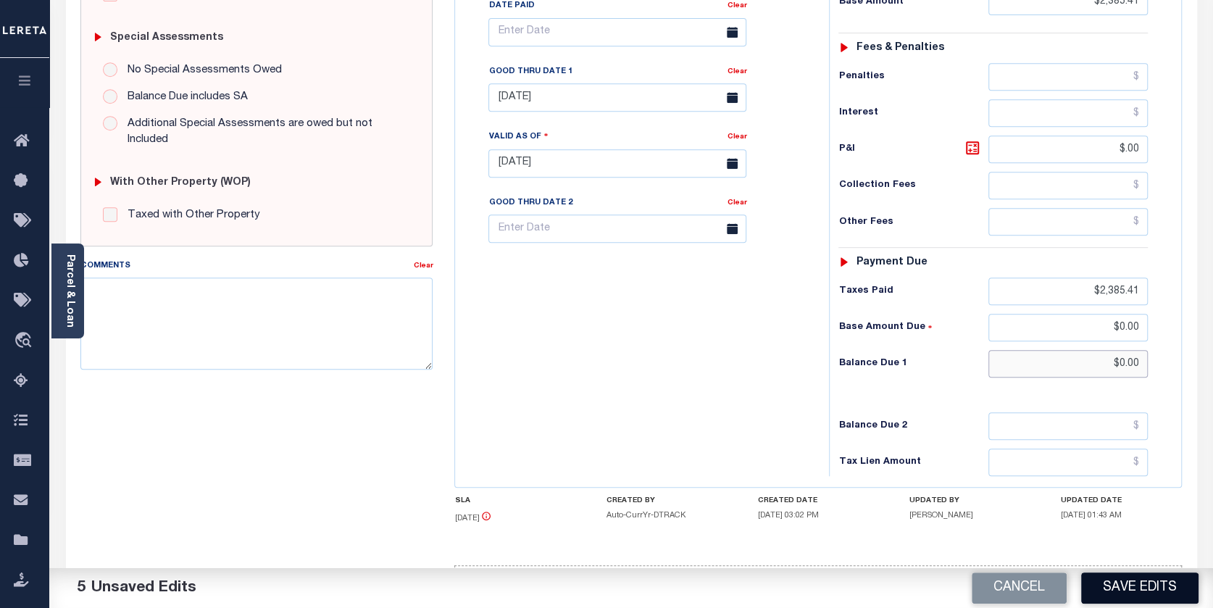
type input "$0.00"
click at [1097, 575] on button "Save Edits" at bounding box center [1139, 587] width 117 height 31
checkbox input "false"
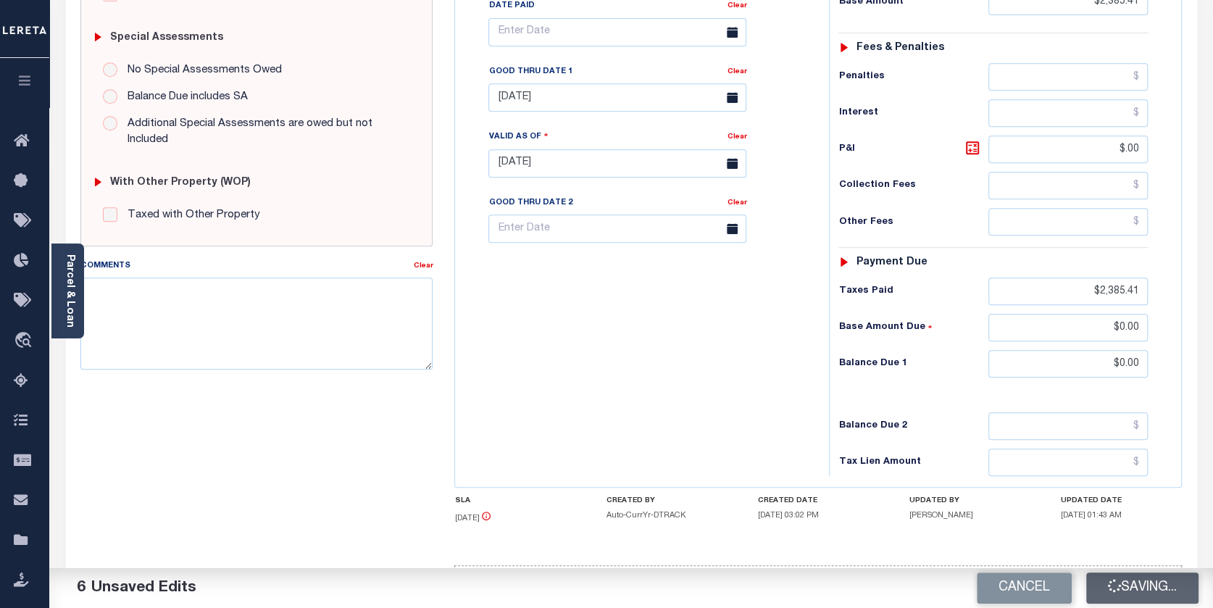
checkbox input "false"
type input "$2,385.41"
type input "$0"
type input "$2,385.41"
type input "$0"
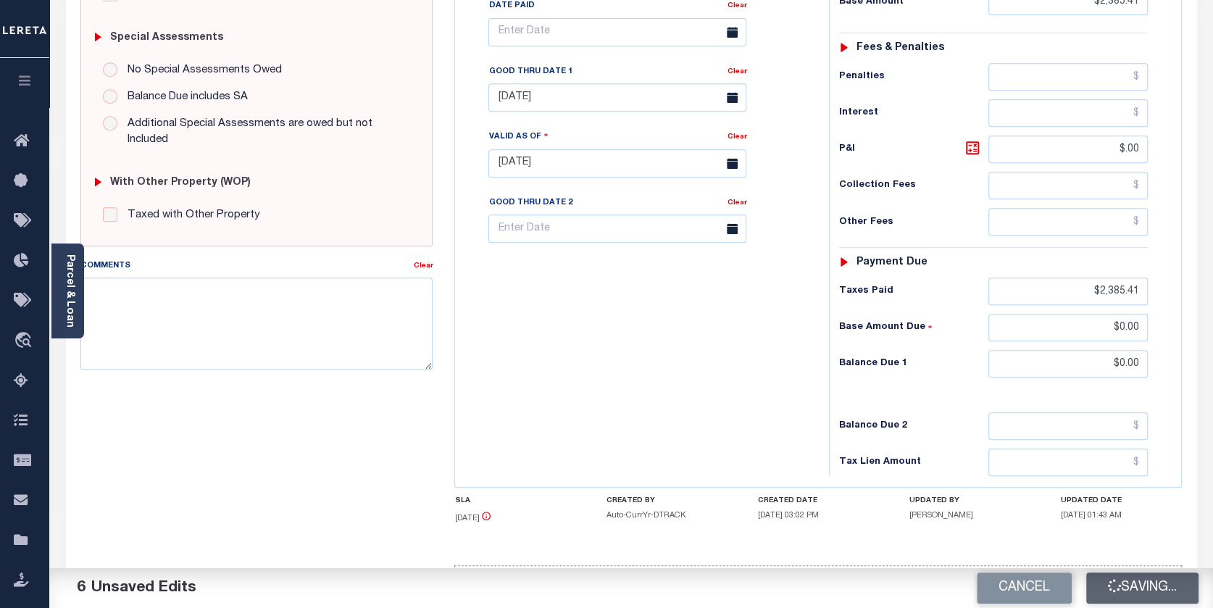
type input "$0"
